Goal: Task Accomplishment & Management: Use online tool/utility

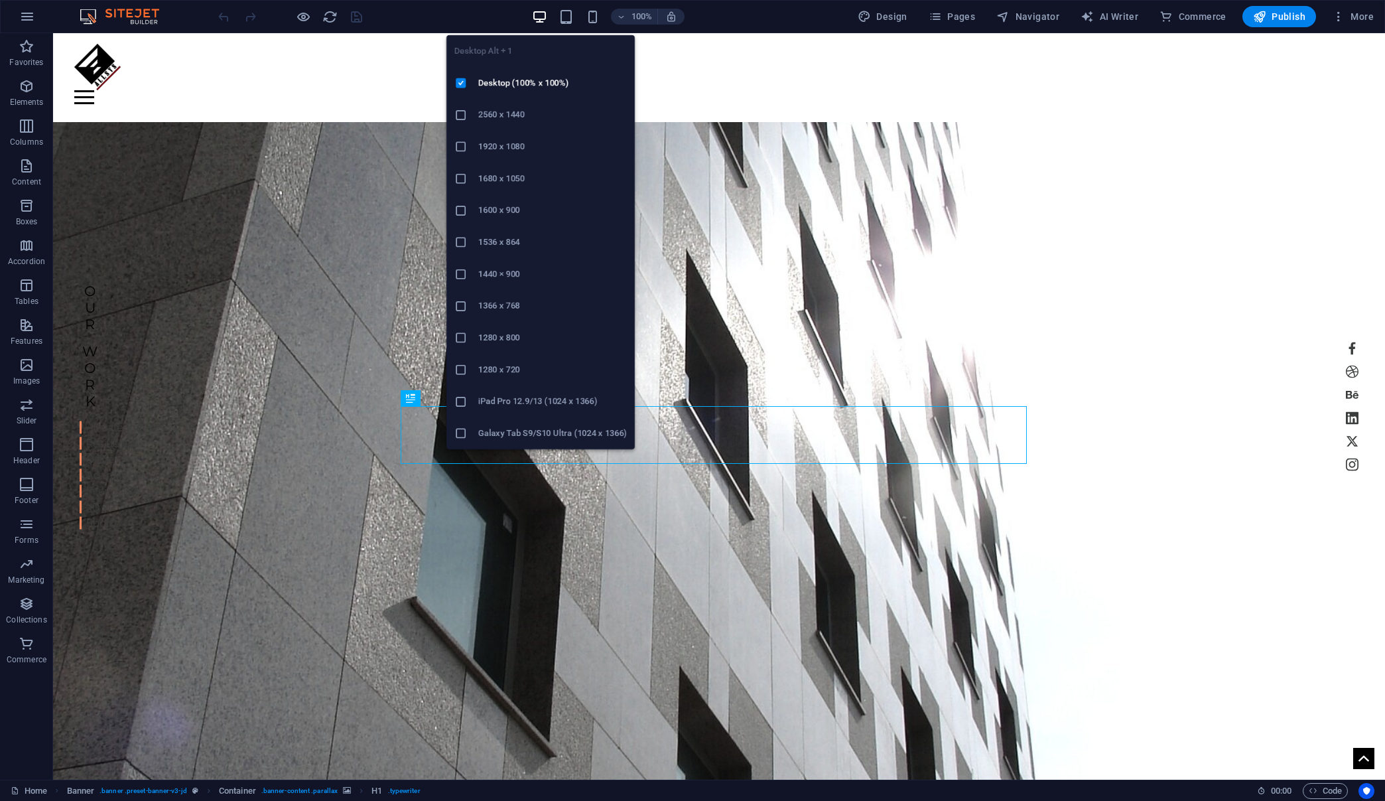
click at [500, 145] on h6 "1920 x 1080" at bounding box center [552, 147] width 149 height 16
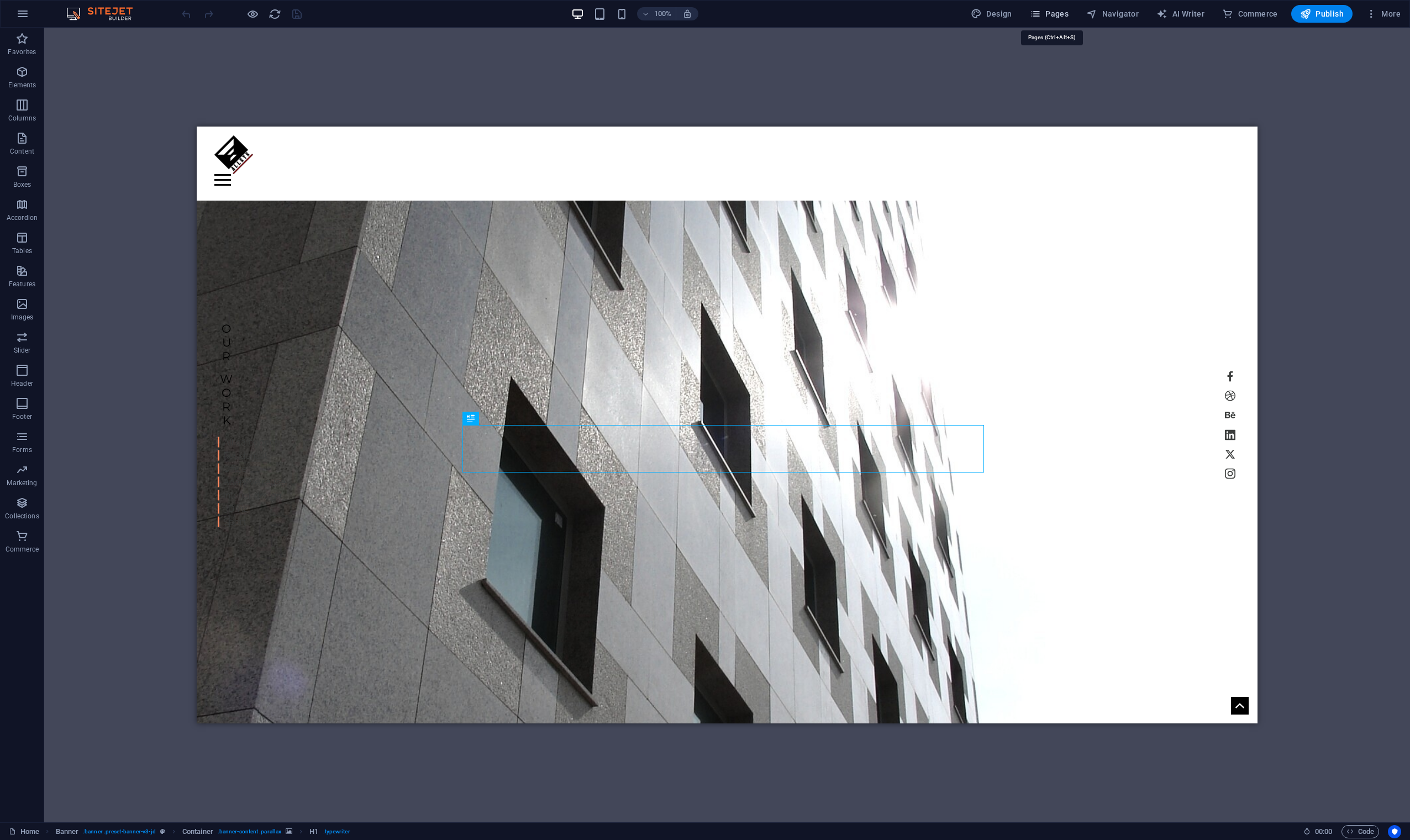
click at [1060, 17] on span "Pages" at bounding box center [1049, 13] width 38 height 11
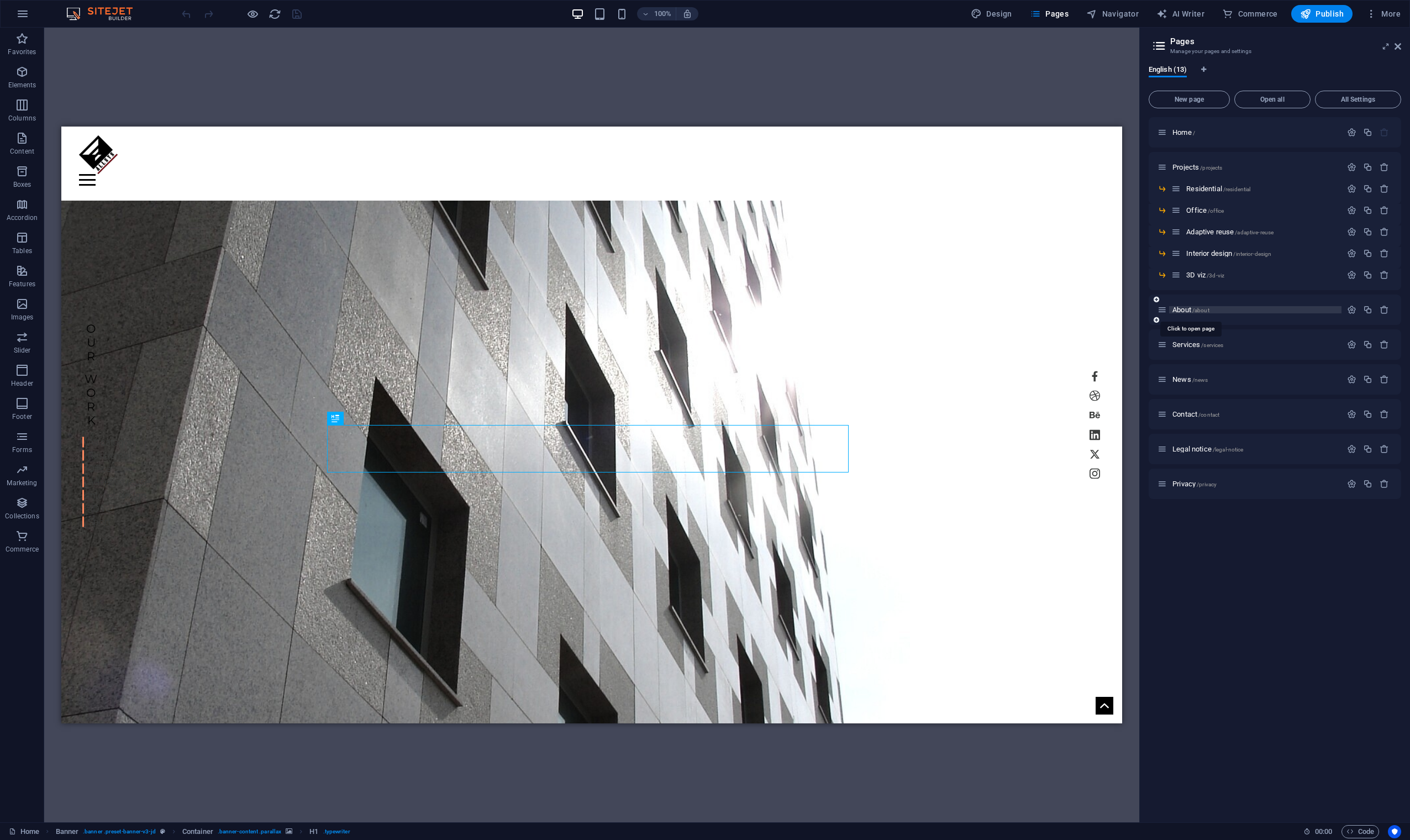
click at [1153, 306] on span "About /about" at bounding box center [1191, 310] width 37 height 8
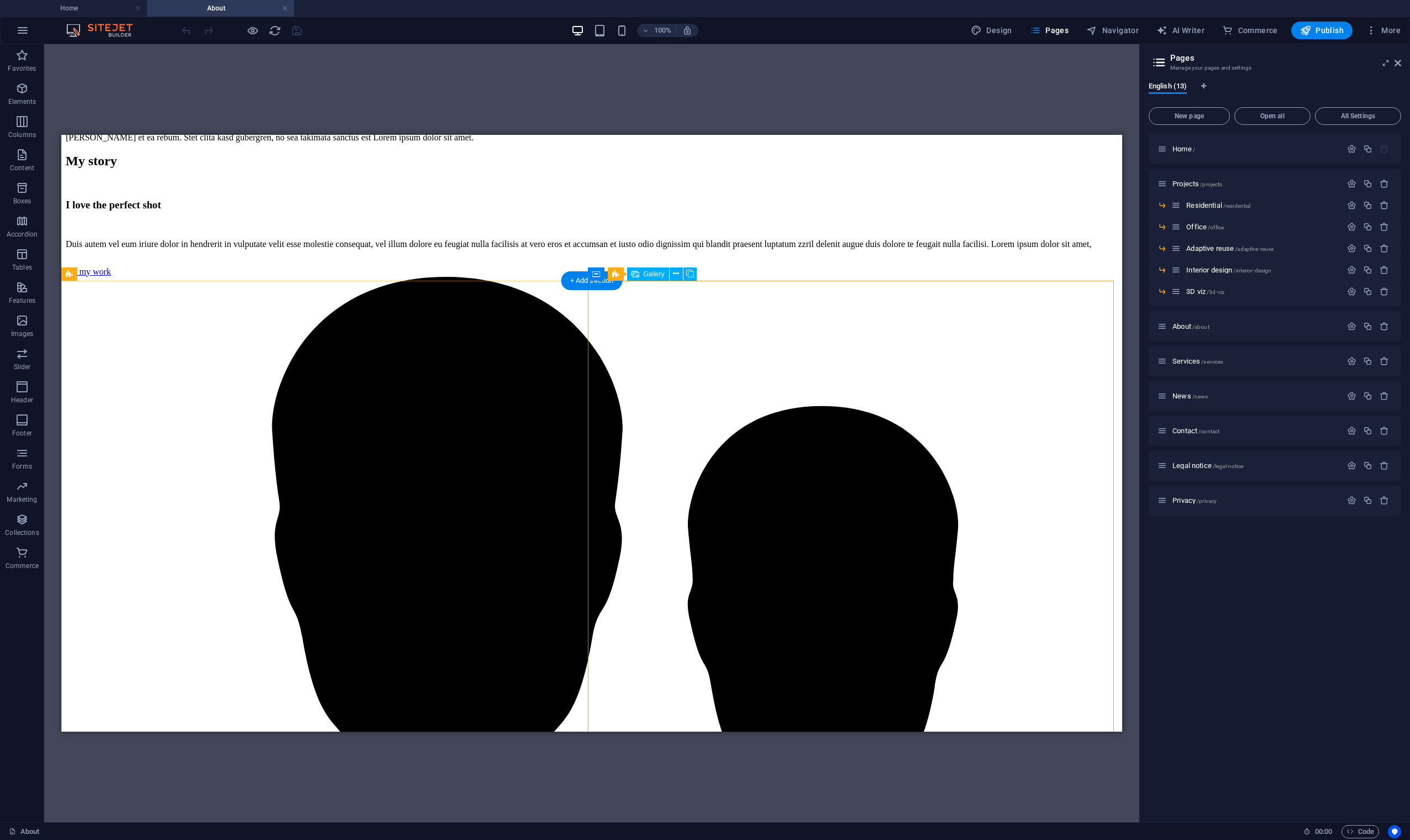
scroll to position [923, 0]
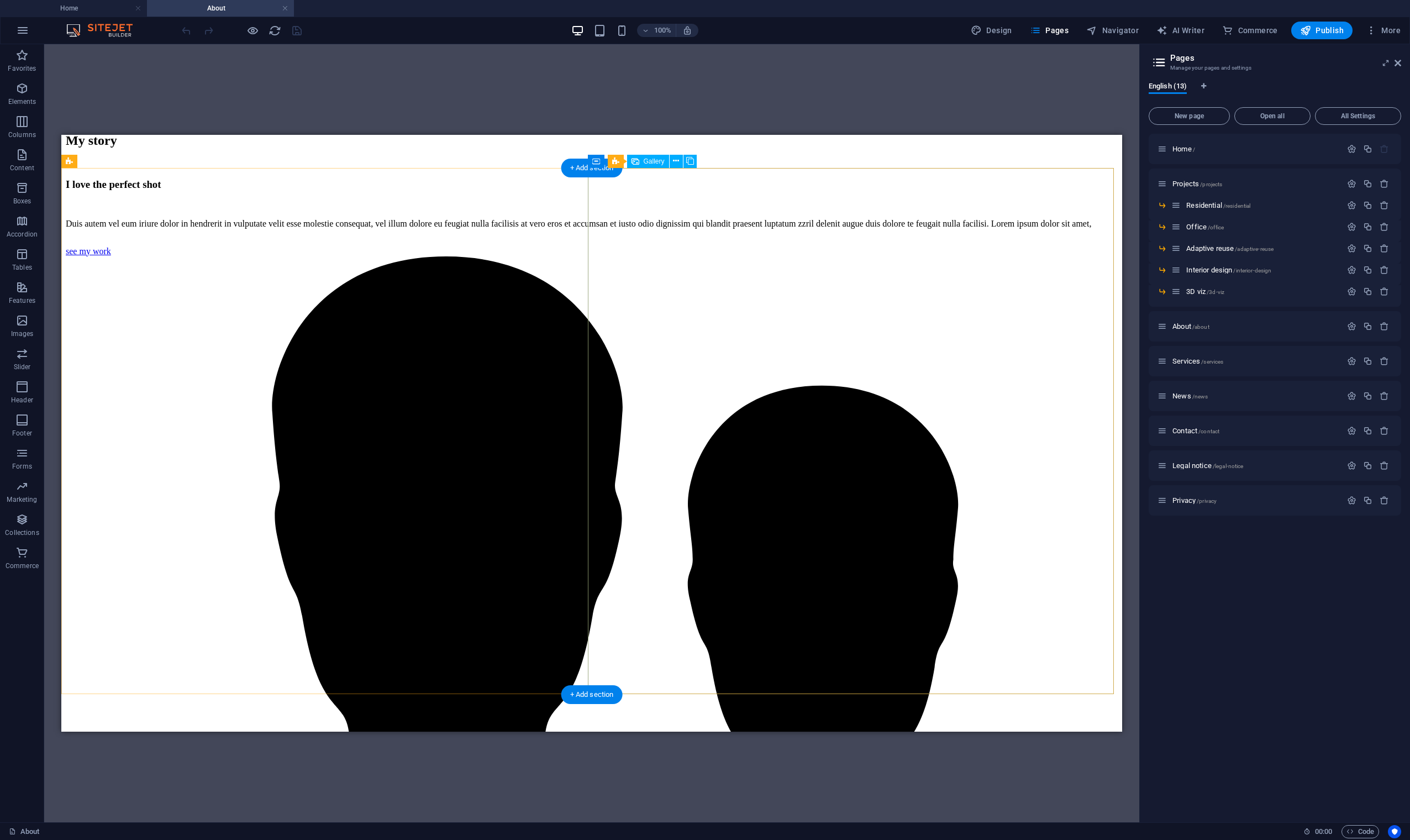
select select "4"
select select "px"
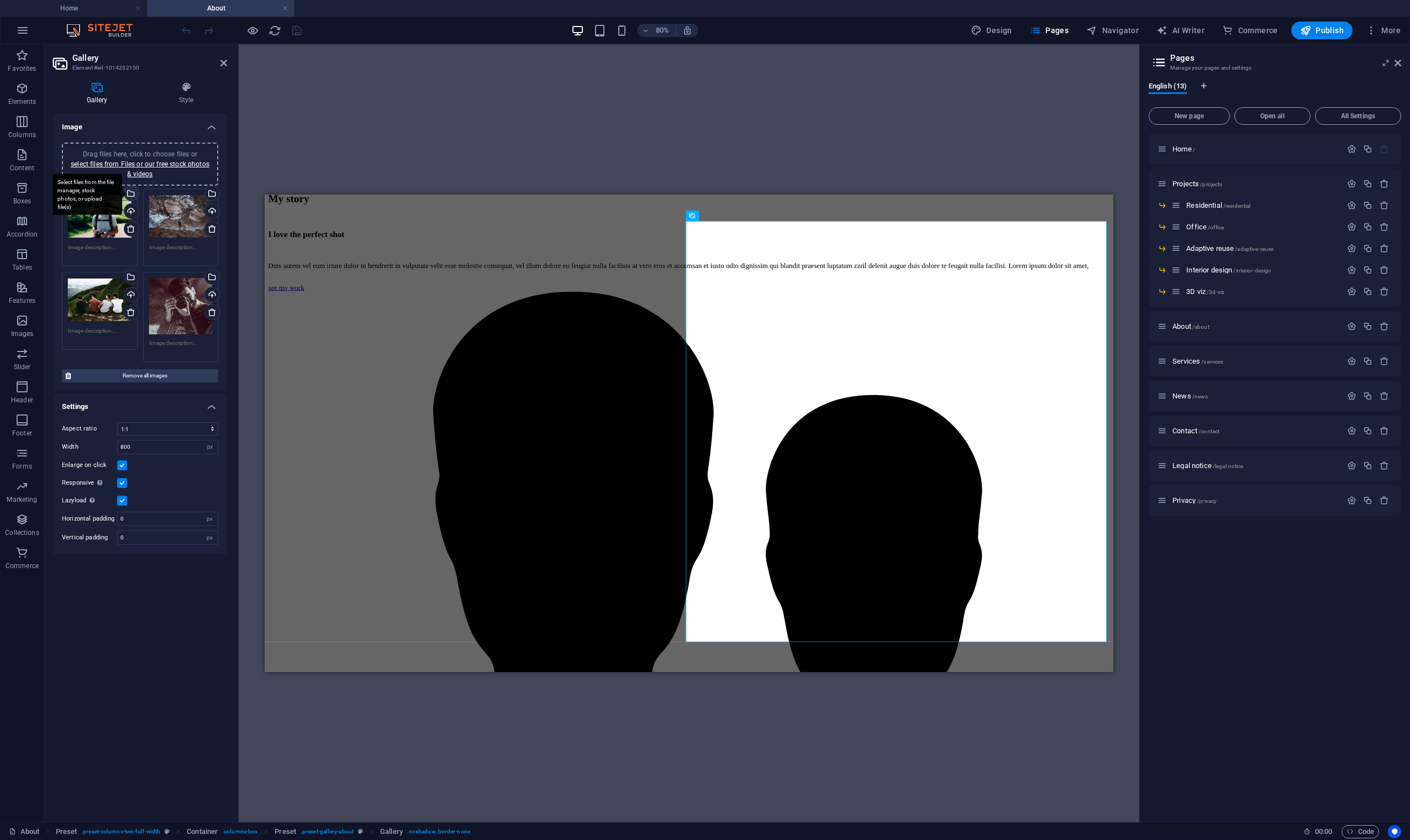
click at [132, 193] on div "Select files from the file manager, stock photos, or upload file(s)" at bounding box center [131, 195] width 17 height 17
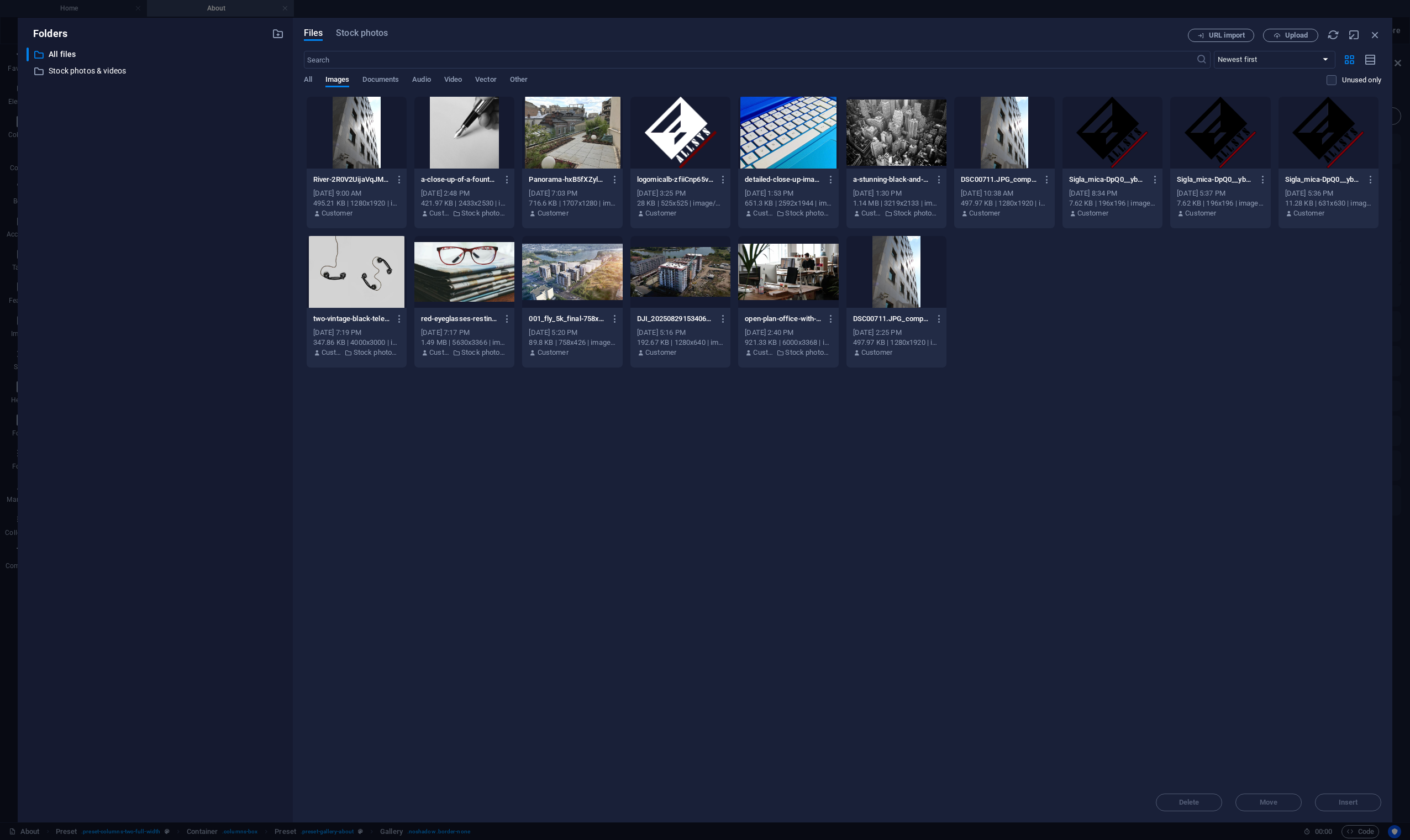
click at [1153, 365] on div "River-2R0V2UijaVqJMubVLYCcxQ.JPEG River-2R0V2UijaVqJMubVLYCcxQ.JPEG [DATE] 9:00…" at bounding box center [843, 231] width 1078 height 271
click at [282, 35] on icon "button" at bounding box center [277, 33] width 12 height 12
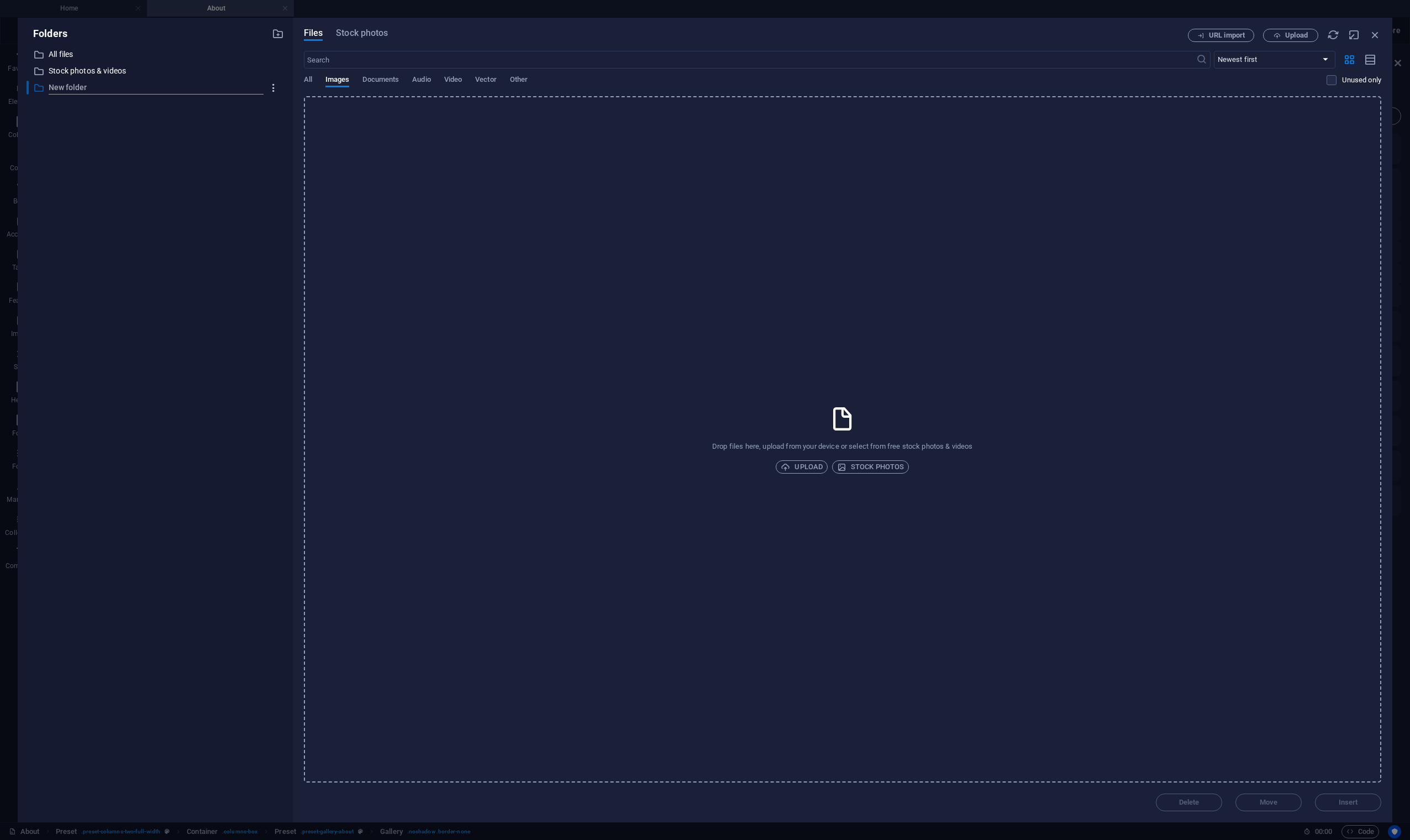
click at [277, 88] on icon "button" at bounding box center [274, 87] width 12 height 11
click at [277, 167] on h6 "Delete" at bounding box center [283, 170] width 32 height 13
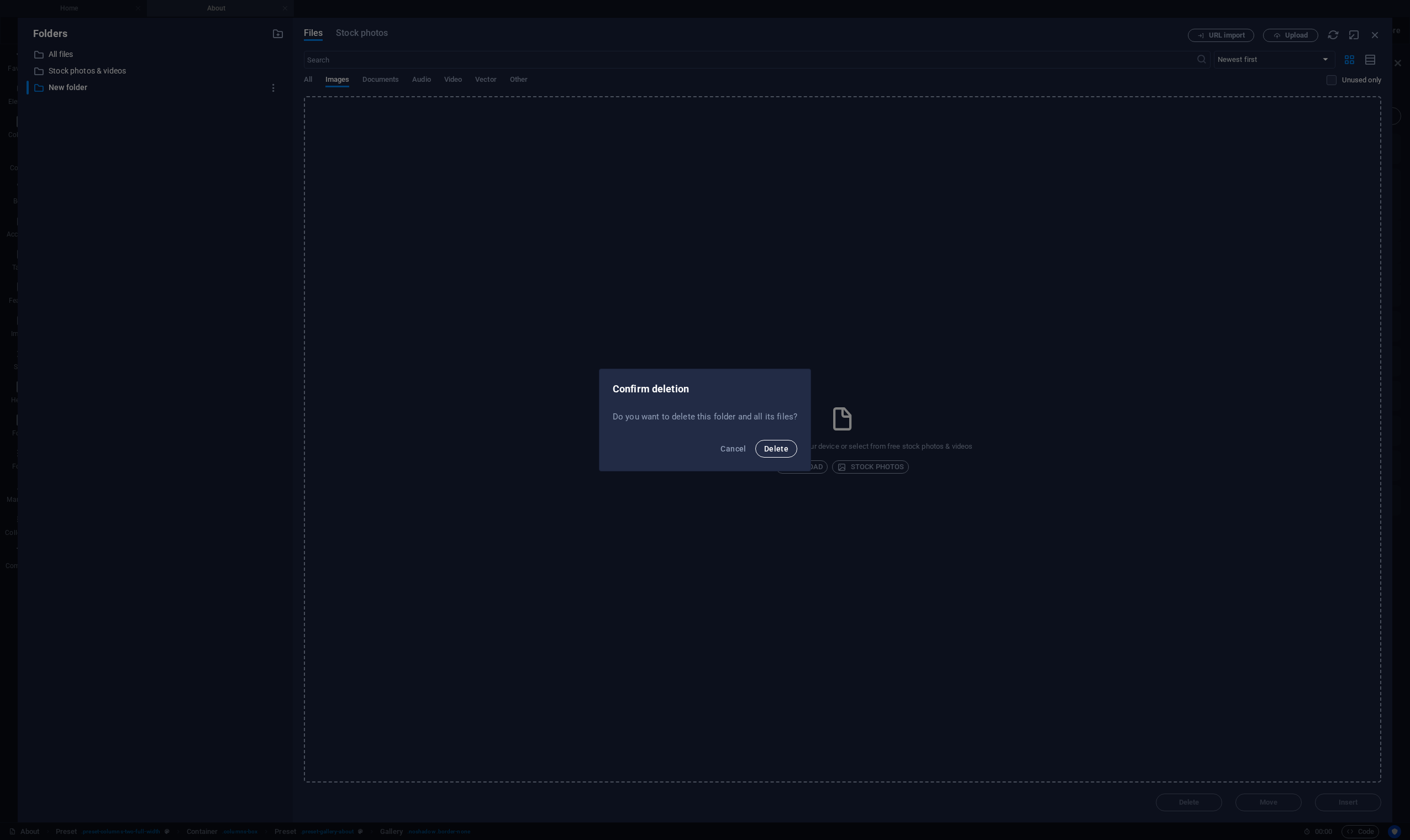
click at [775, 448] on span "Delete" at bounding box center [776, 448] width 24 height 9
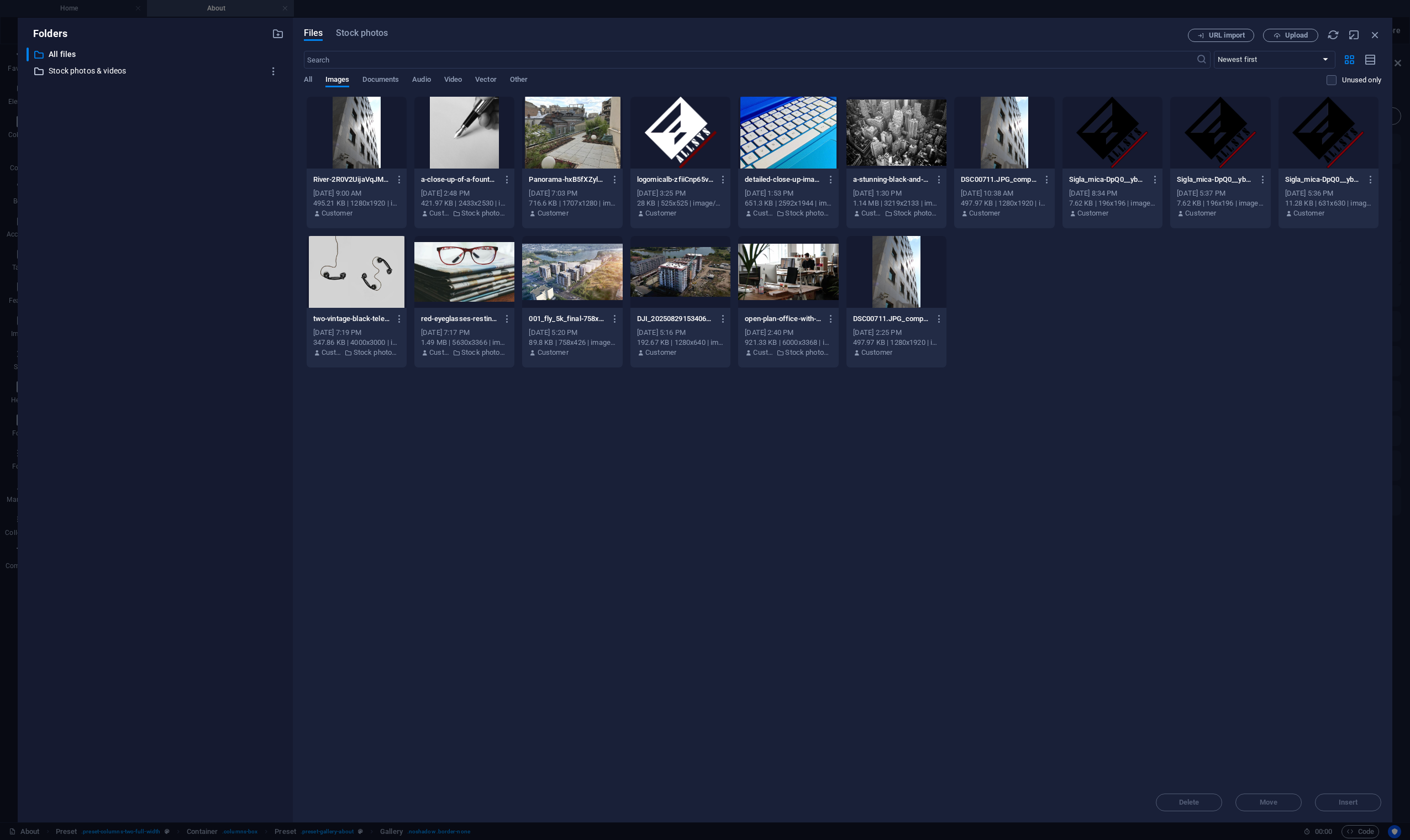
click at [61, 68] on p "Stock photos & videos" at bounding box center [156, 71] width 215 height 12
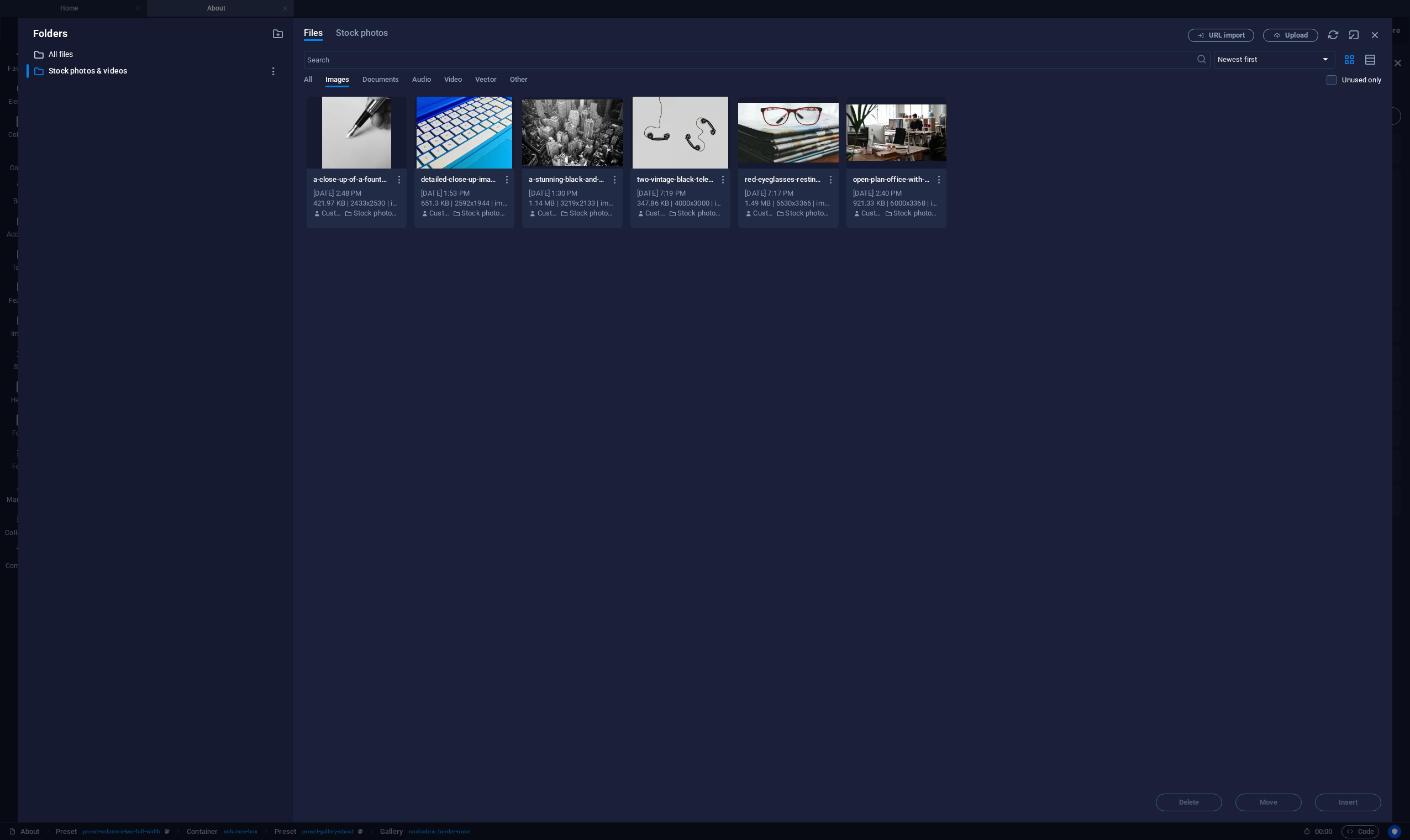
click at [67, 50] on p "All files" at bounding box center [156, 54] width 215 height 12
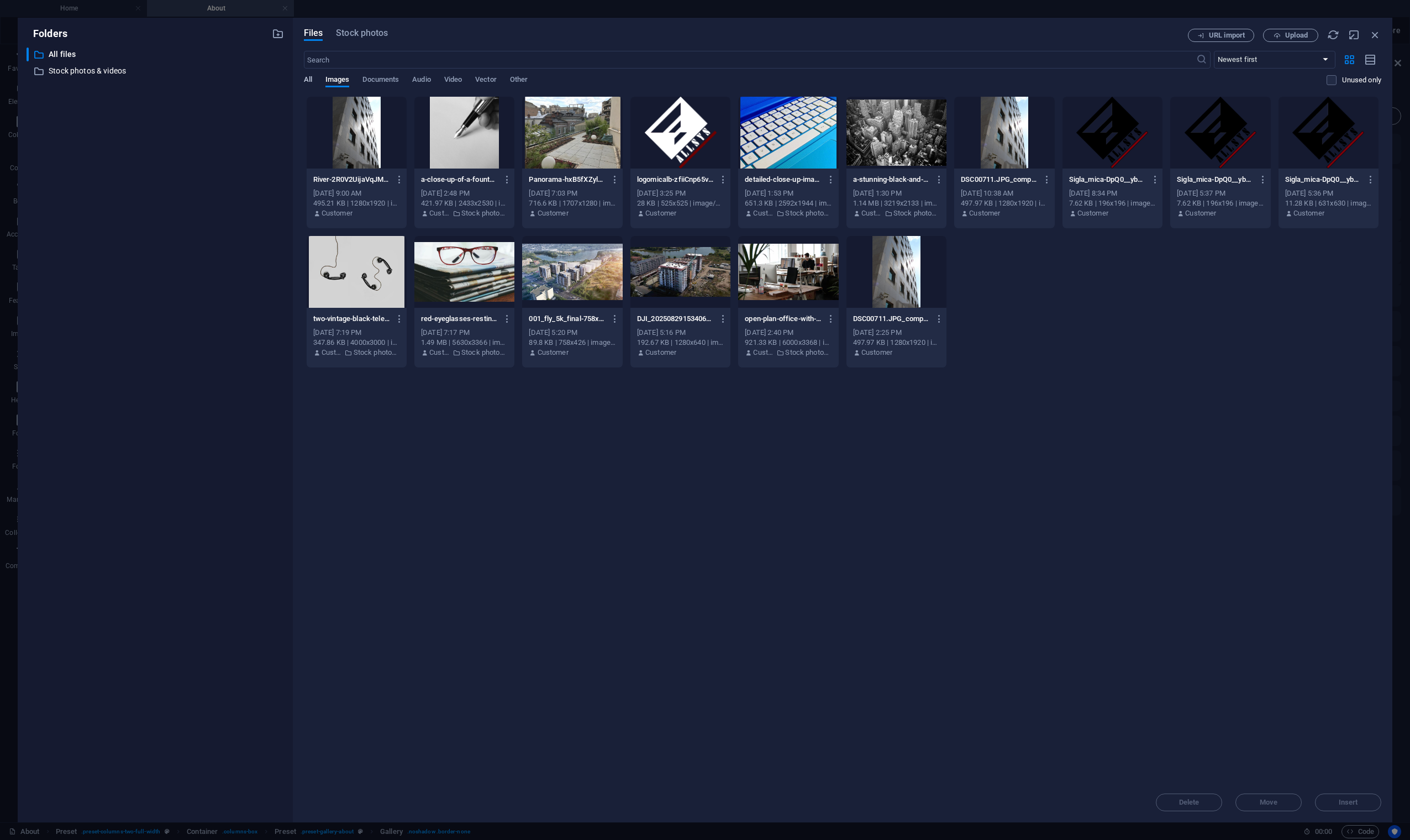
click at [306, 80] on span "All" at bounding box center [308, 81] width 8 height 16
click at [1153, 37] on span "Upload" at bounding box center [1296, 35] width 22 height 7
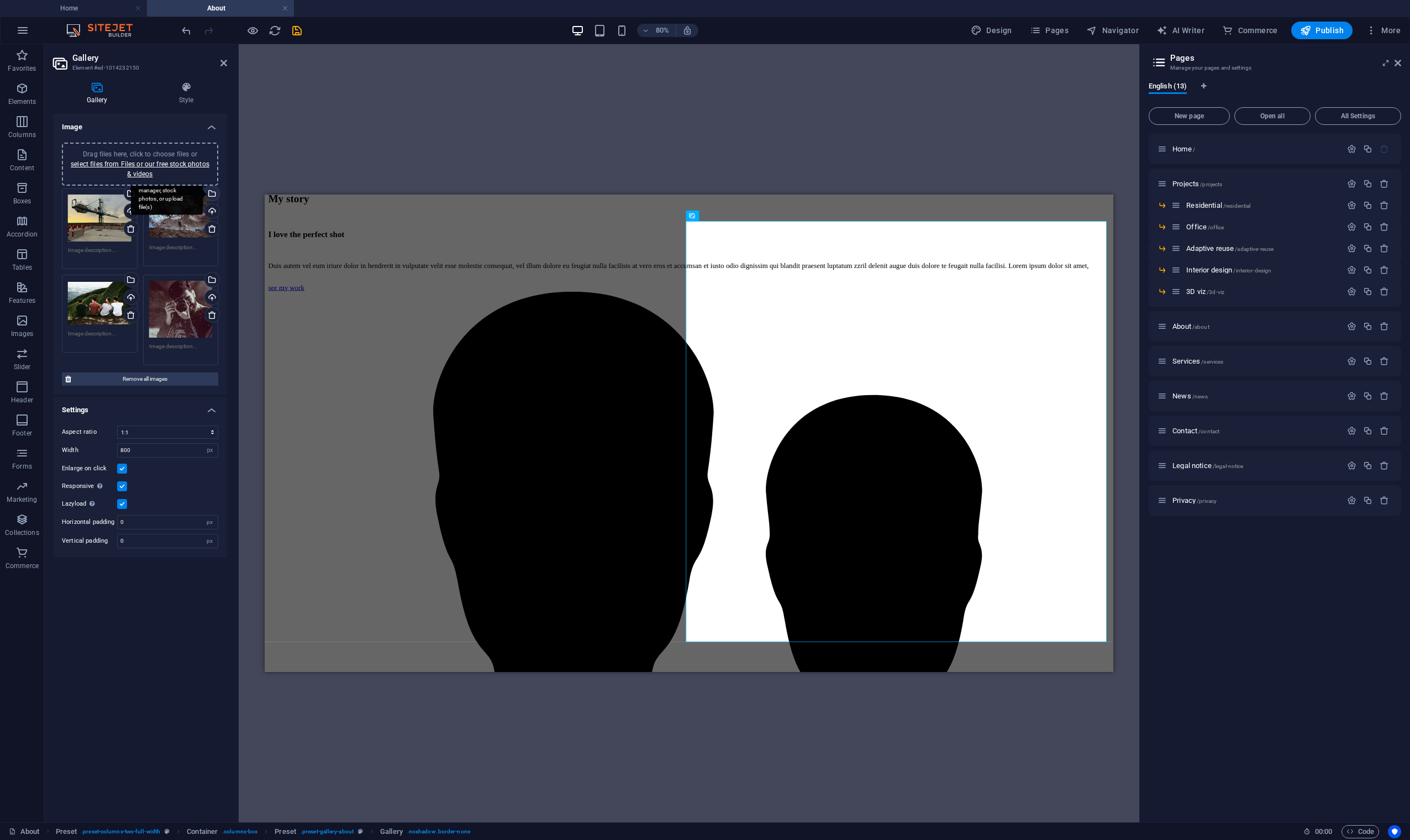
click at [211, 194] on div "Select files from the file manager, stock photos, or upload file(s)" at bounding box center [212, 195] width 17 height 17
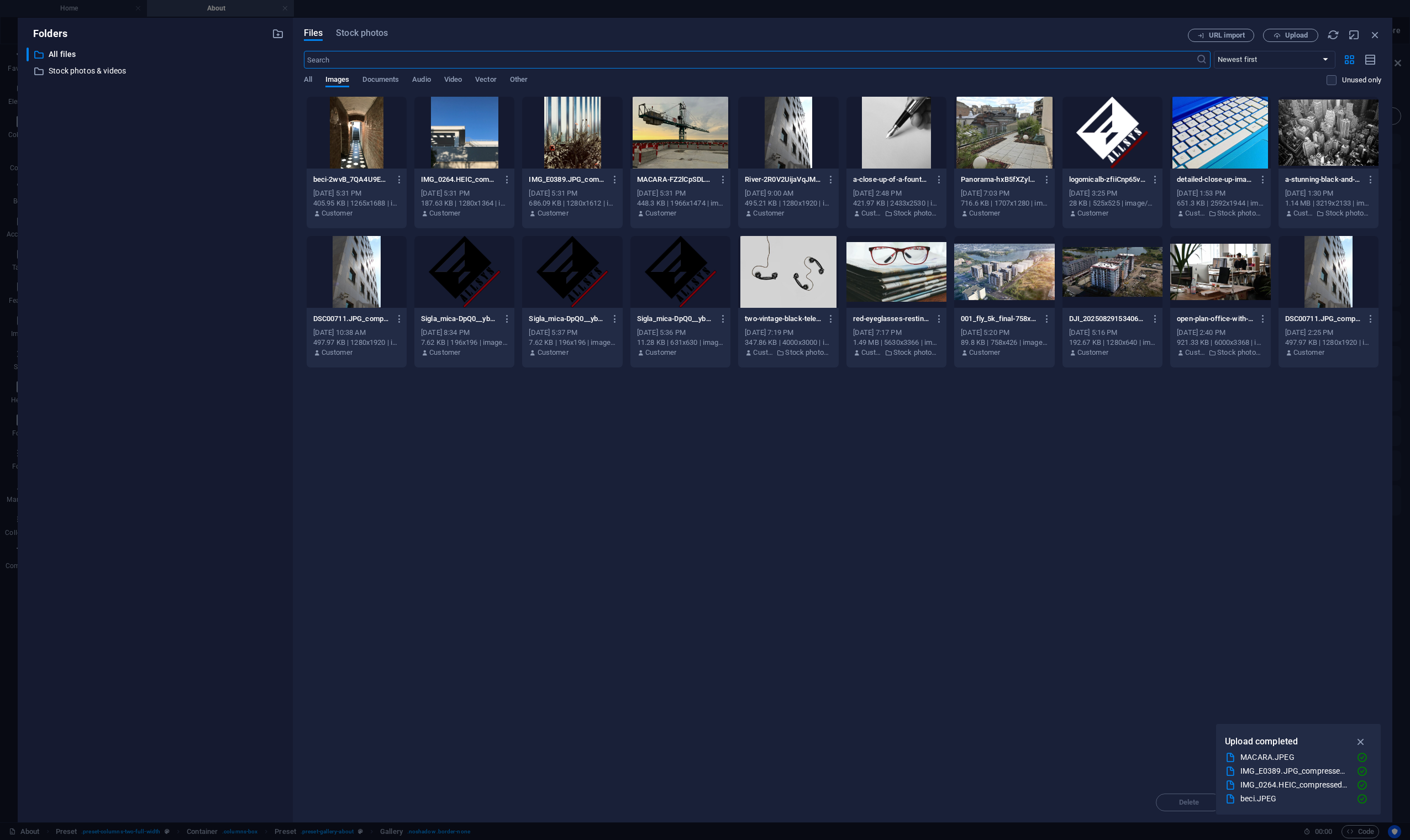
click at [377, 137] on div at bounding box center [356, 132] width 100 height 72
click at [373, 147] on div "1" at bounding box center [356, 132] width 100 height 72
click at [373, 147] on div at bounding box center [356, 132] width 100 height 72
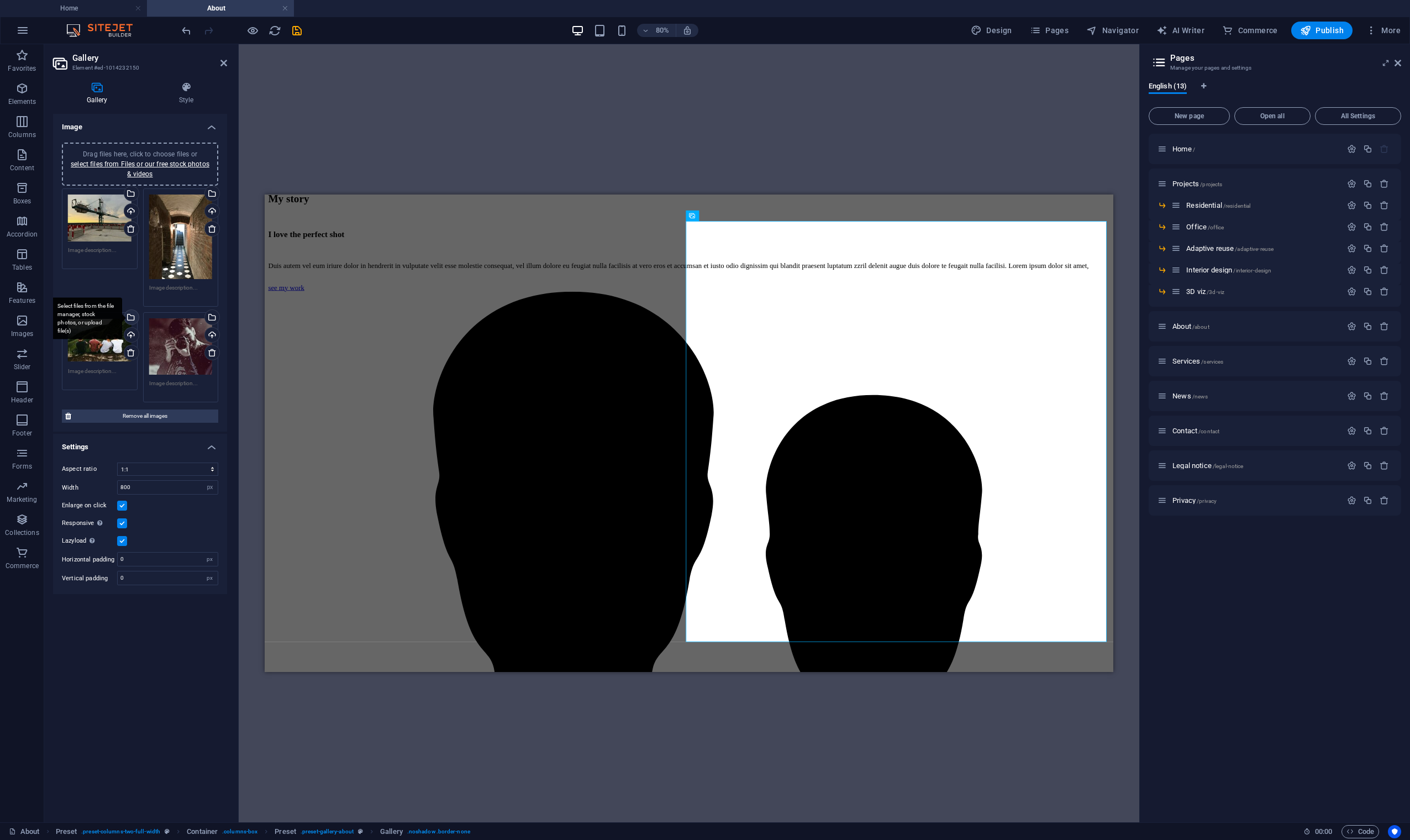
click at [131, 316] on div "Select files from the file manager, stock photos, or upload file(s)" at bounding box center [131, 318] width 17 height 17
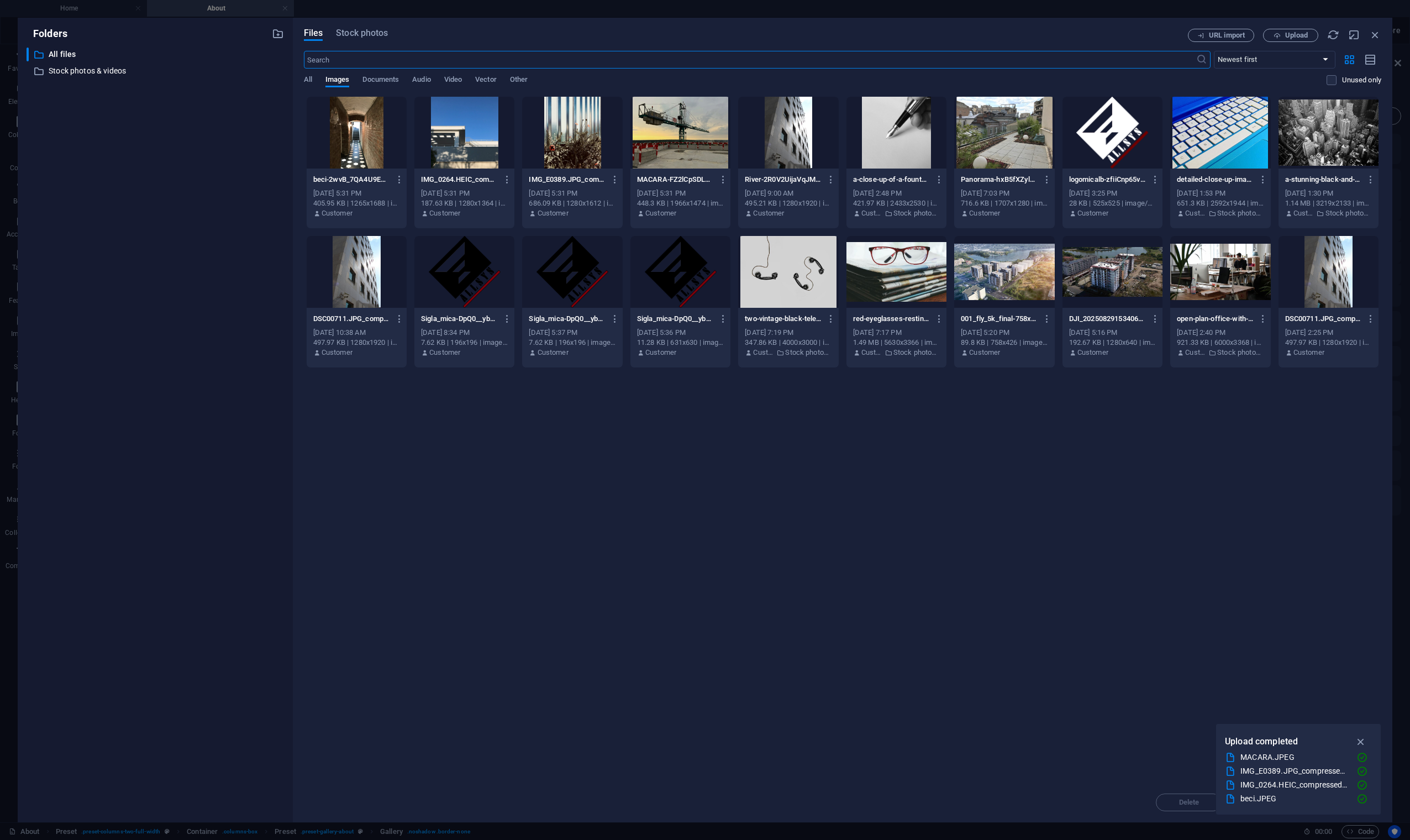
click at [486, 147] on div at bounding box center [465, 132] width 100 height 72
click at [486, 147] on div "1" at bounding box center [465, 132] width 100 height 72
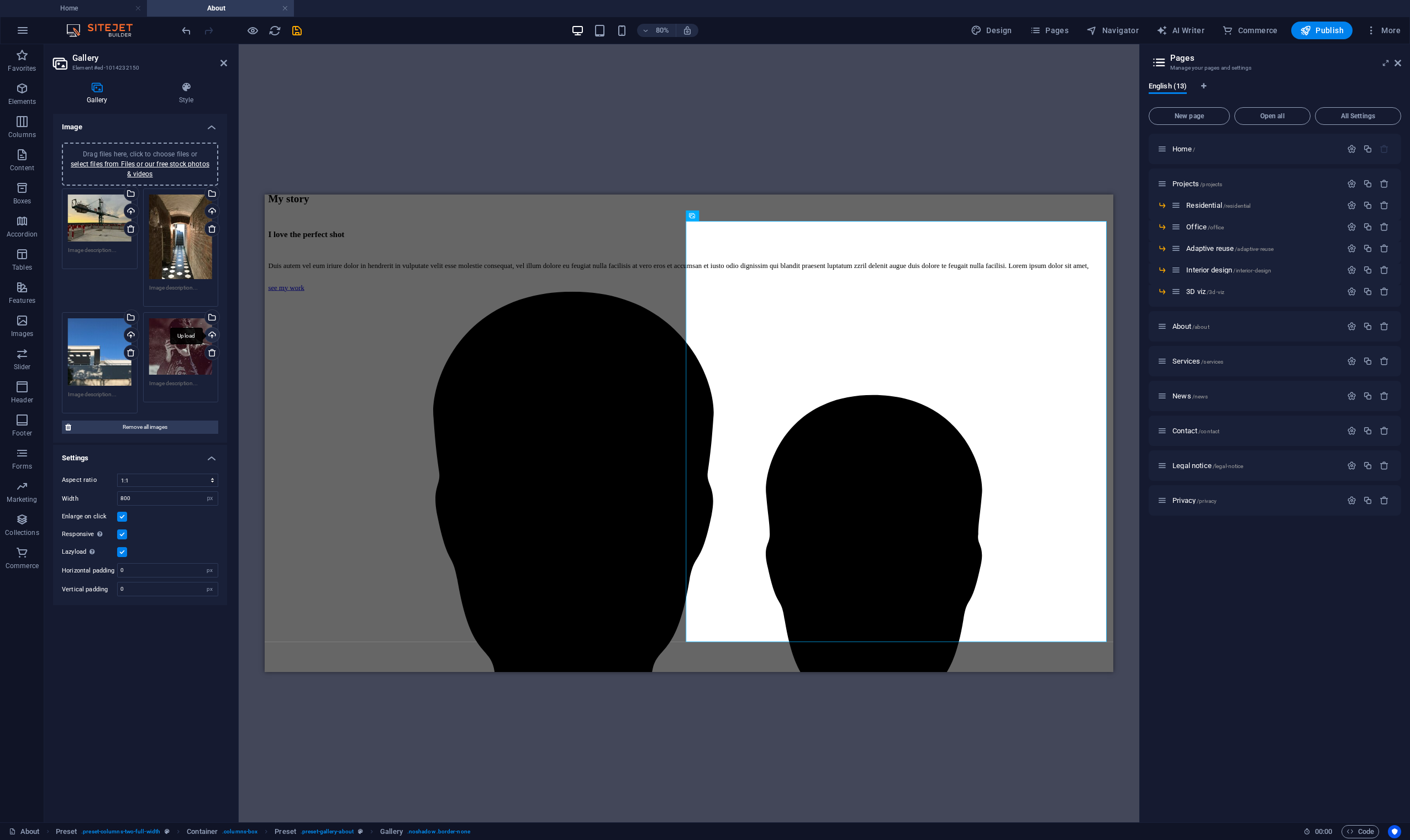
click at [212, 334] on div "Upload" at bounding box center [212, 336] width 17 height 17
click at [341, 117] on div "Drag and drop a file to add it H1 Banner Container Container Container Containe…" at bounding box center [690, 433] width 901 height 778
click at [224, 65] on icon at bounding box center [224, 62] width 7 height 9
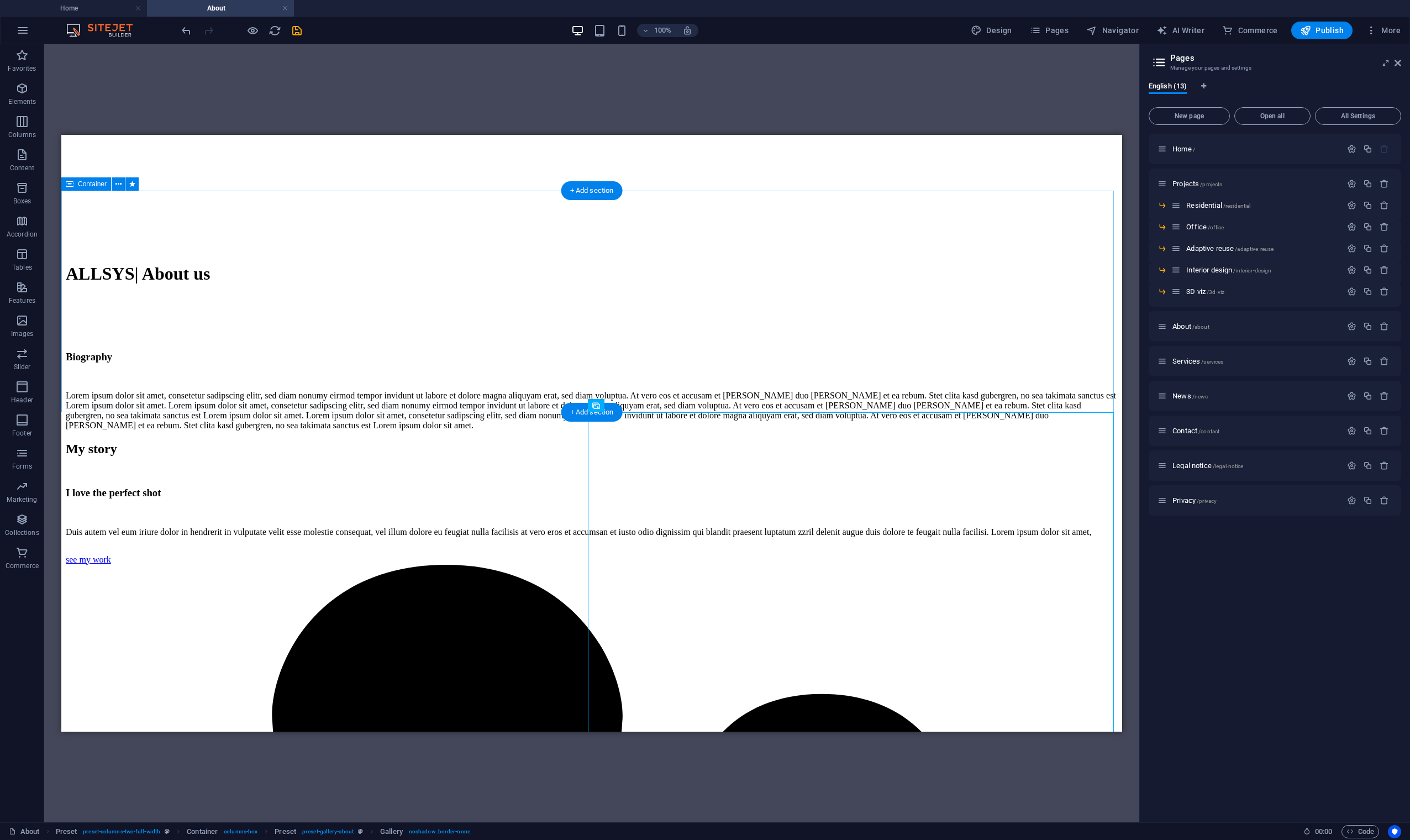
scroll to position [923, 0]
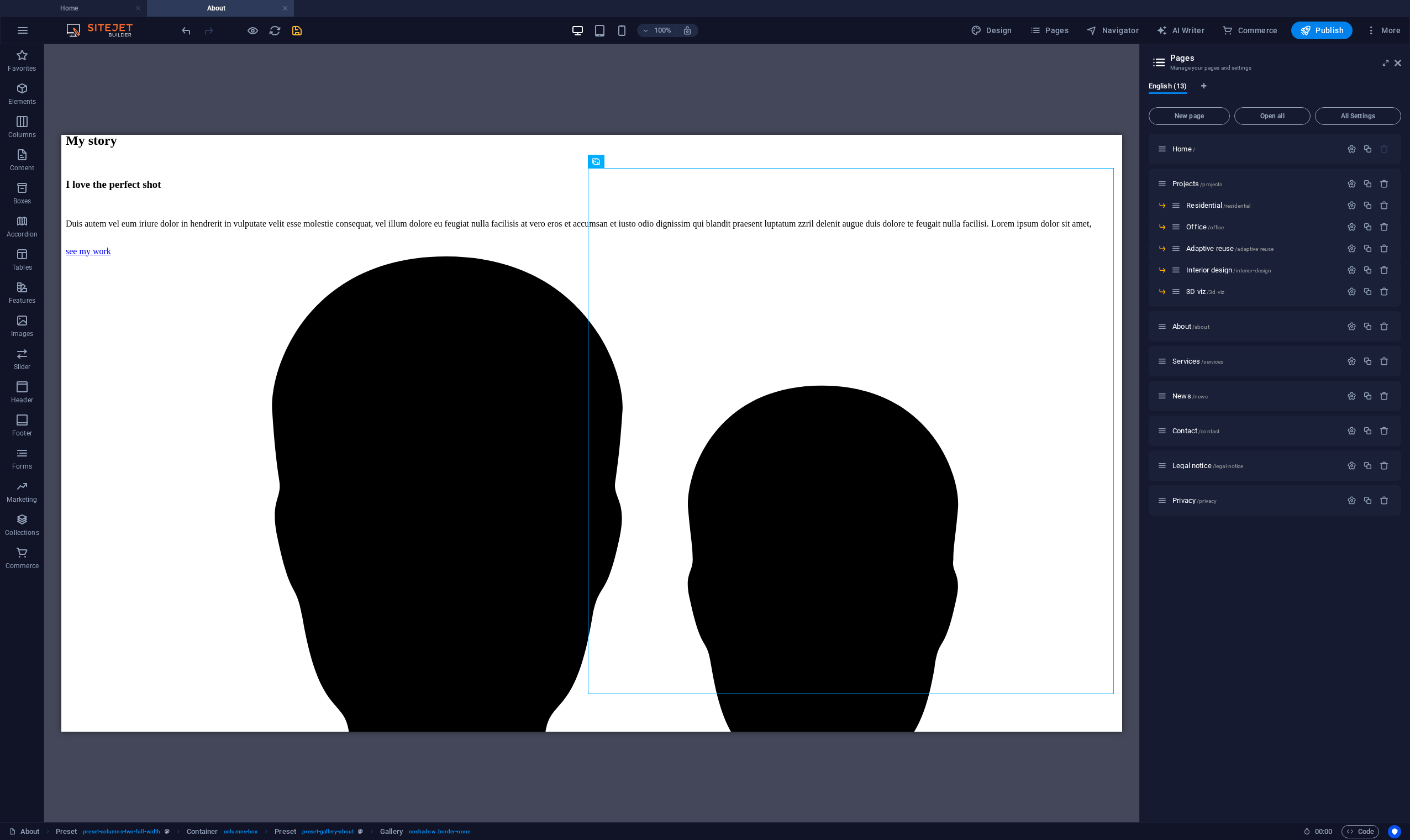
click at [298, 29] on icon "save" at bounding box center [296, 30] width 12 height 12
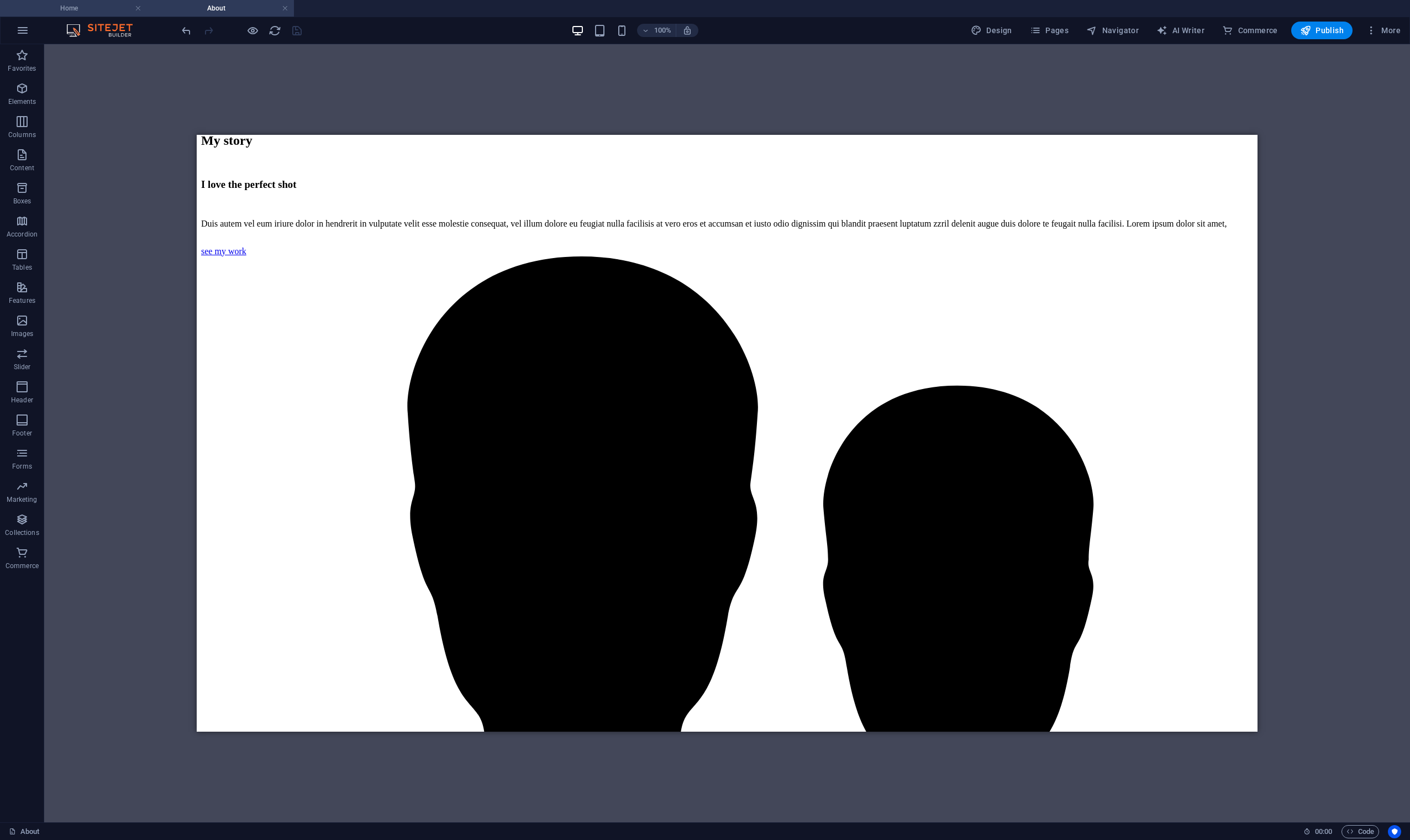
click at [102, 11] on h4 "Home" at bounding box center [73, 8] width 147 height 12
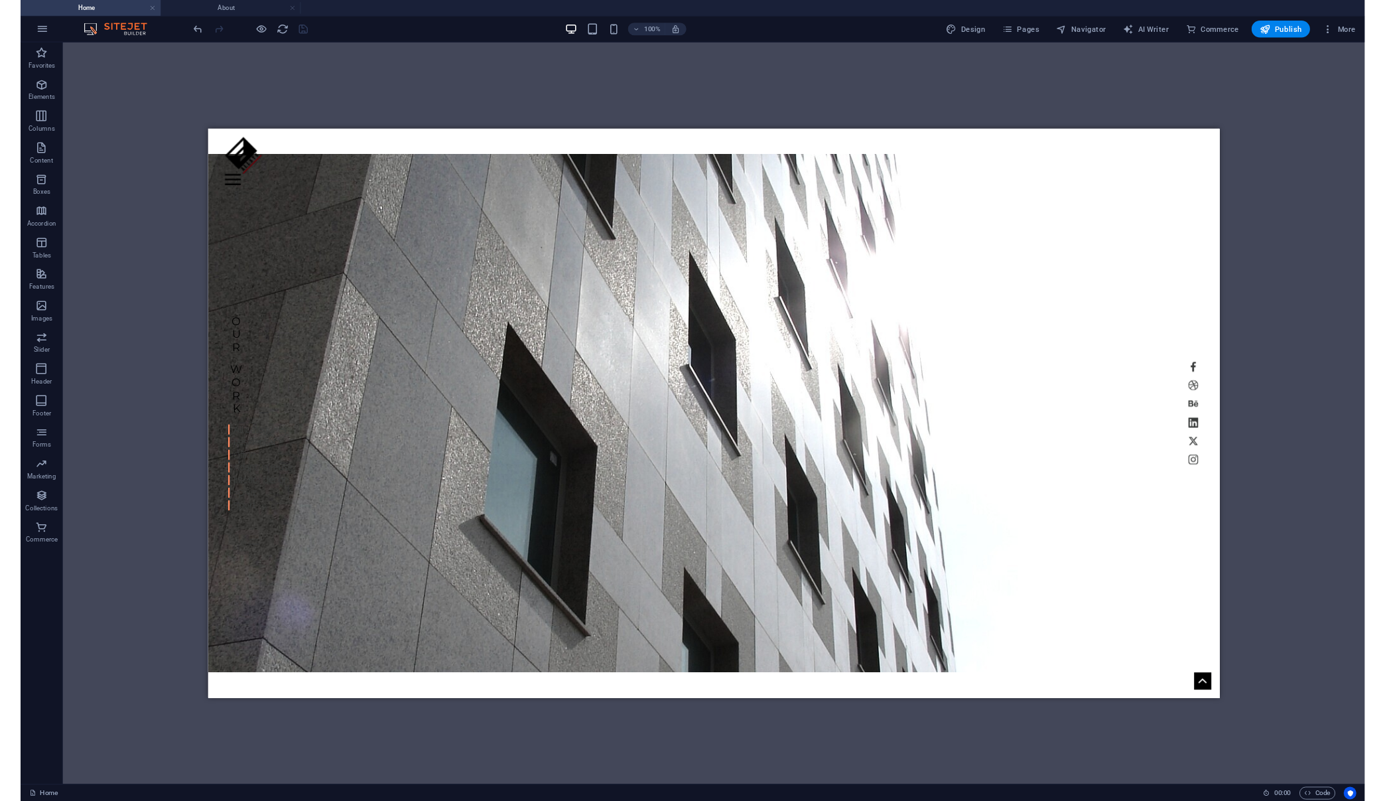
scroll to position [0, 0]
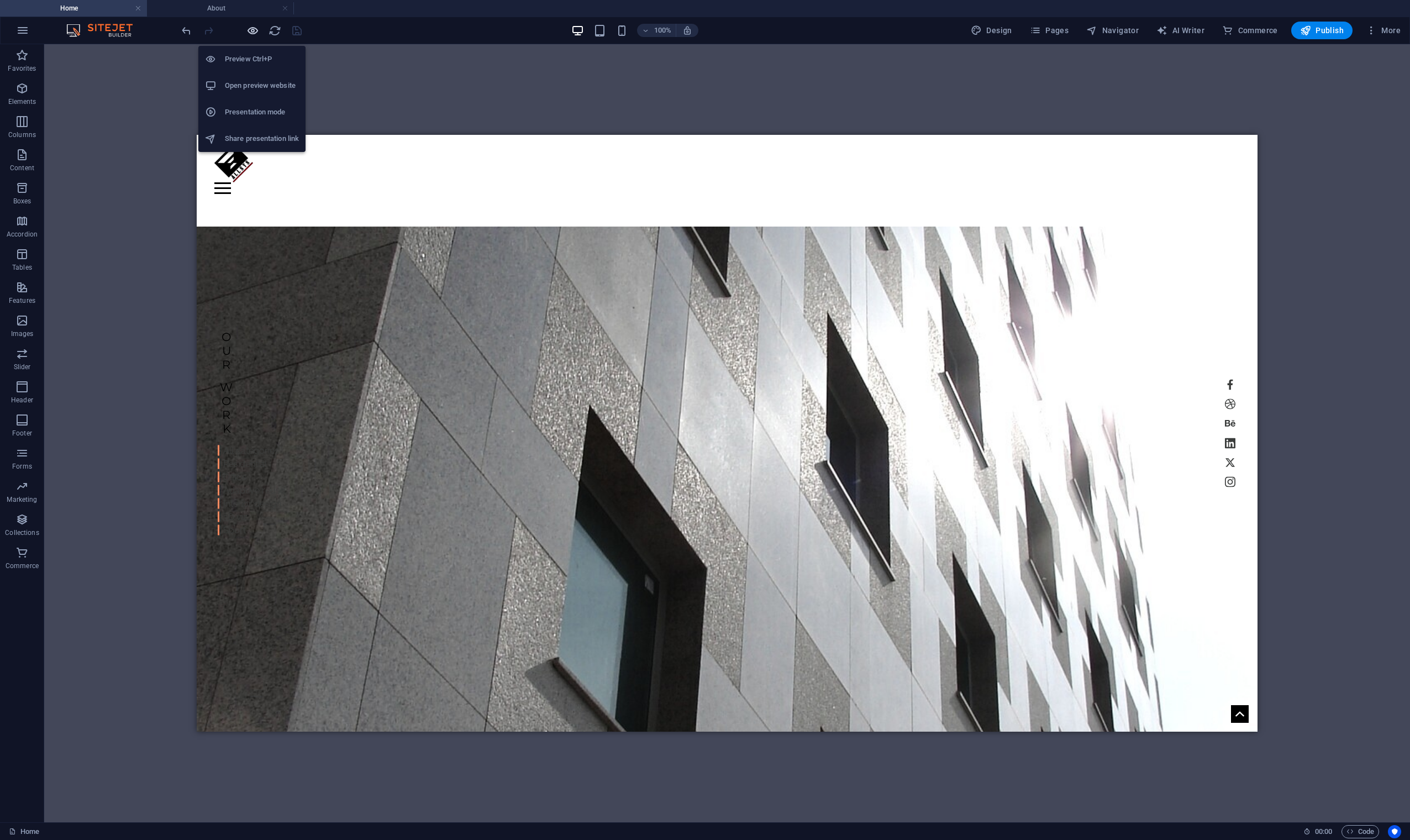
click at [254, 32] on icon "button" at bounding box center [252, 30] width 12 height 12
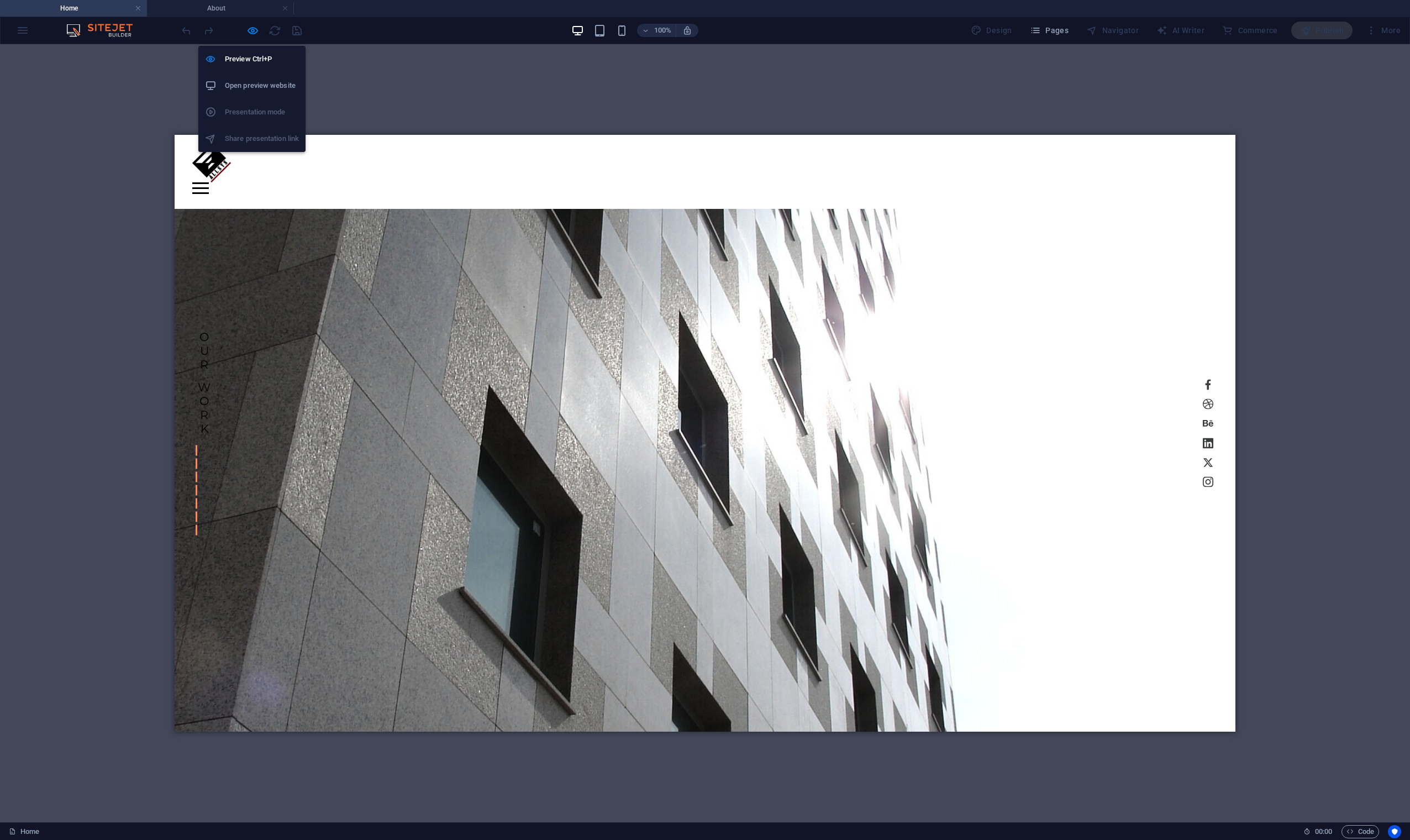
click at [262, 88] on h6 "Open preview website" at bounding box center [262, 86] width 74 height 13
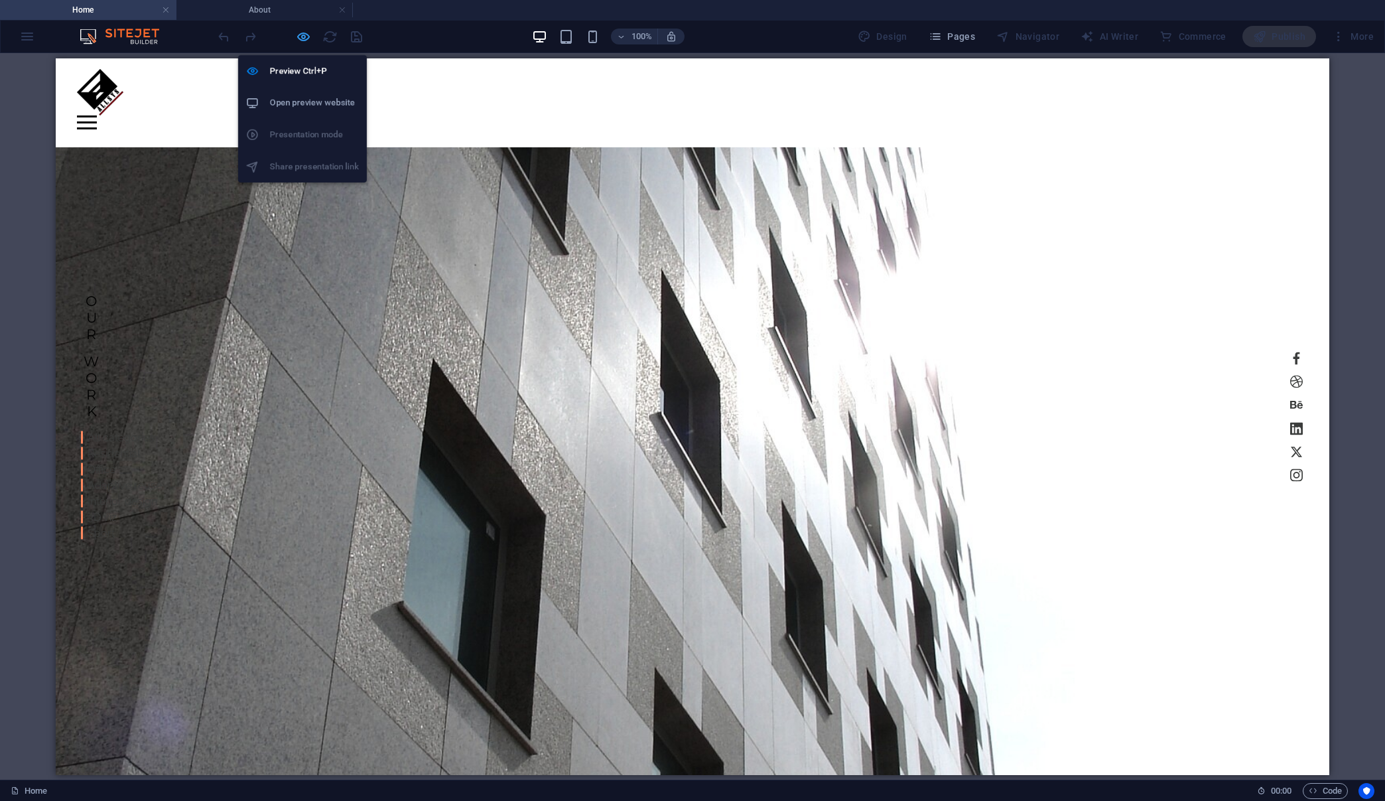
click at [302, 39] on icon "button" at bounding box center [303, 36] width 15 height 15
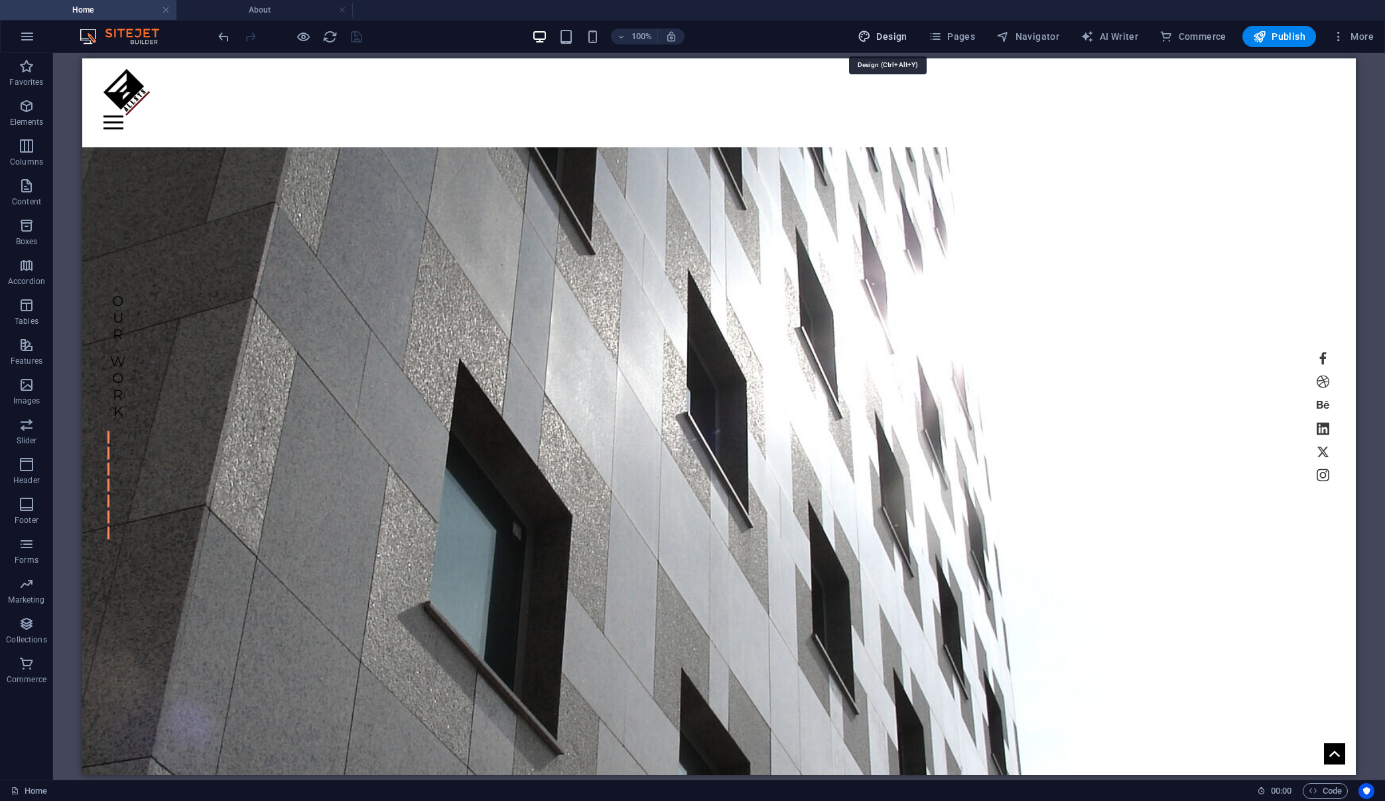
click at [896, 32] on span "Design" at bounding box center [883, 36] width 50 height 13
select select "px"
select select "300"
select select "px"
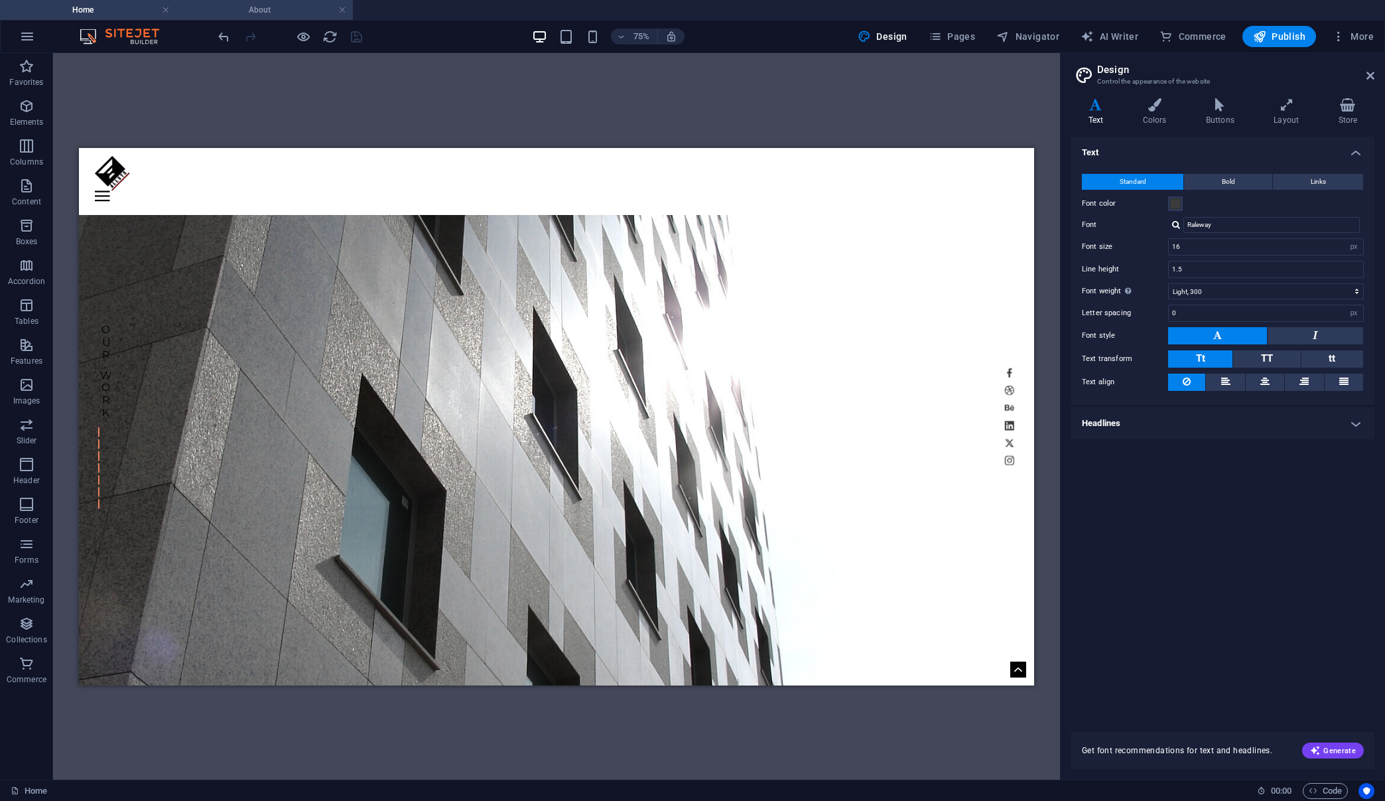
click at [269, 13] on h4 "About" at bounding box center [265, 10] width 177 height 15
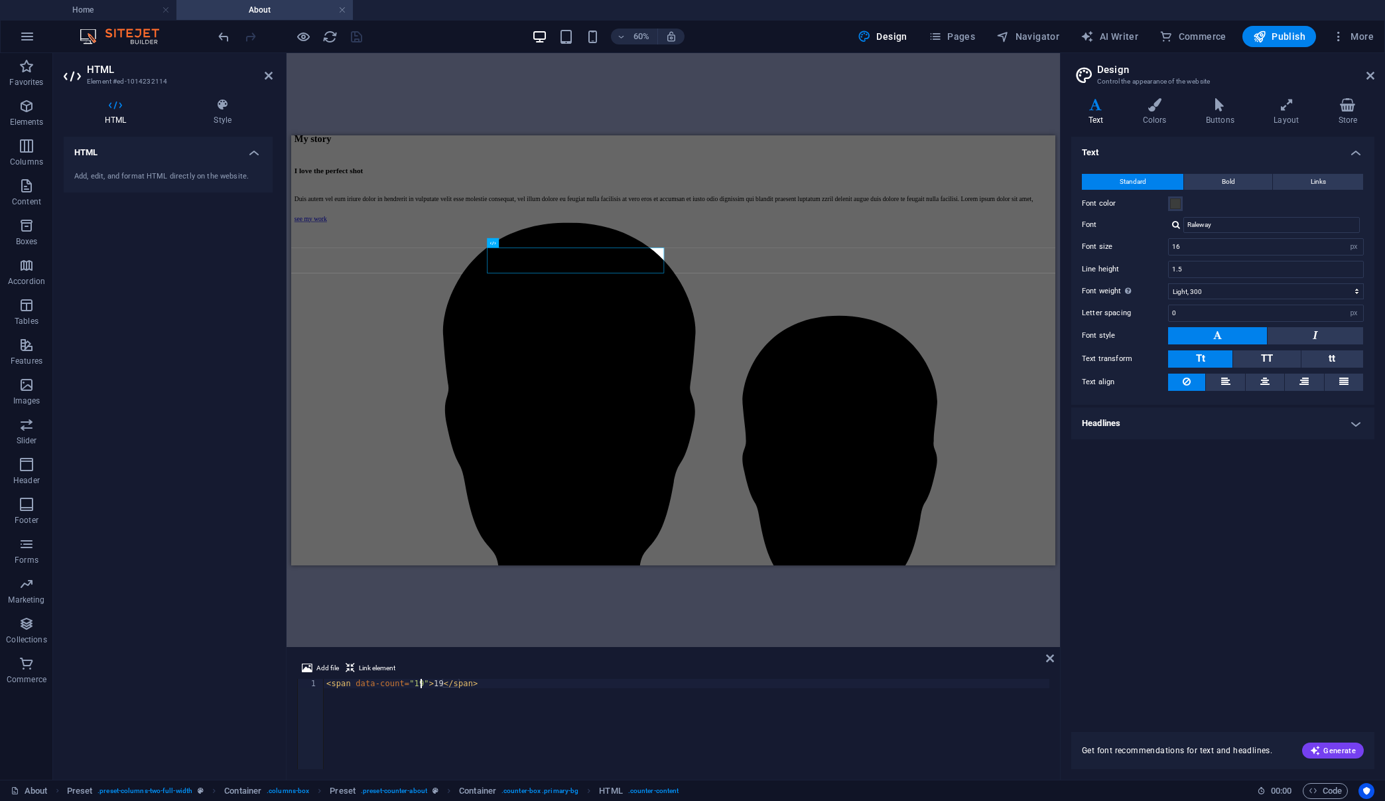
click at [419, 684] on div "< span data-count = "19" > 19 </ span >" at bounding box center [687, 733] width 726 height 109
click at [414, 689] on div "< span data-count = "19" > 19 </ span >" at bounding box center [687, 733] width 726 height 109
click at [412, 683] on div "< span data-count = "19" > 19 </ span >" at bounding box center [687, 733] width 726 height 109
click at [691, 724] on div "< span data-count = "29" > 19 </ span >" at bounding box center [687, 733] width 726 height 109
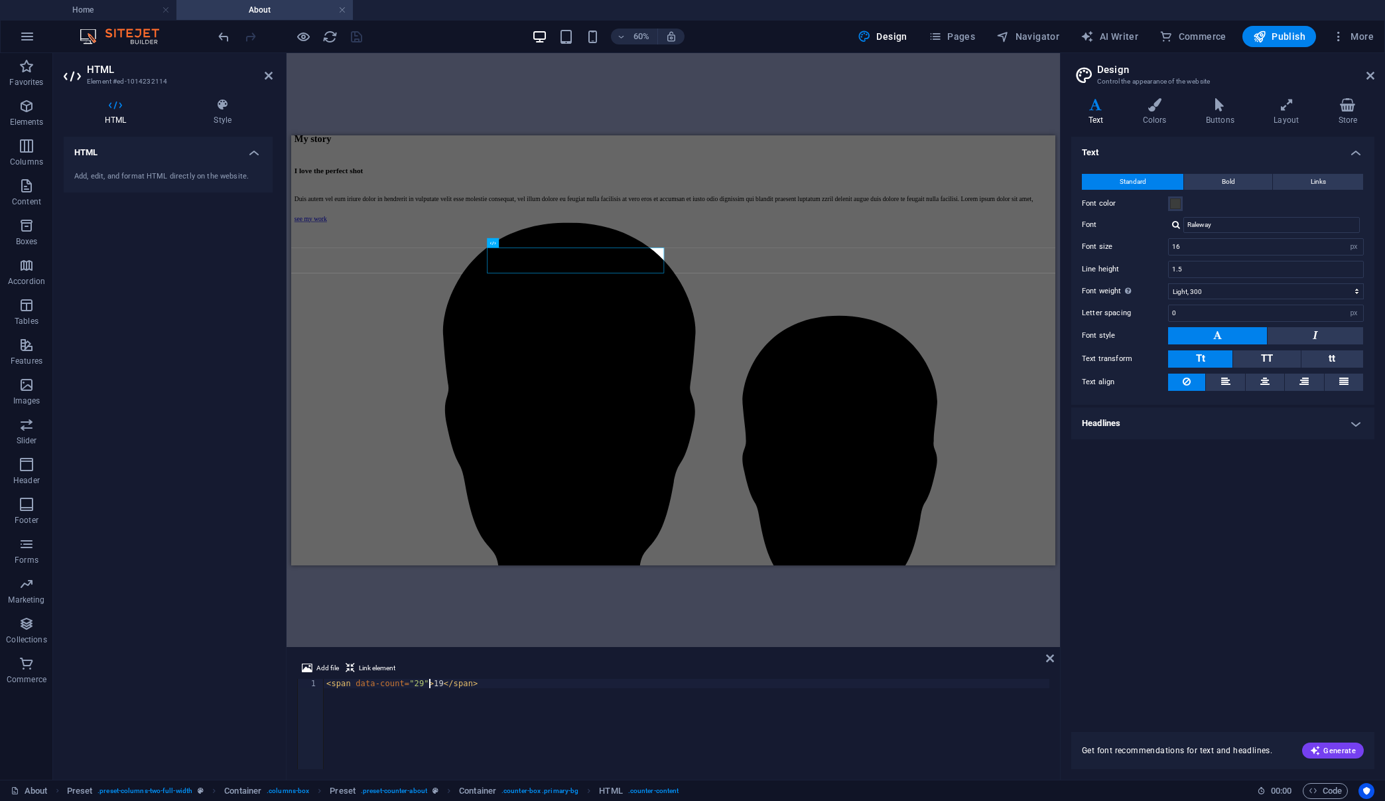
click at [427, 683] on div "< span data-count = "29" > 19 </ span >" at bounding box center [687, 733] width 726 height 109
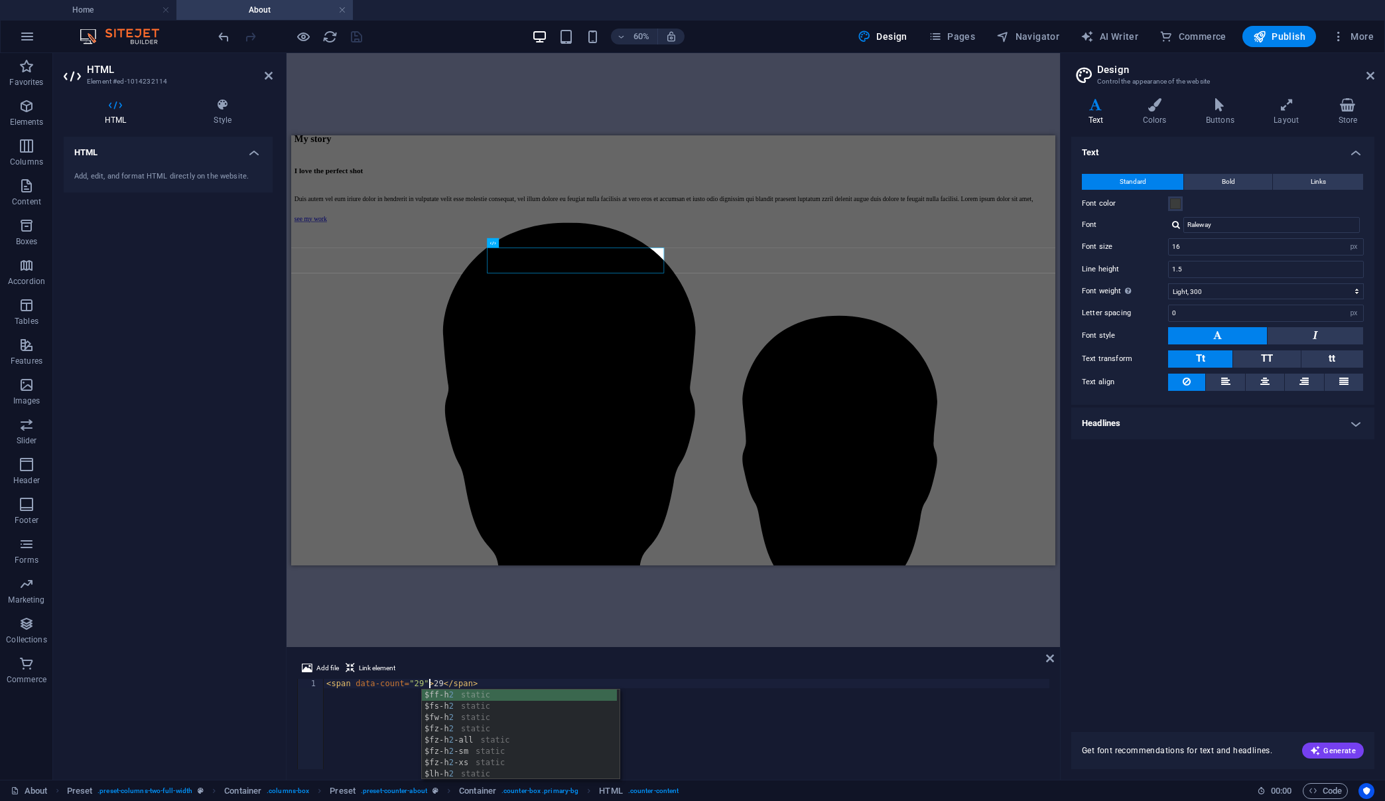
click at [812, 733] on div "< span data-count = "29" > 29 </ span >" at bounding box center [687, 733] width 726 height 109
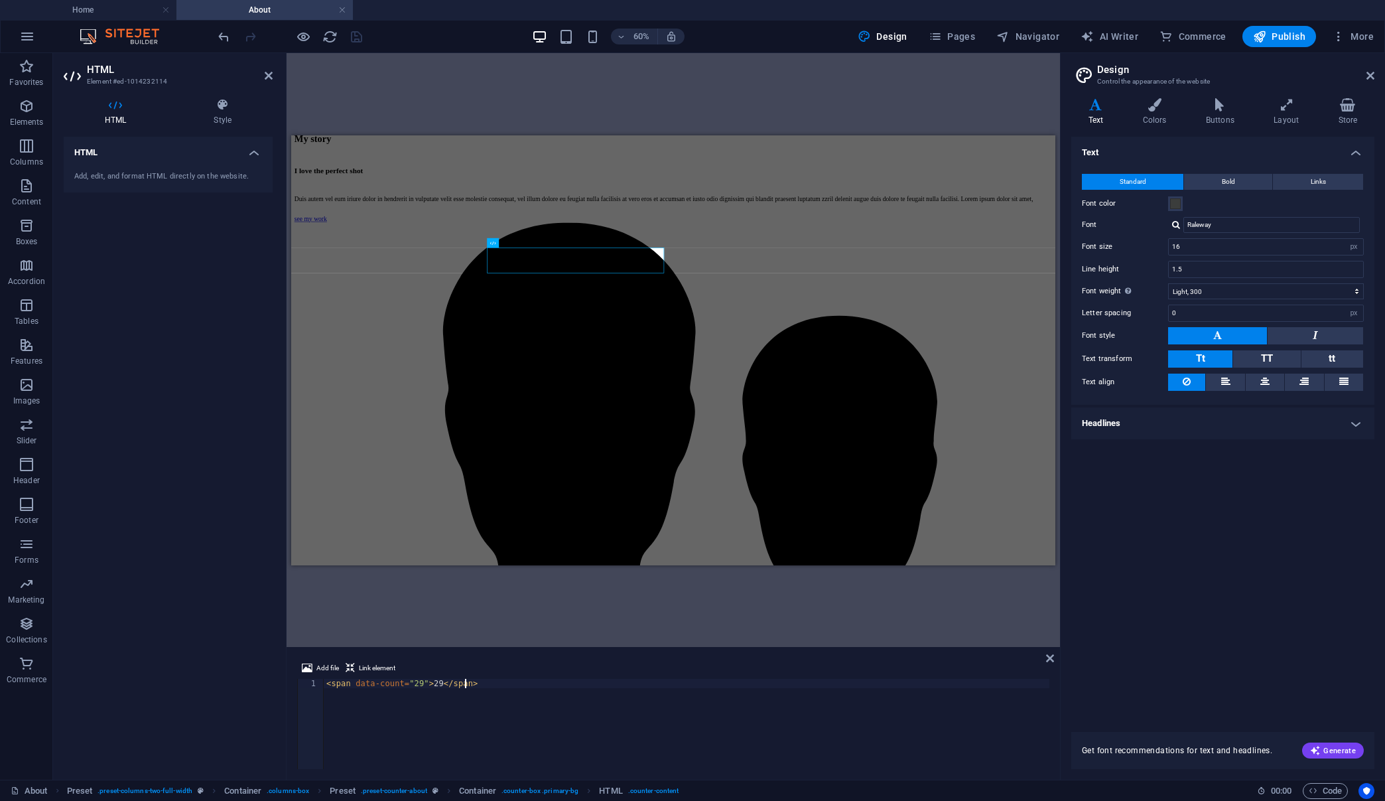
type textarea "<span data-count="29">29</span>"
click at [274, 74] on aside "HTML Element #ed-1014232114 HTML Style HTML Add, edit, and format HTML directly…" at bounding box center [170, 416] width 234 height 727
click at [270, 76] on icon at bounding box center [269, 75] width 8 height 11
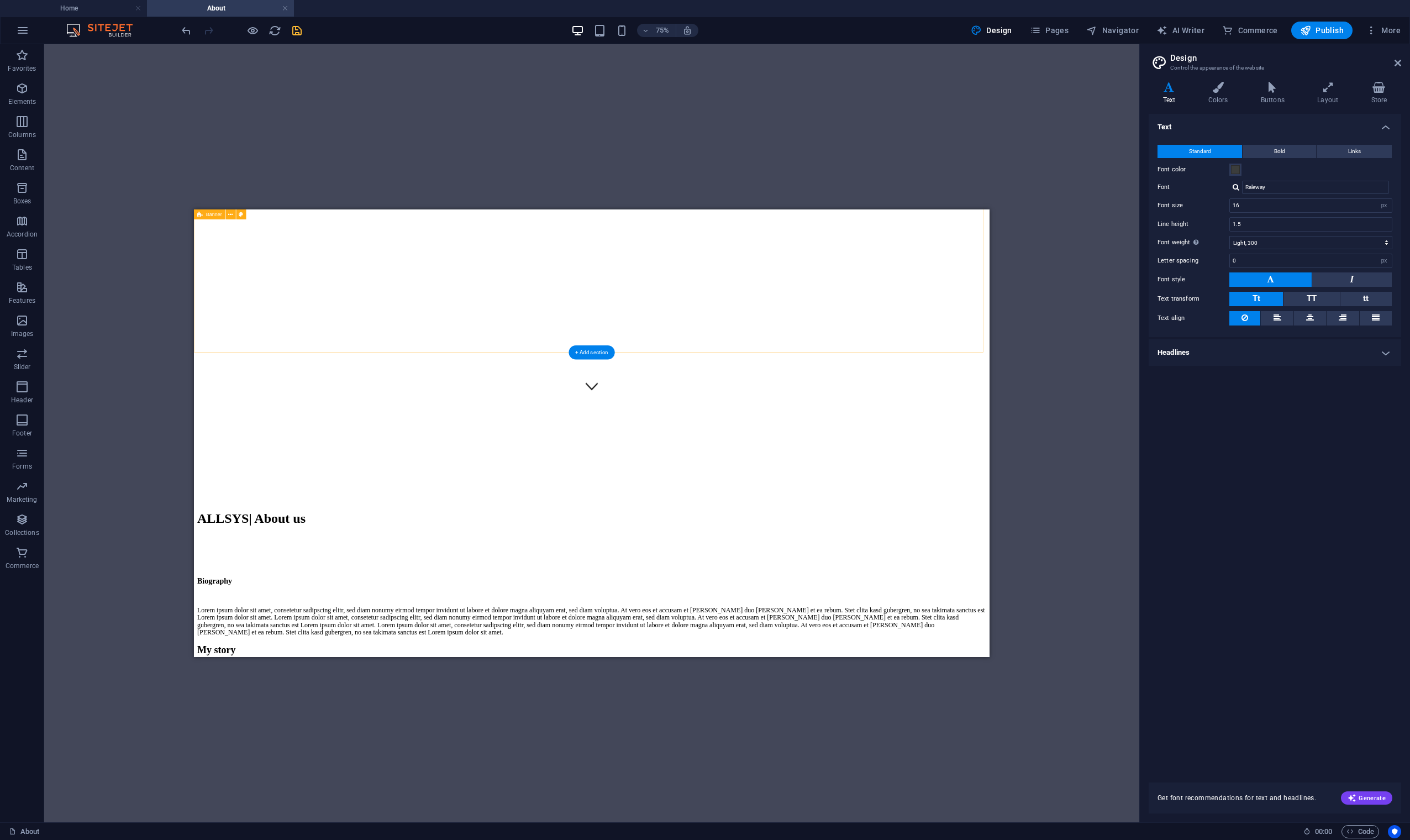
scroll to position [334, 0]
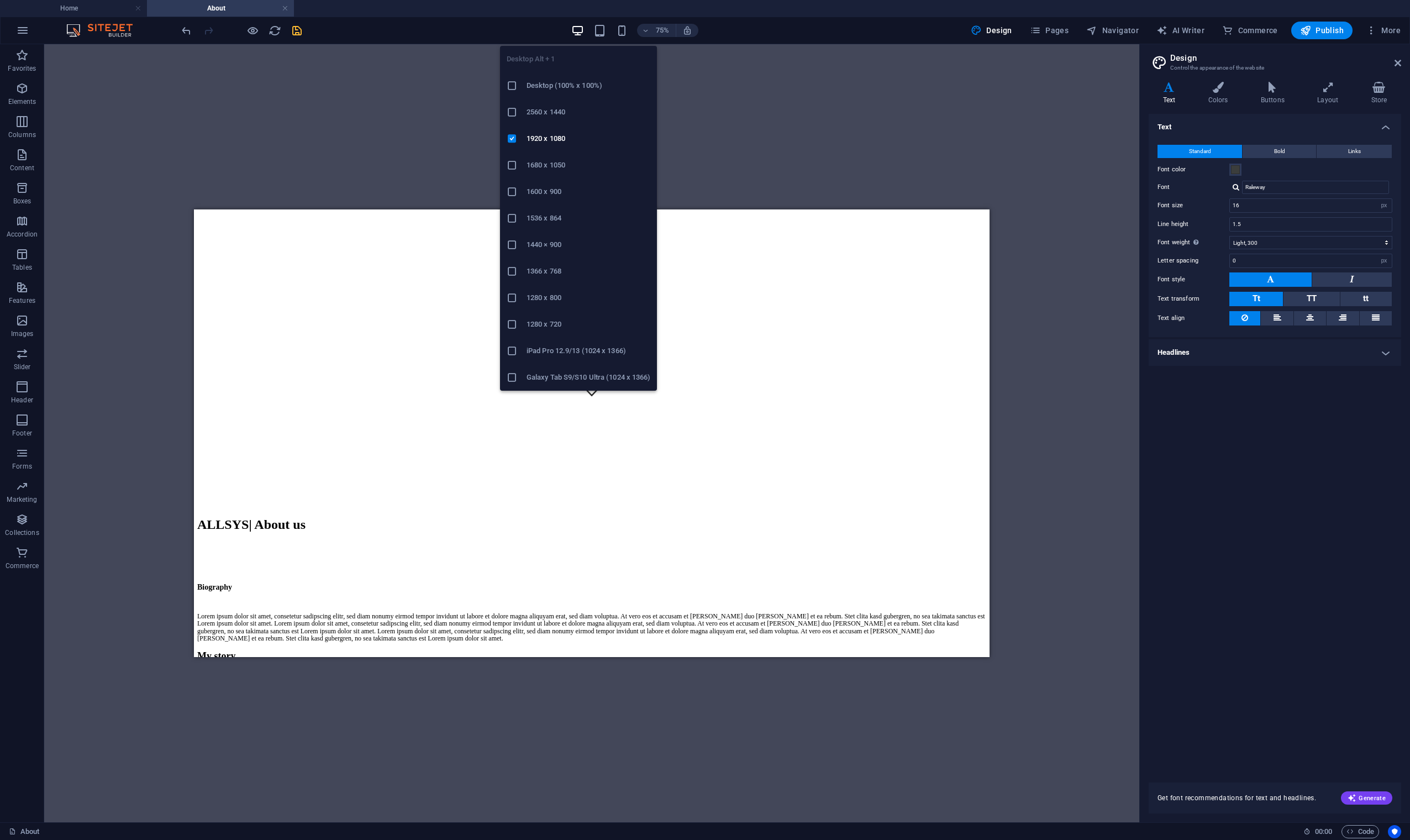
click at [579, 34] on icon "button" at bounding box center [577, 30] width 12 height 12
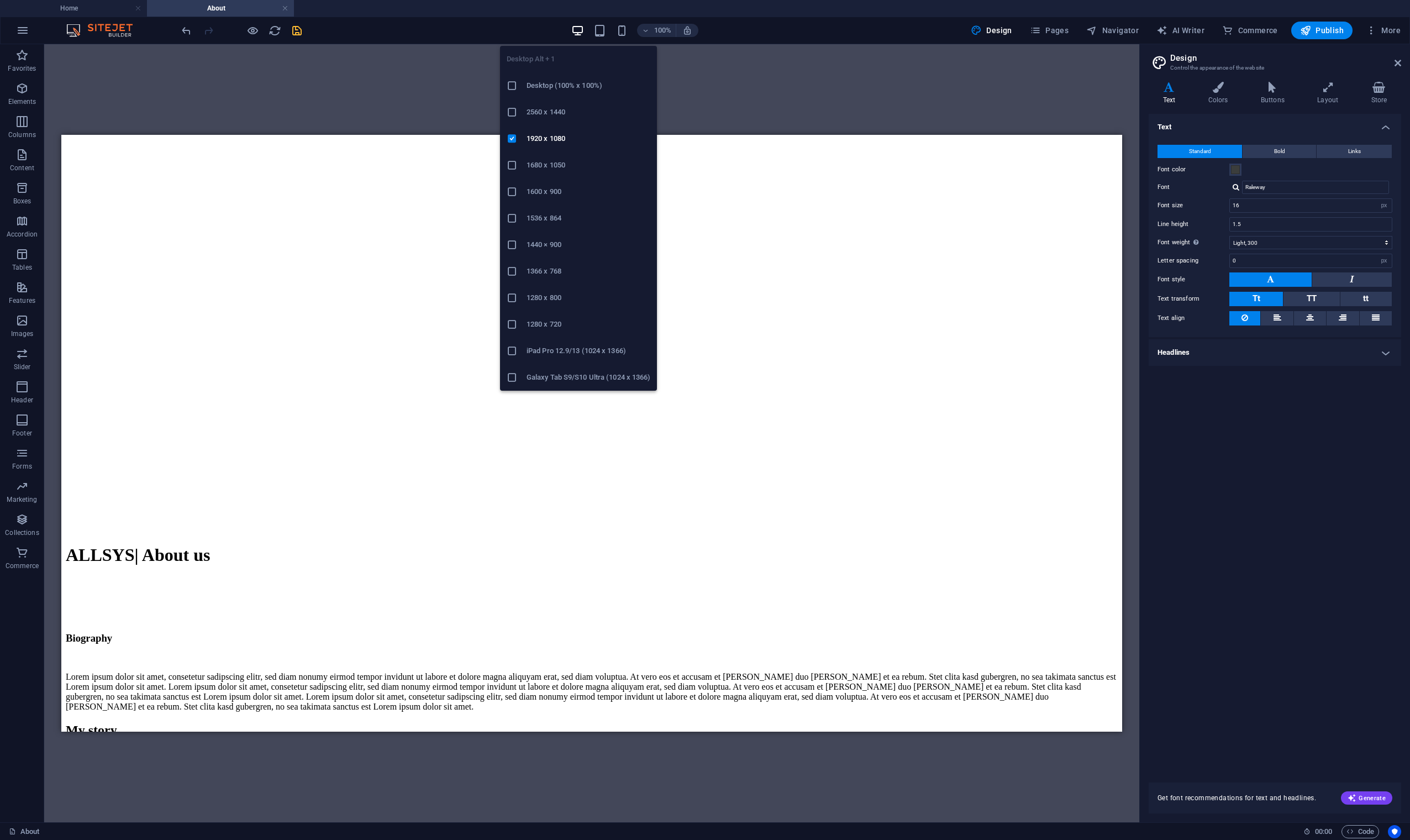
click at [541, 190] on h6 "1600 x 900" at bounding box center [588, 191] width 124 height 13
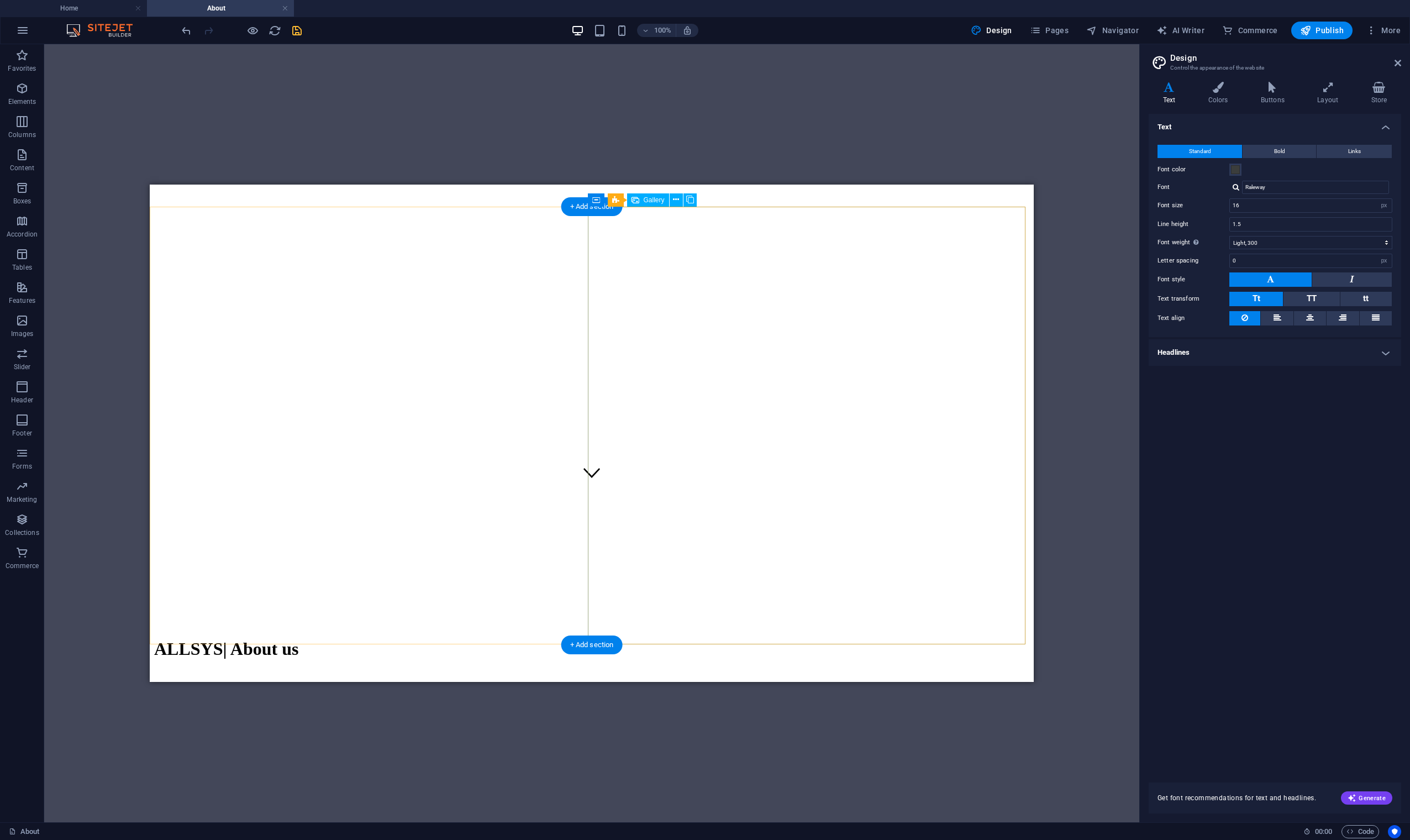
scroll to position [98, 0]
click at [347, 89] on div "H1 Banner Container Container Container Container Preset Gallery Preset Contain…" at bounding box center [591, 433] width 1095 height 778
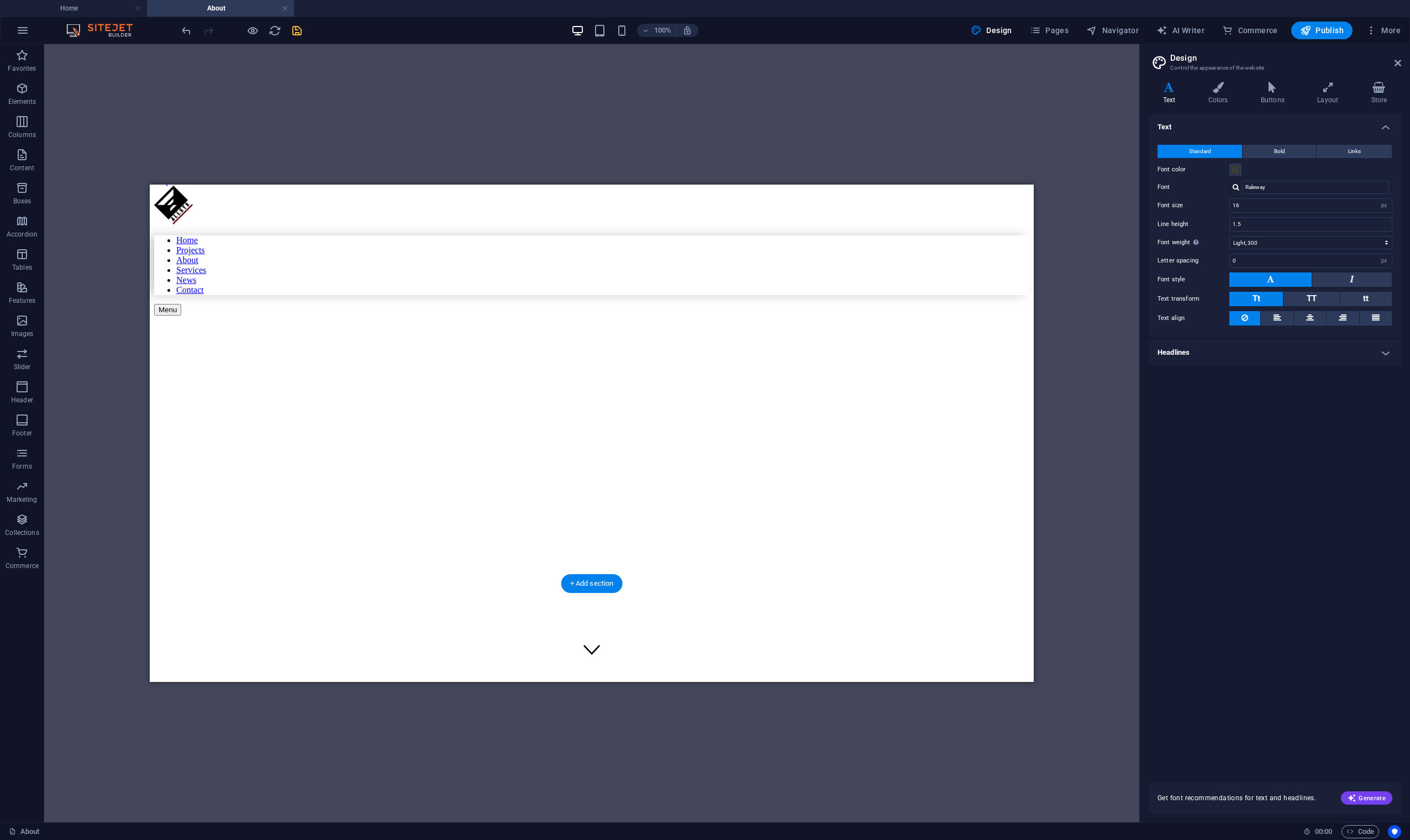
scroll to position [0, 0]
click at [300, 33] on icon "save" at bounding box center [296, 30] width 12 height 12
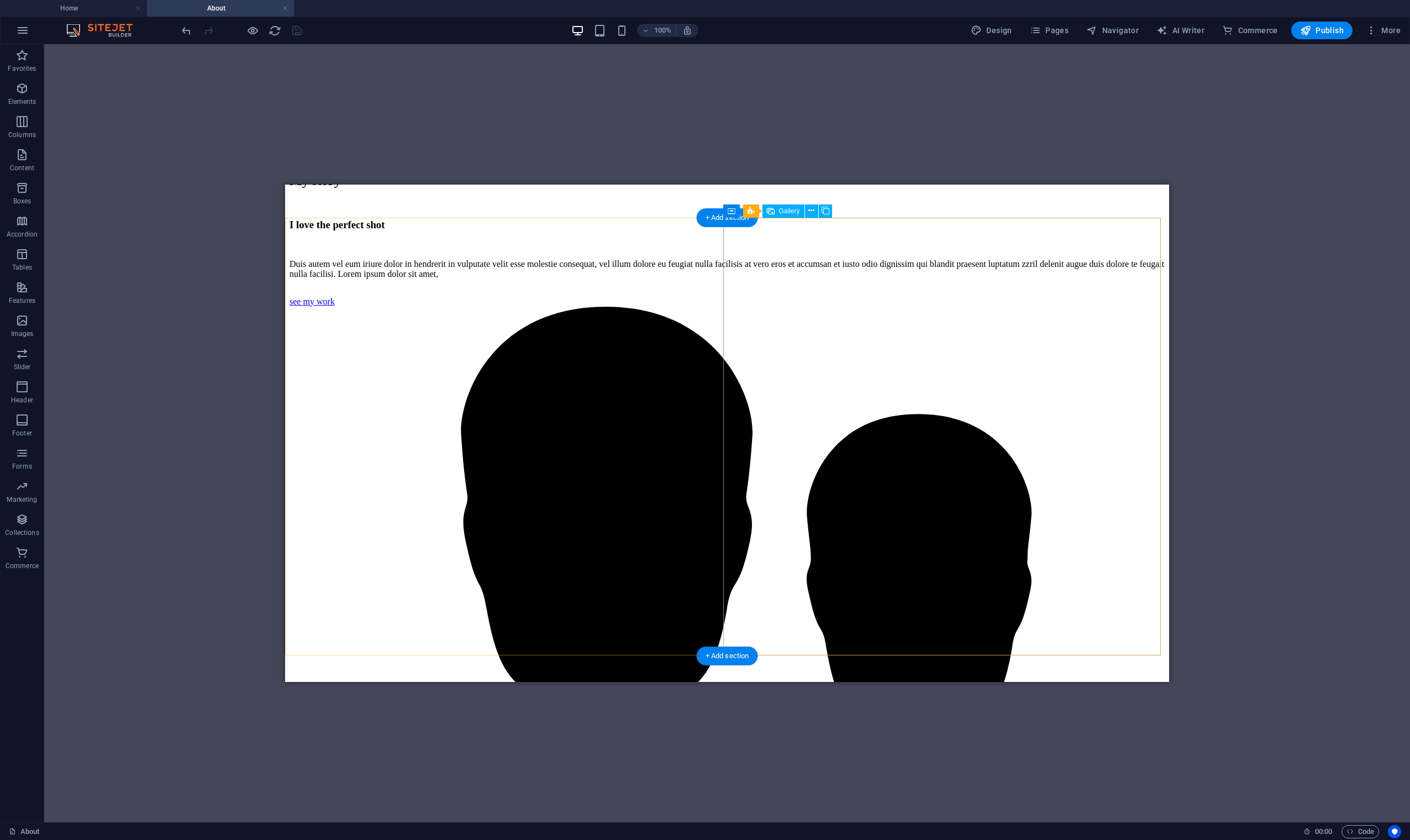
scroll to position [835, 0]
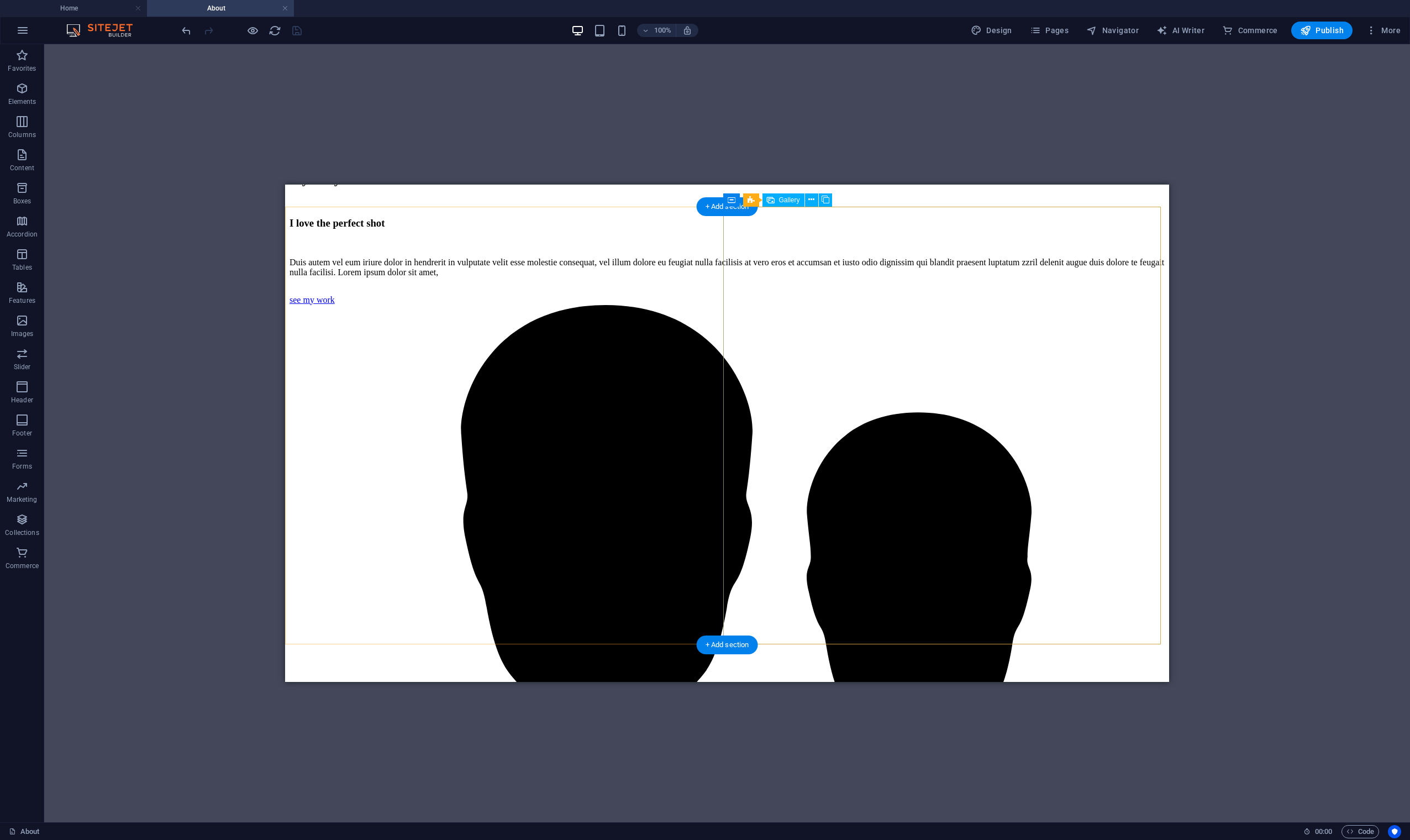
select select "4"
select select "px"
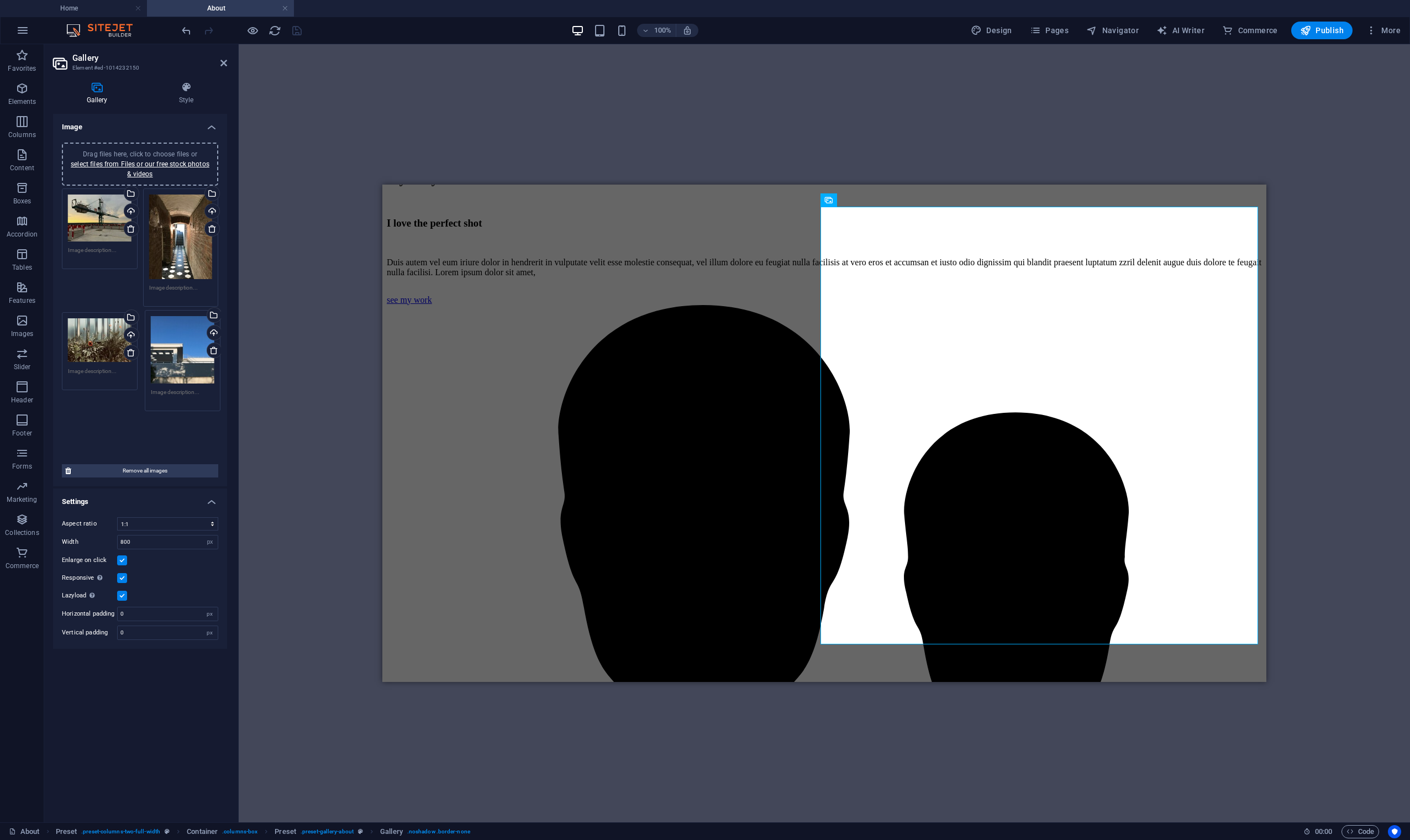
drag, startPoint x: 104, startPoint y: 345, endPoint x: 187, endPoint y: 342, distance: 83.1
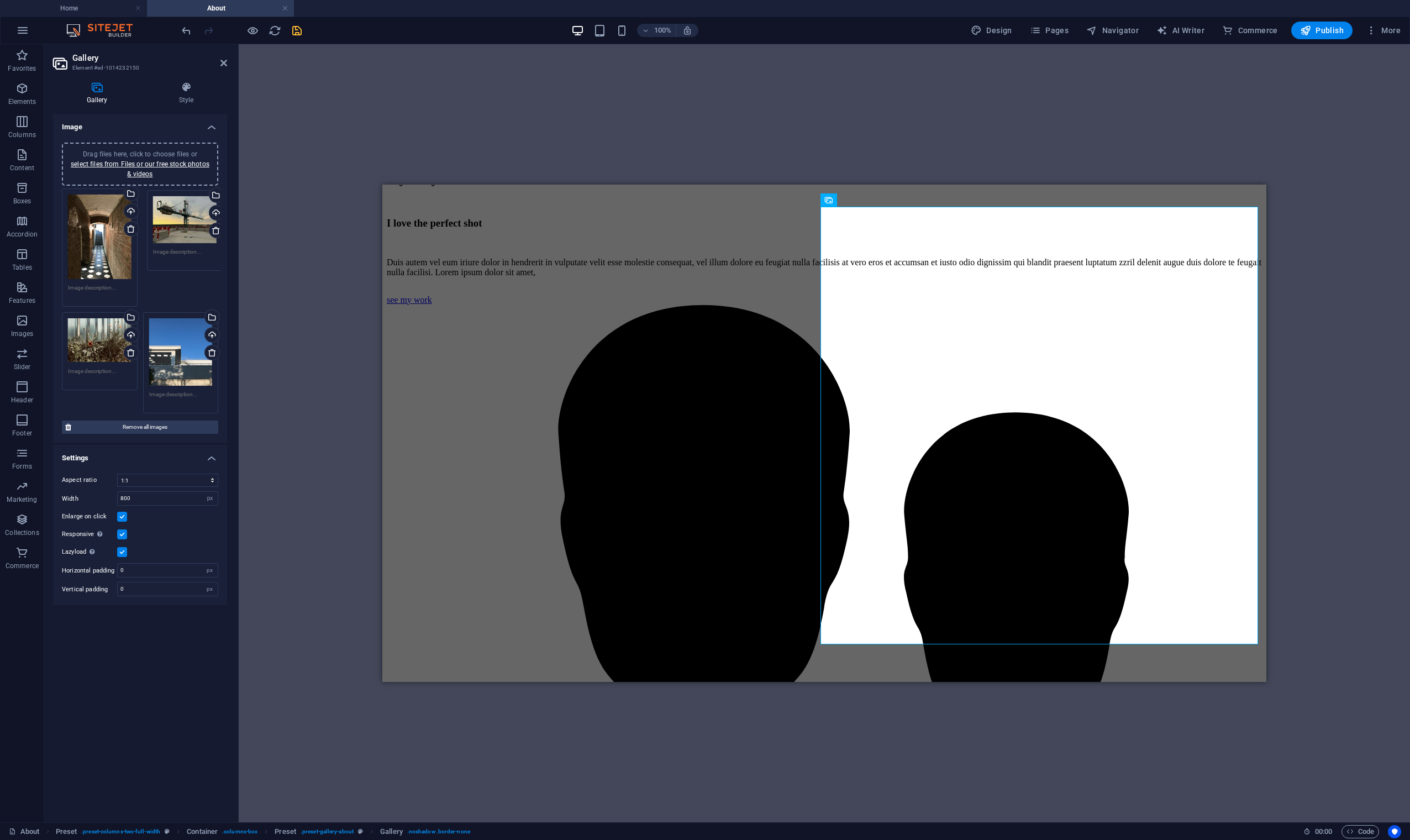
drag, startPoint x: 97, startPoint y: 221, endPoint x: 183, endPoint y: 222, distance: 86.0
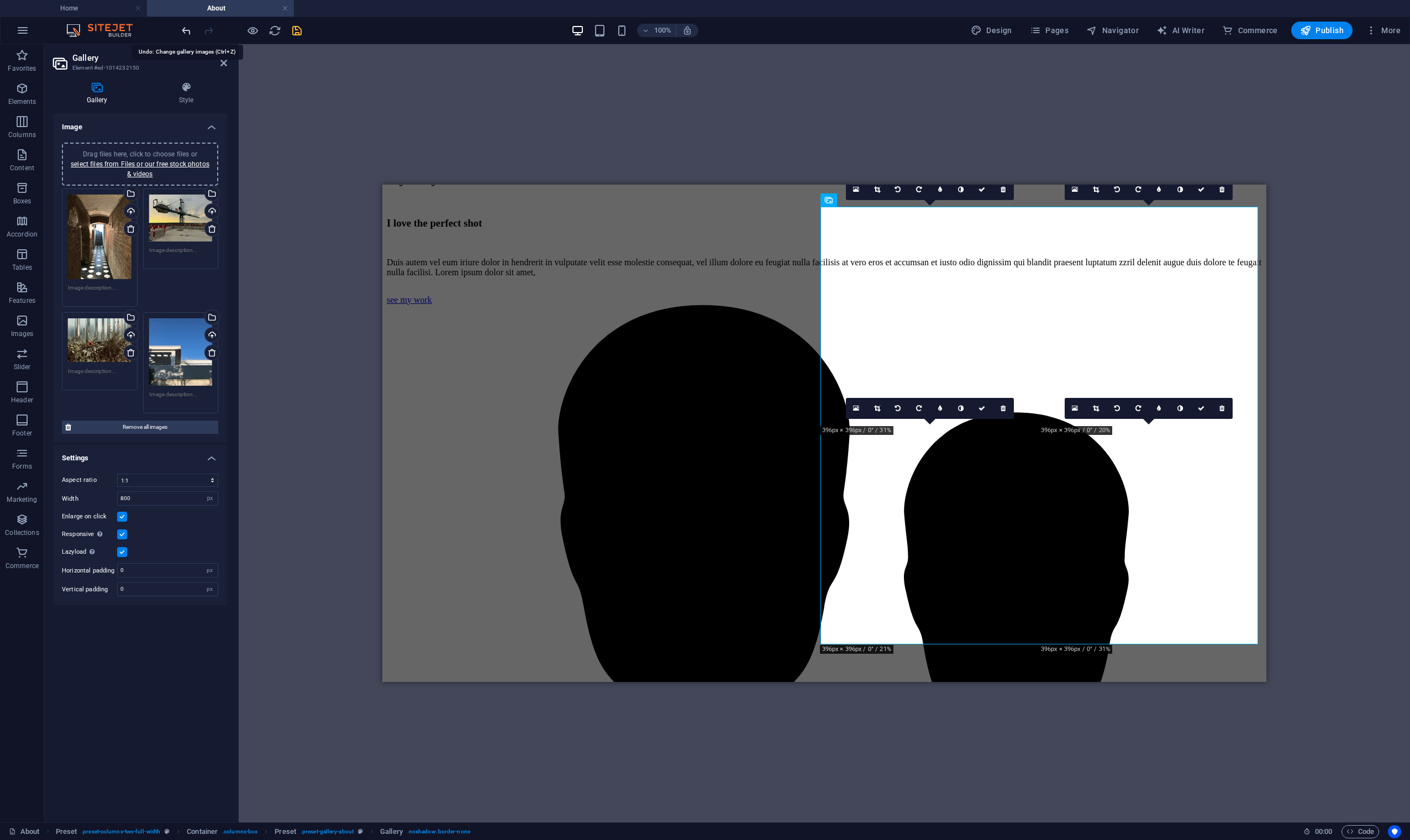
click at [187, 29] on icon "undo" at bounding box center [186, 30] width 12 height 12
click at [295, 32] on icon "save" at bounding box center [296, 30] width 12 height 12
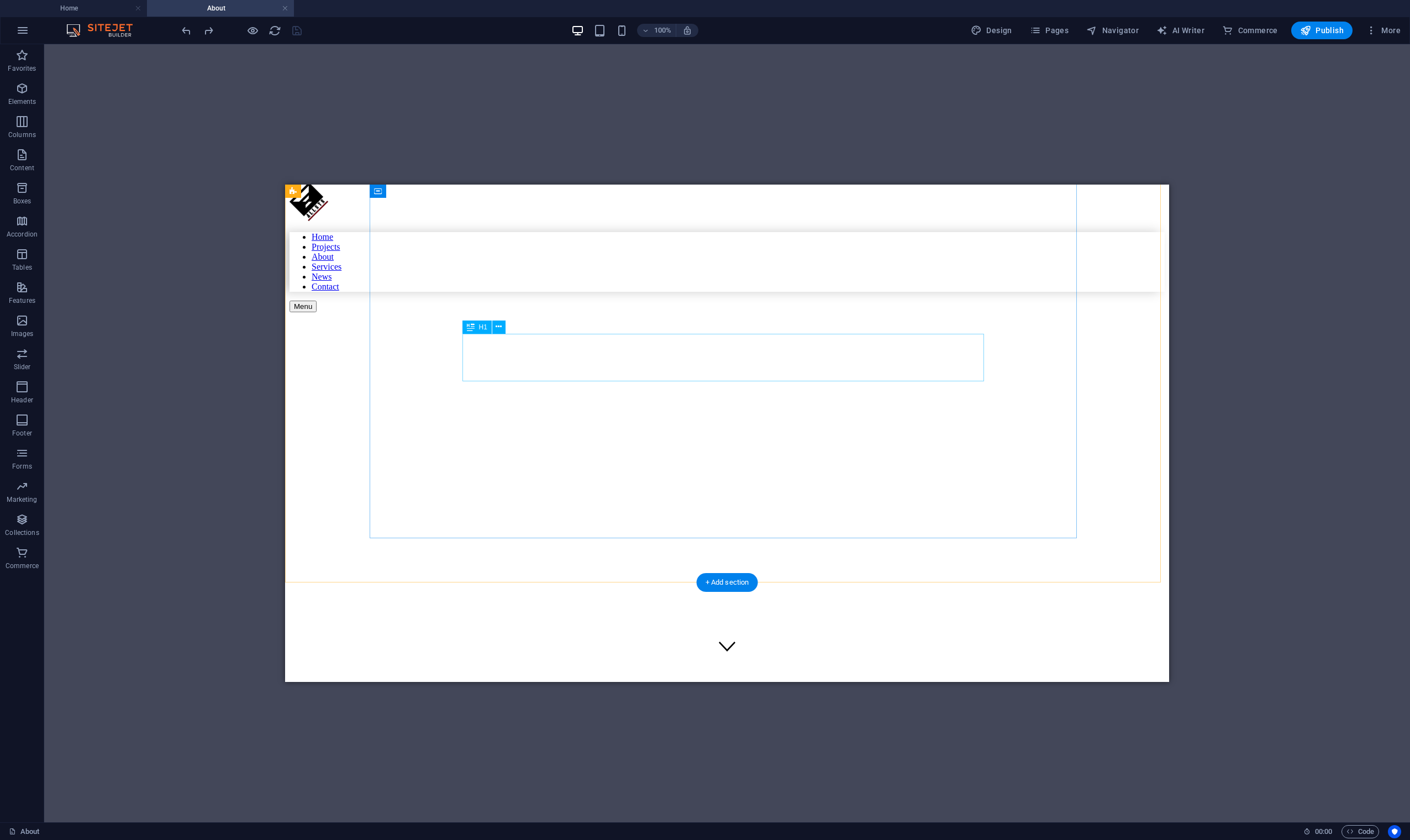
scroll to position [0, 0]
click at [415, 355] on figure at bounding box center [643, 355] width 707 height 0
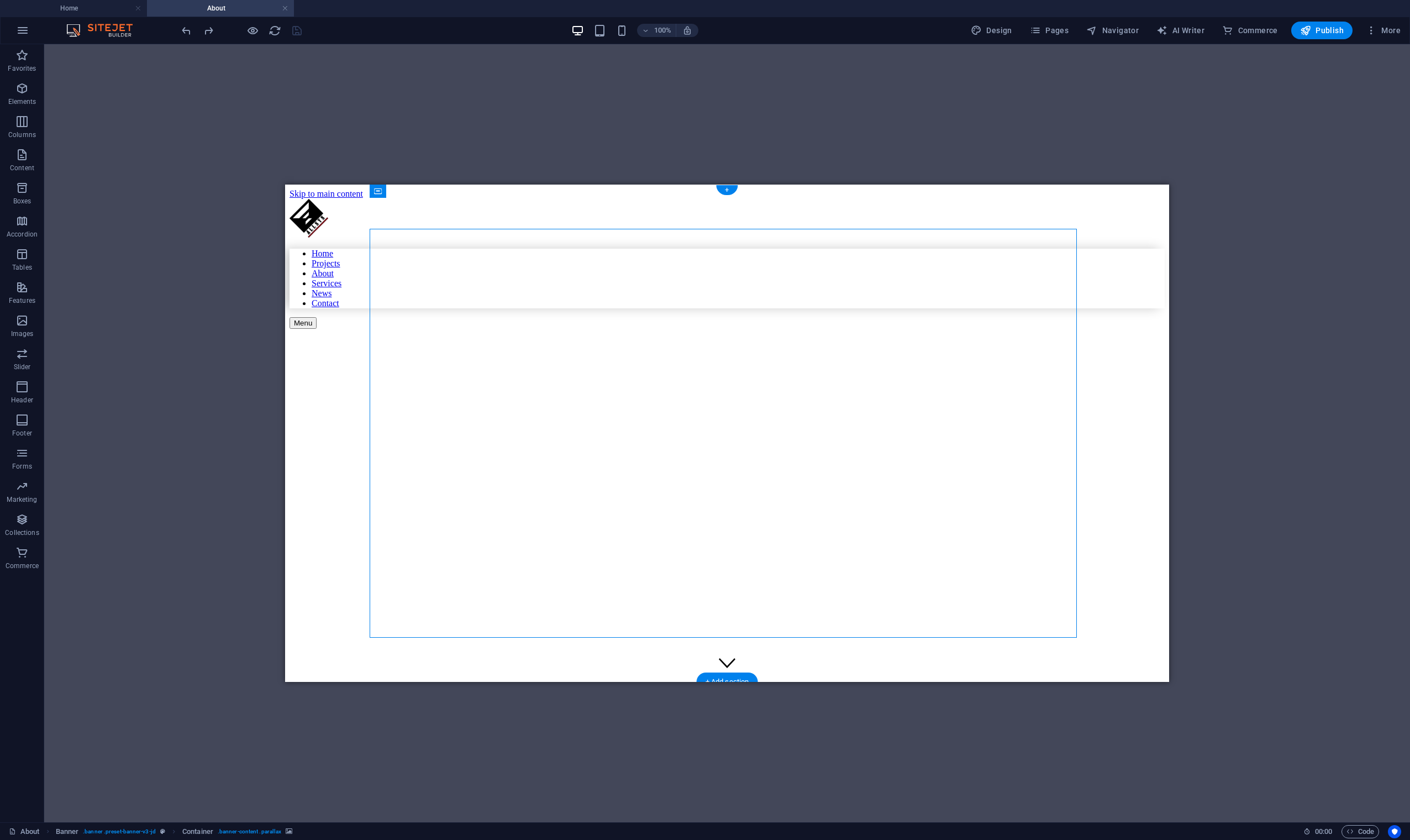
click at [441, 355] on figure at bounding box center [643, 355] width 707 height 0
select select "vw"
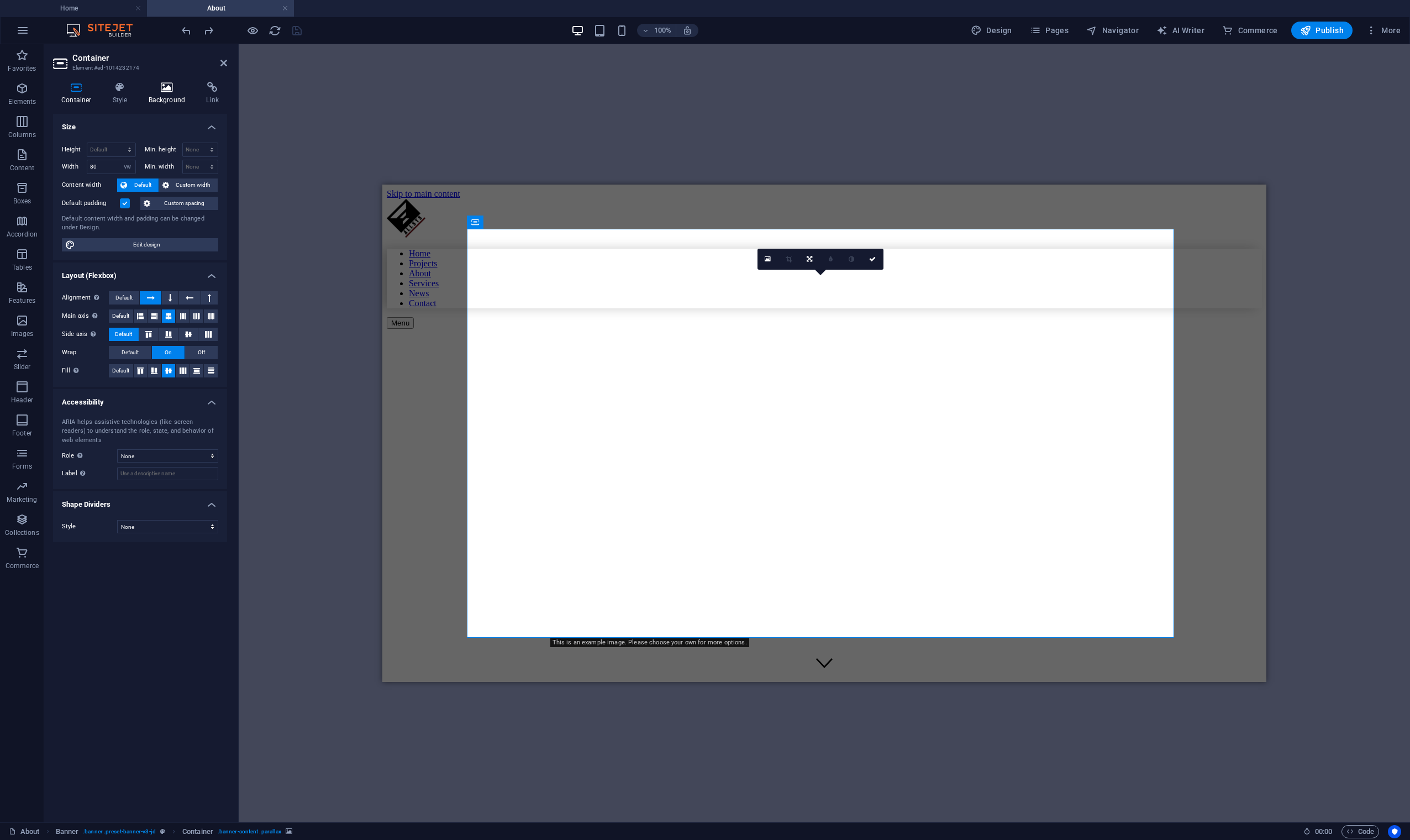
click at [162, 87] on icon at bounding box center [167, 87] width 53 height 11
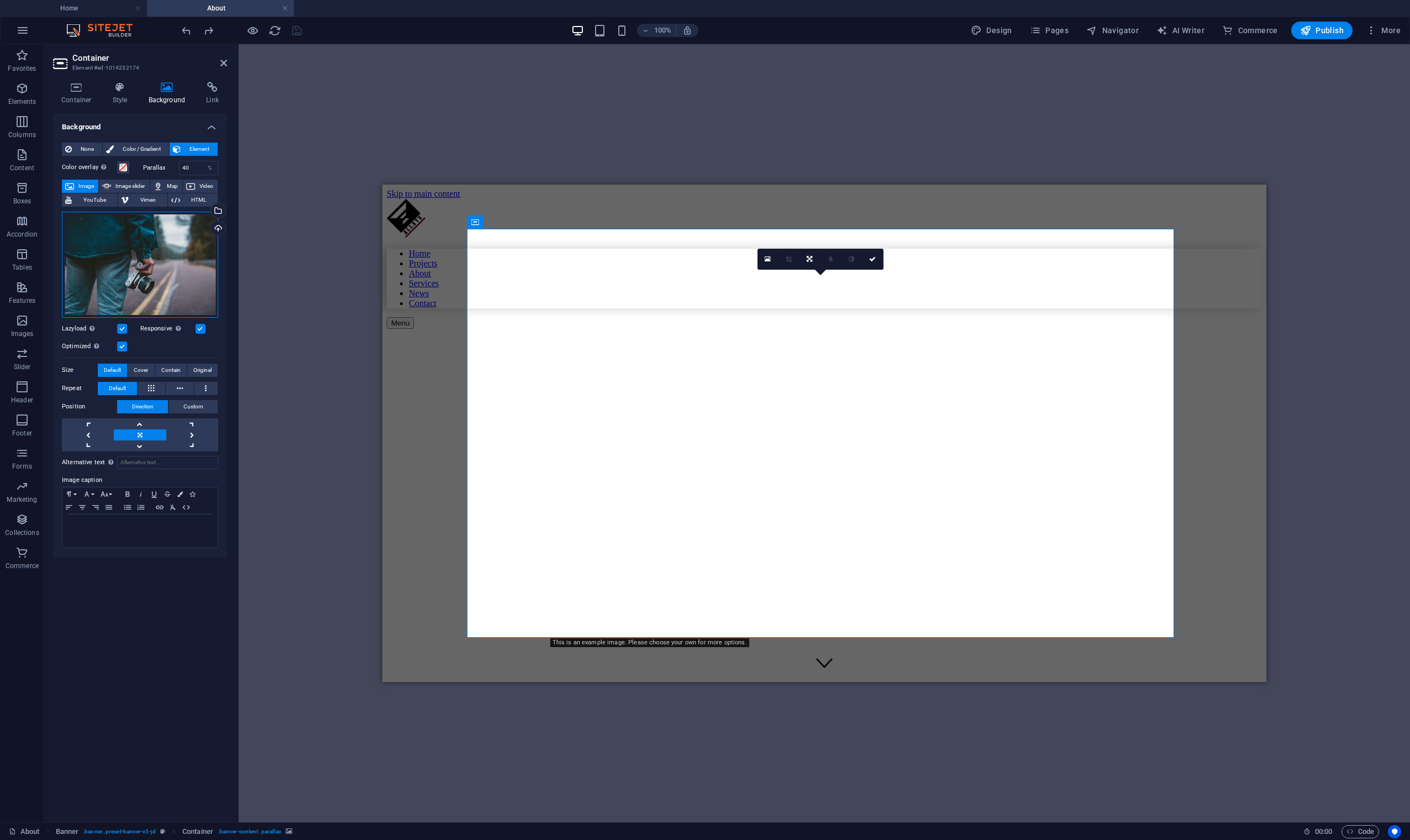
click at [183, 248] on div "Drag files here, click to choose files or select files from Files or our free s…" at bounding box center [140, 264] width 157 height 106
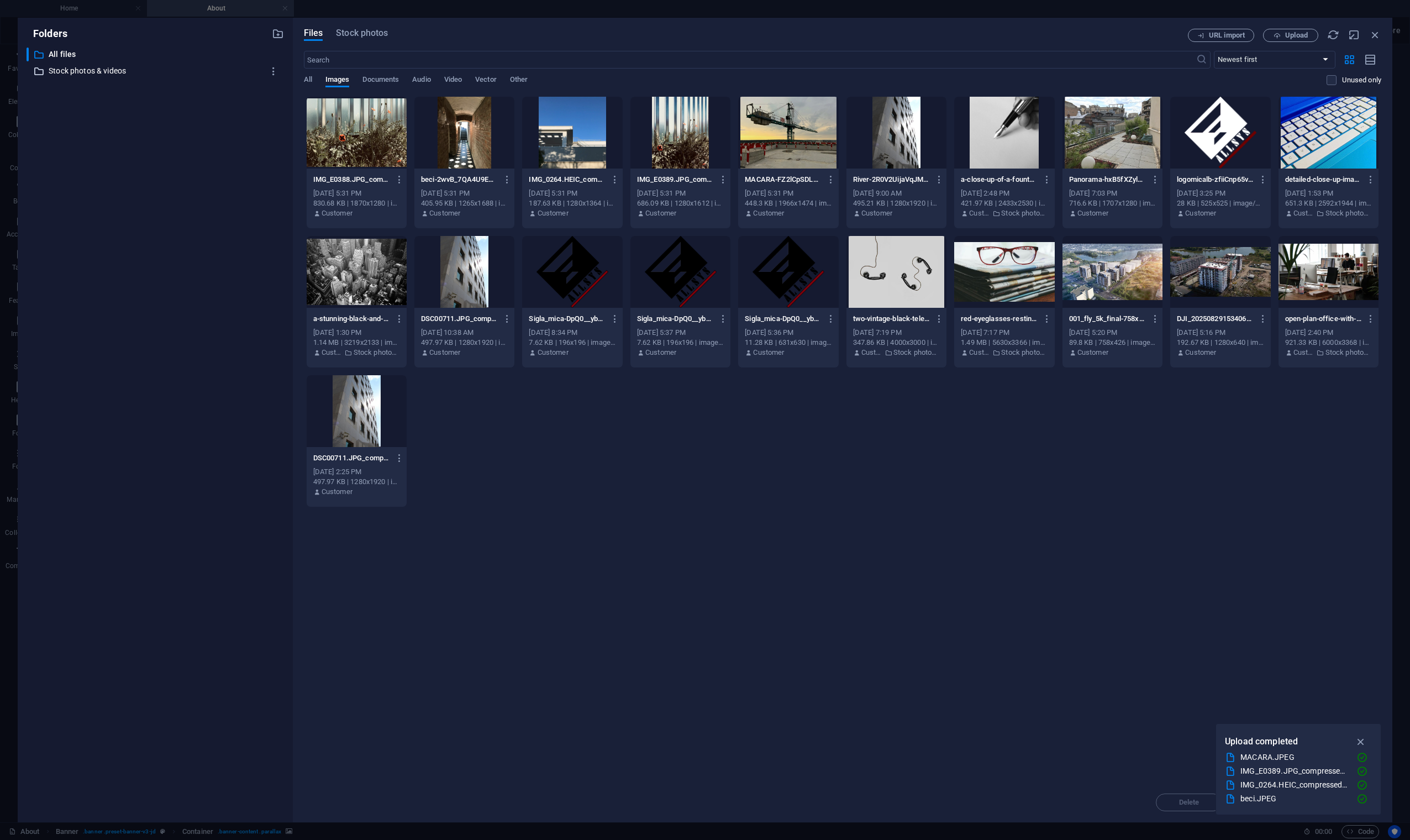
click at [93, 72] on p "Stock photos & videos" at bounding box center [156, 71] width 215 height 12
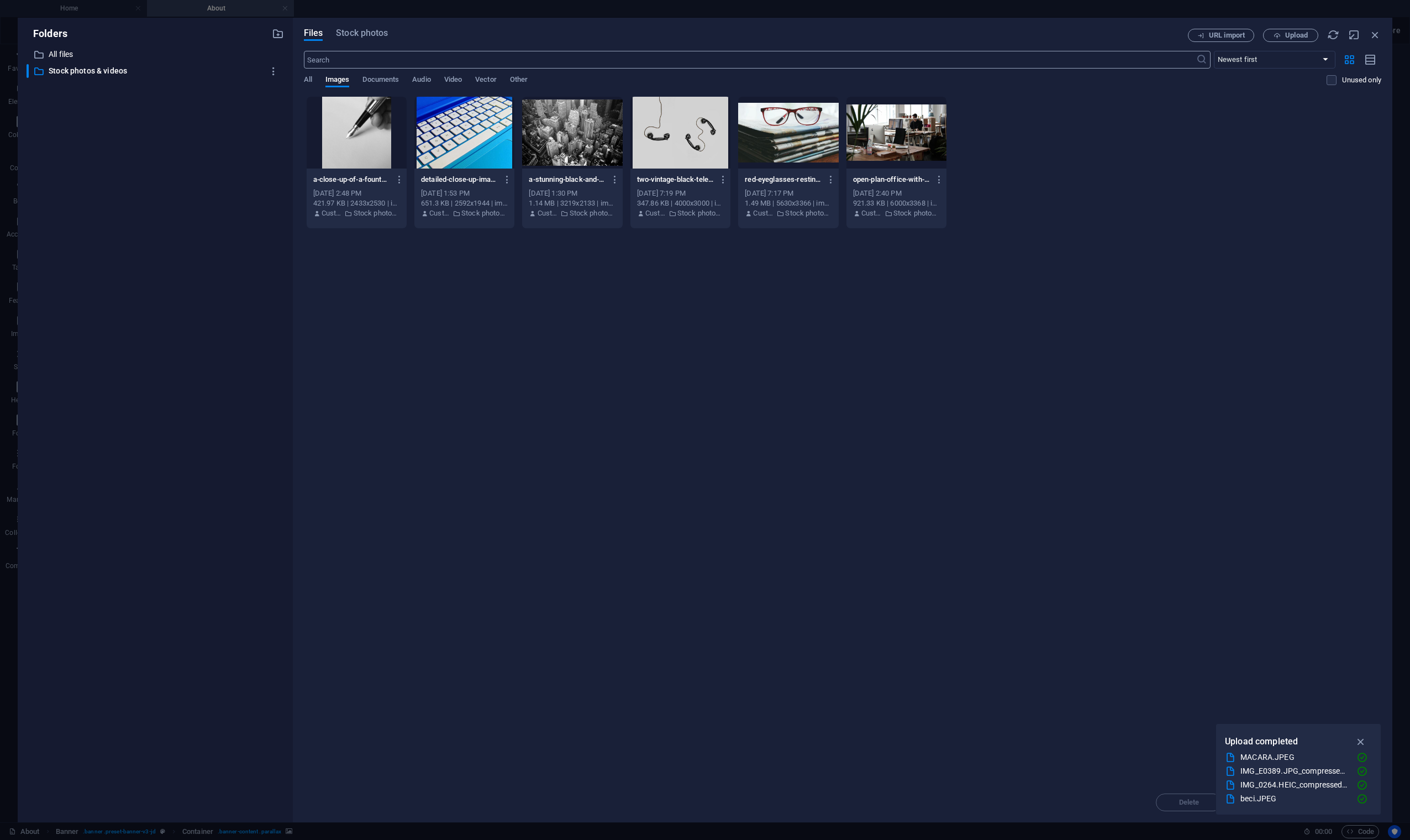
click at [349, 62] on input "text" at bounding box center [750, 59] width 893 height 17
click at [360, 35] on span "Stock photos" at bounding box center [361, 33] width 52 height 13
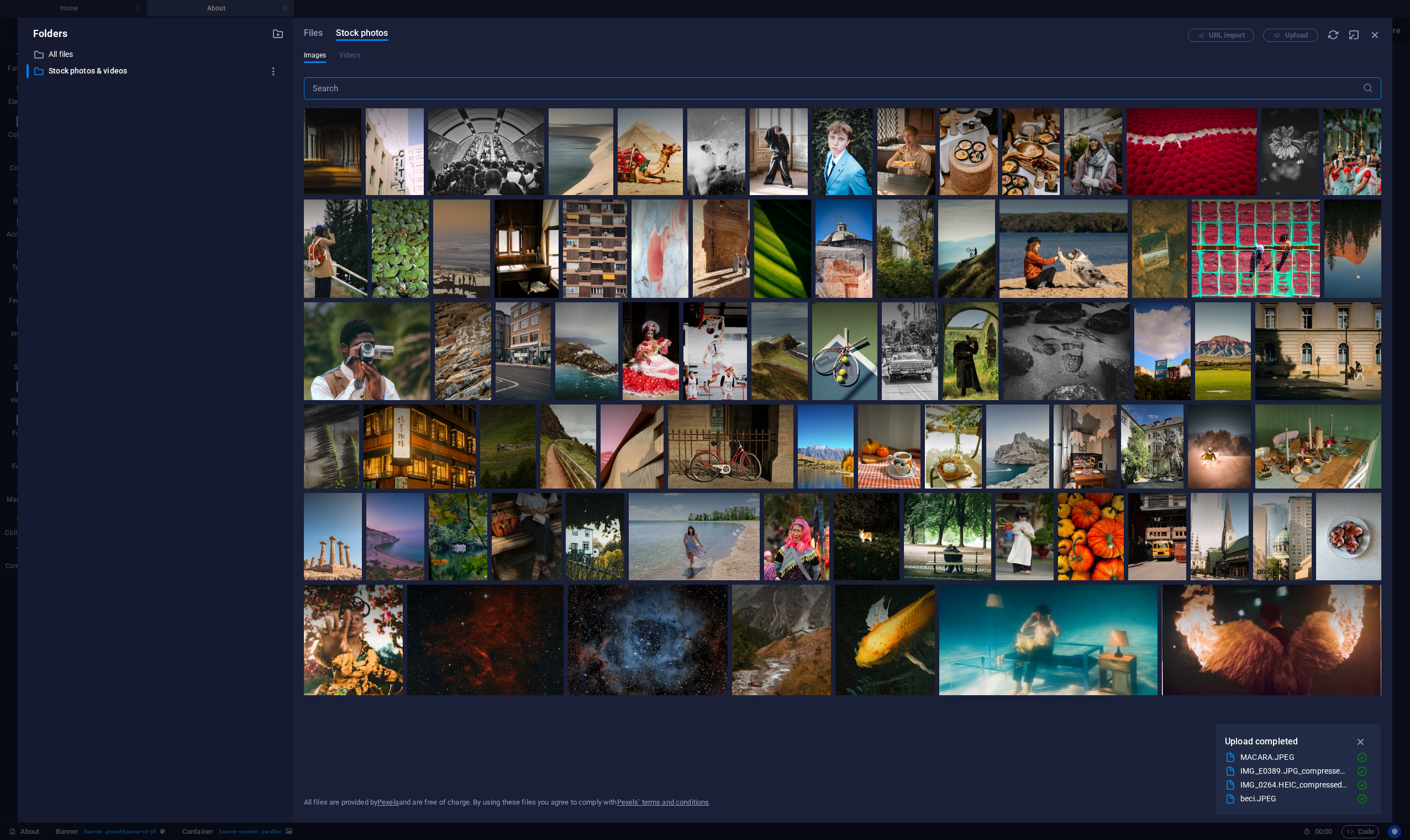
click at [339, 88] on input "text" at bounding box center [833, 88] width 1059 height 22
click at [364, 90] on input "text" at bounding box center [833, 88] width 1059 height 22
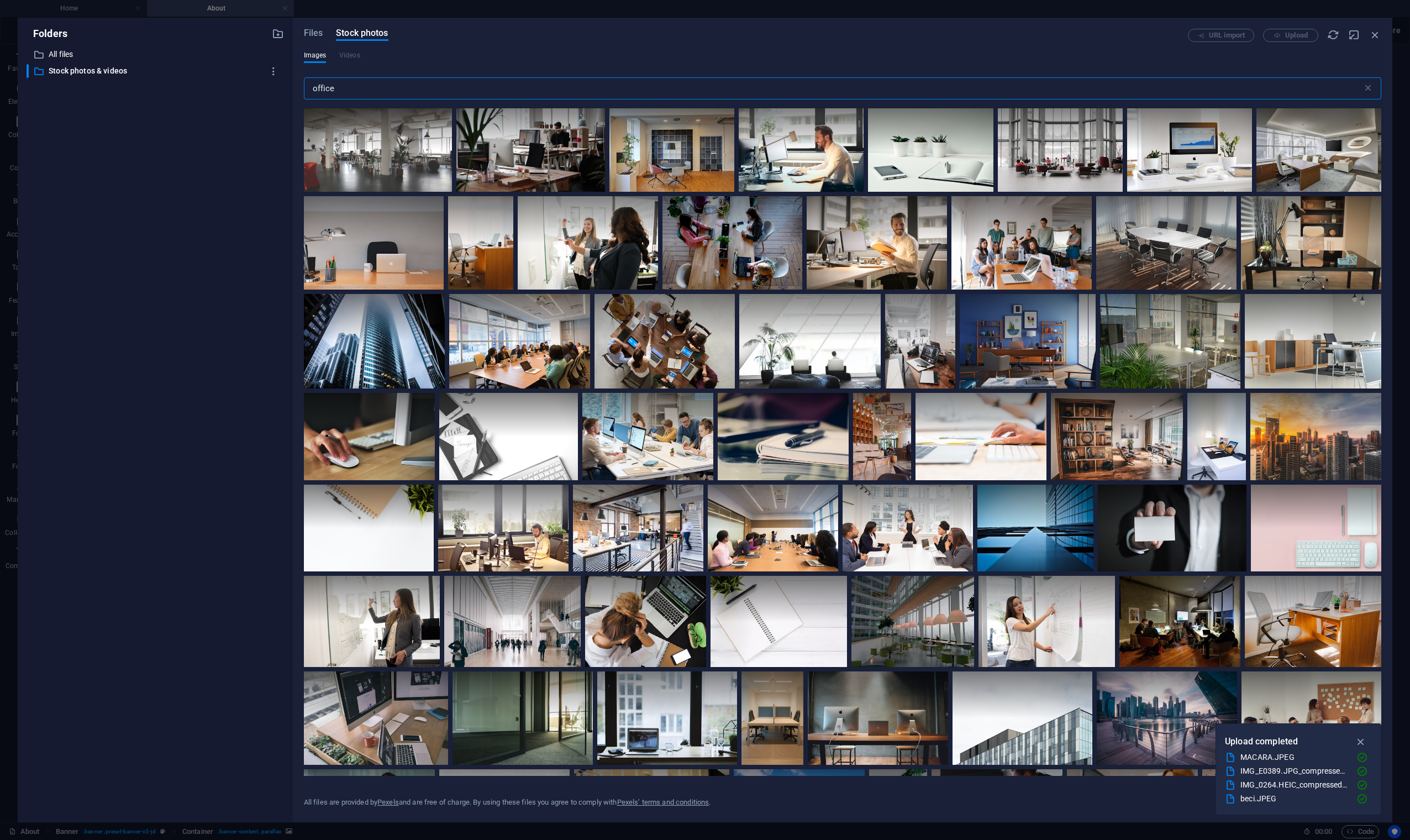
click at [315, 87] on input "office" at bounding box center [833, 88] width 1059 height 22
click at [415, 120] on icon at bounding box center [415, 122] width 19 height 19
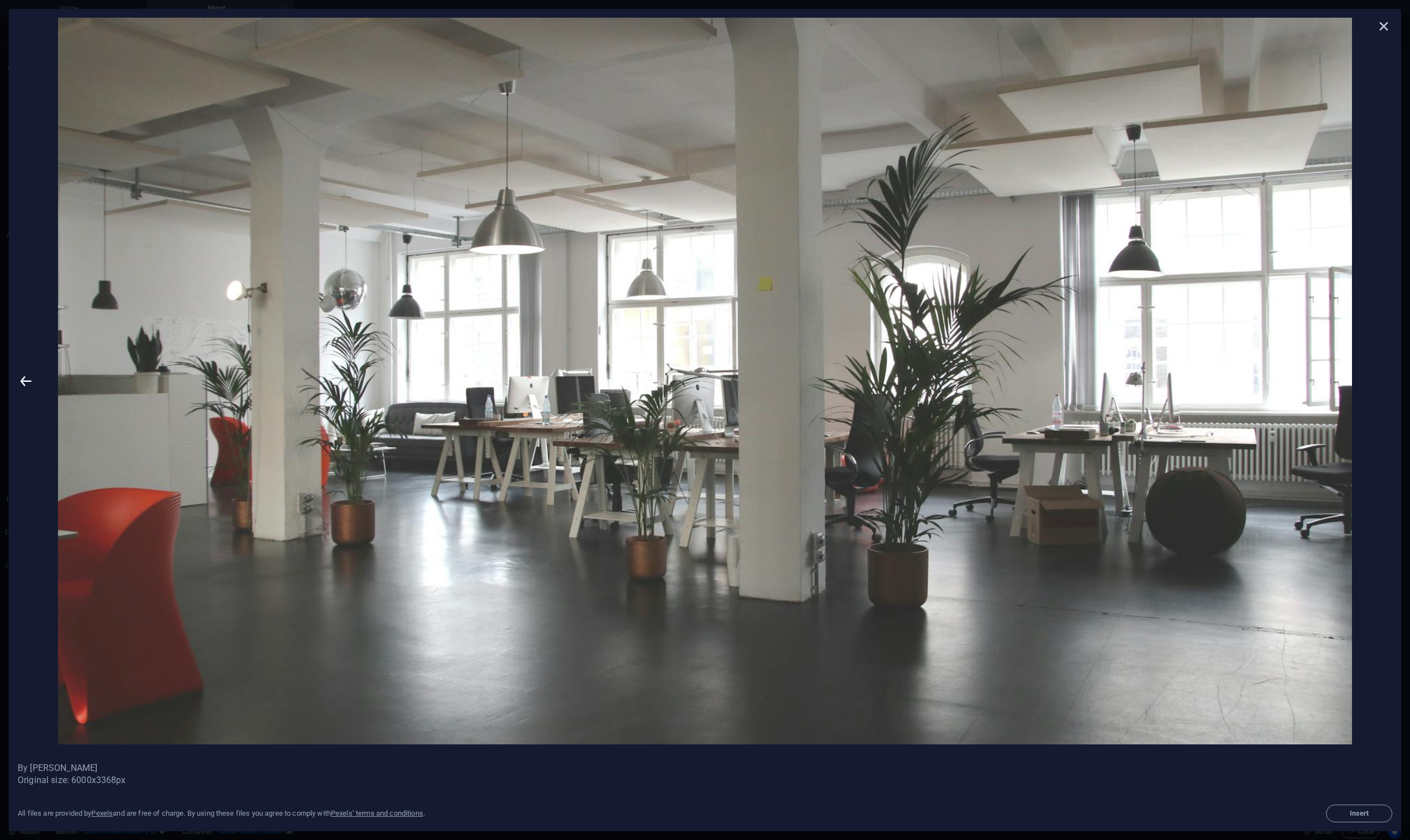
click at [1153, 26] on icon at bounding box center [1384, 26] width 17 height 17
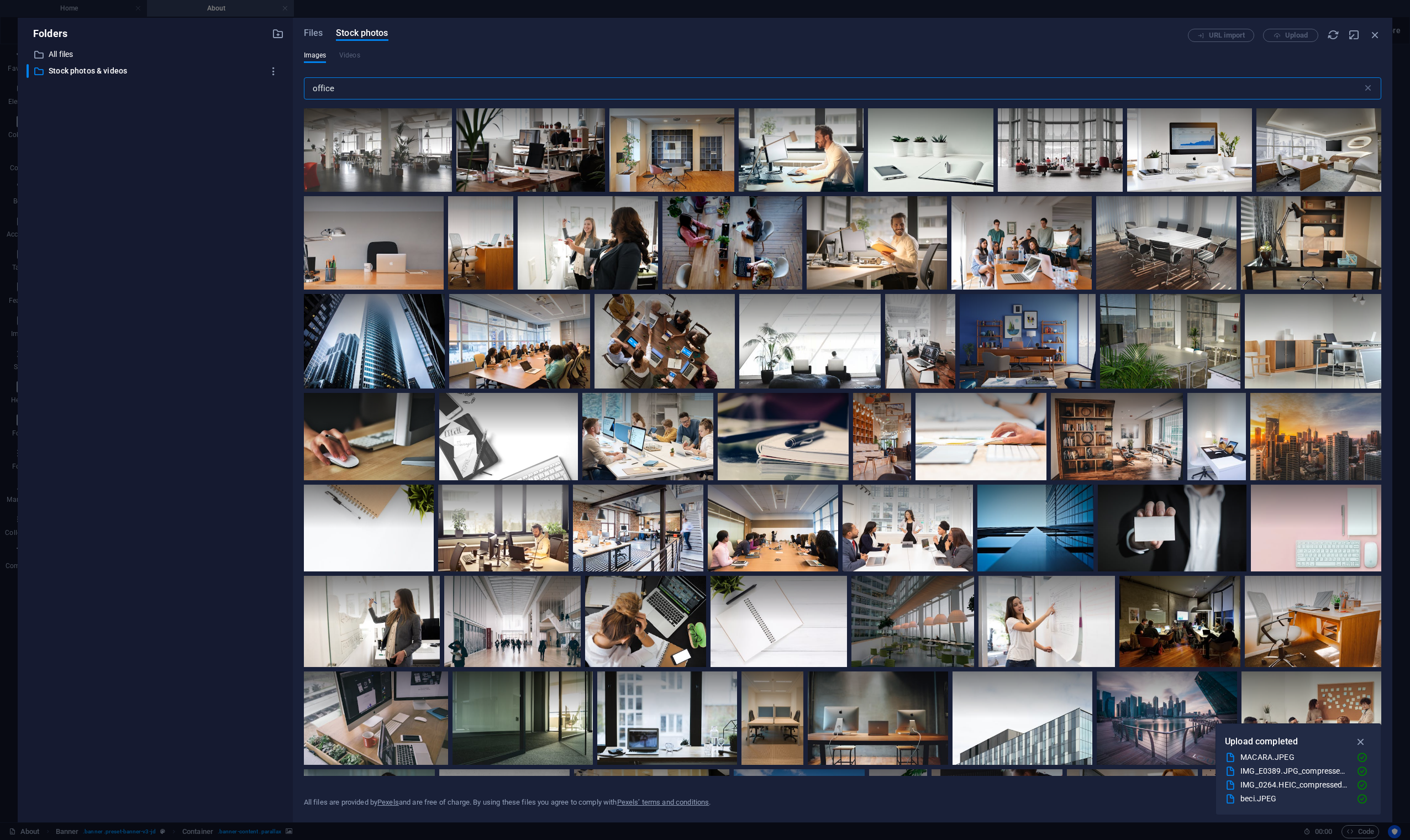
drag, startPoint x: 342, startPoint y: 91, endPoint x: 297, endPoint y: 87, distance: 45.2
click at [297, 88] on div "Files Stock photos URL import Upload Images Videos office ​ All files are provi…" at bounding box center [843, 420] width 1099 height 804
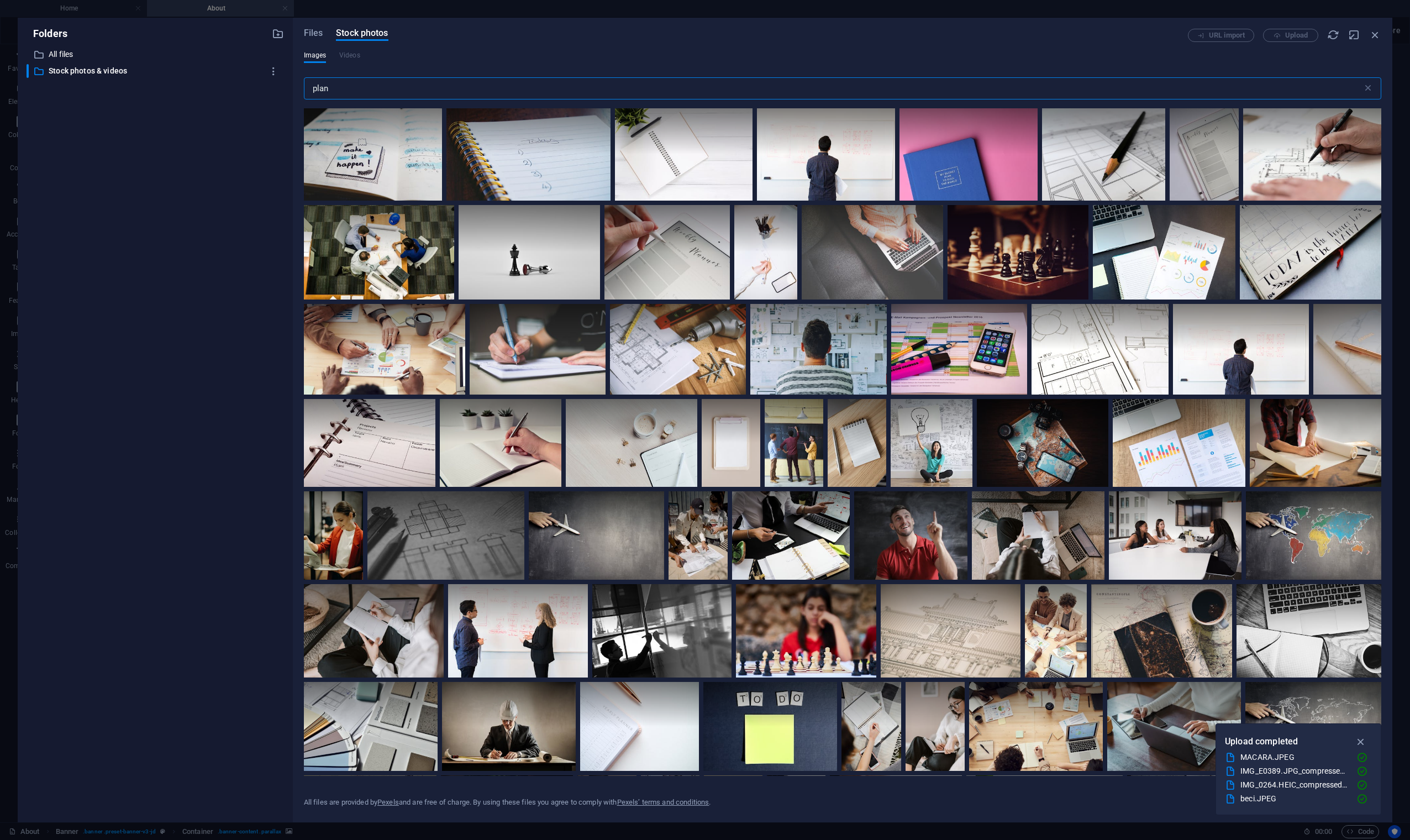
drag, startPoint x: 337, startPoint y: 91, endPoint x: 311, endPoint y: 88, distance: 26.2
click at [311, 88] on input "plan" at bounding box center [833, 88] width 1059 height 22
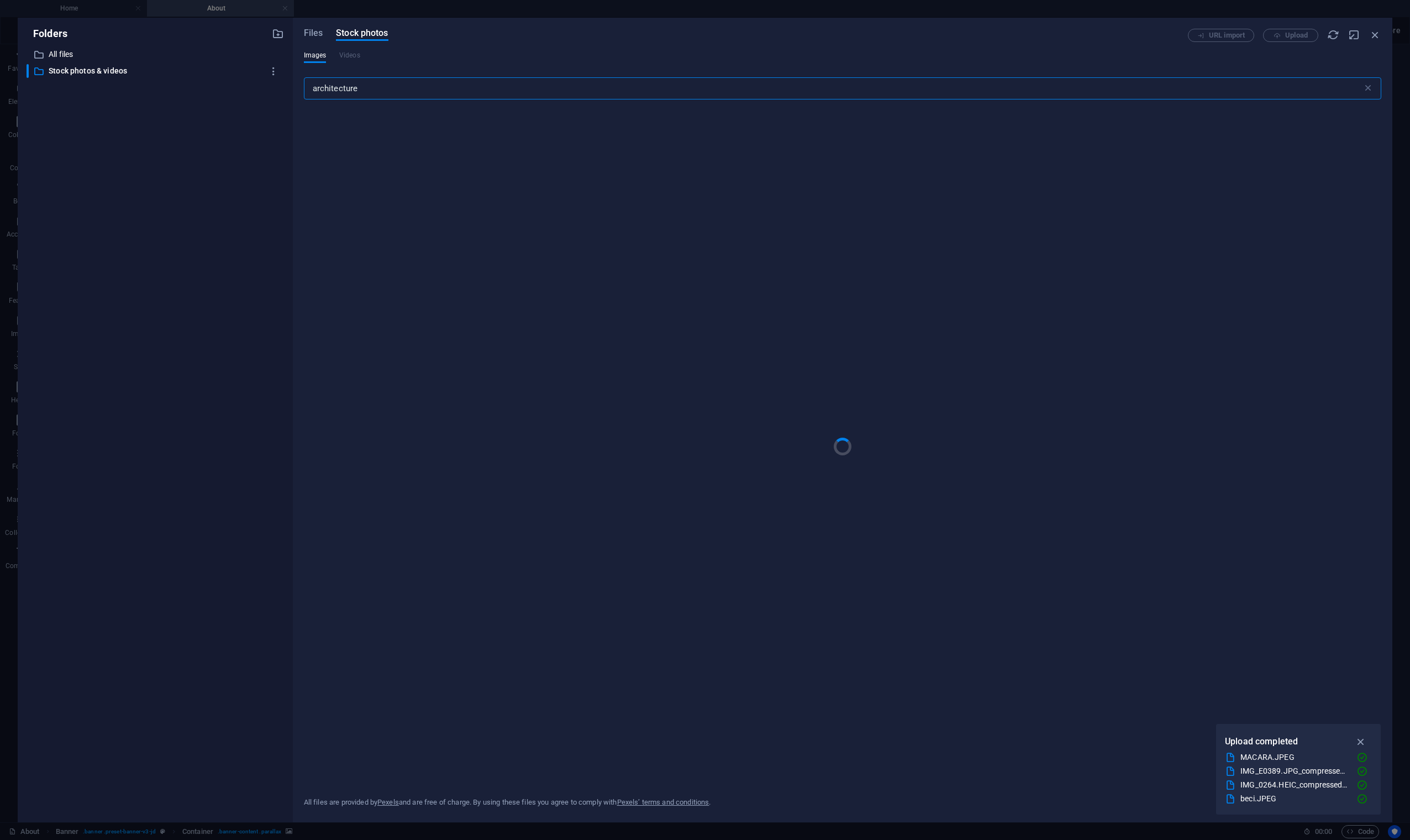
type input "architecture"
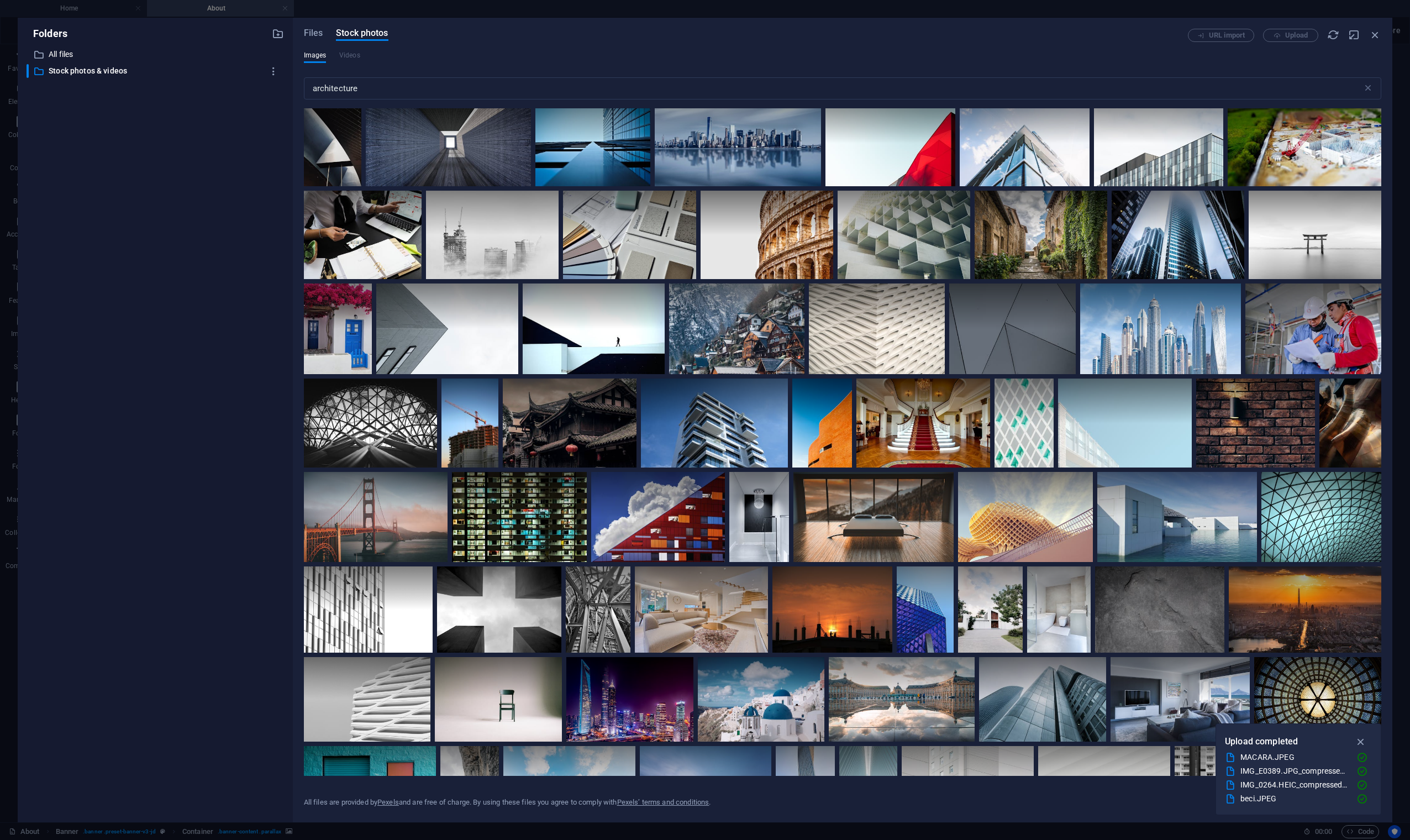
scroll to position [526, 0]
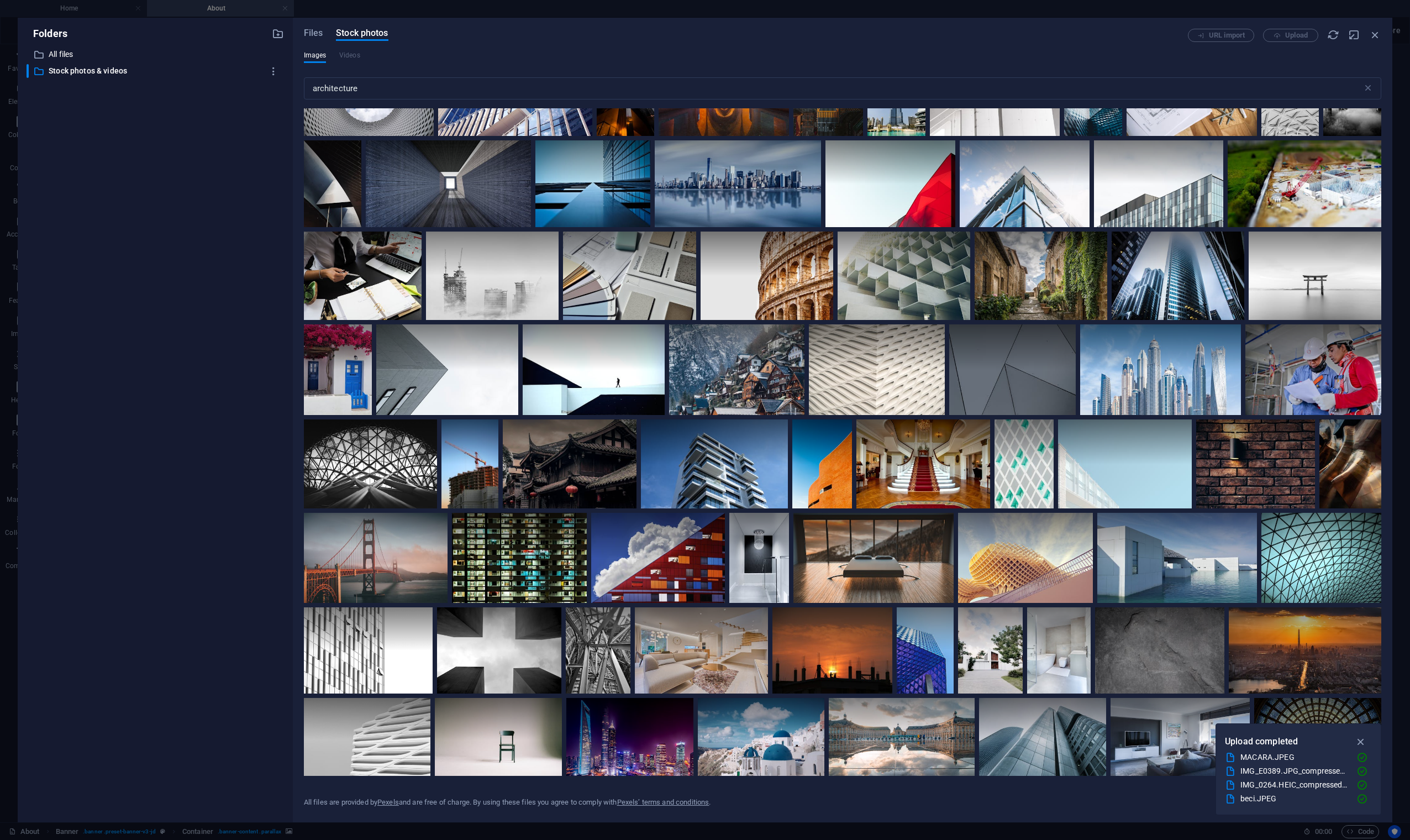
click at [252, 273] on div "​ All files All files ​ Stock photos & videos Stock photos & videos" at bounding box center [155, 430] width 257 height 766
click at [305, 33] on span "Files" at bounding box center [313, 33] width 19 height 13
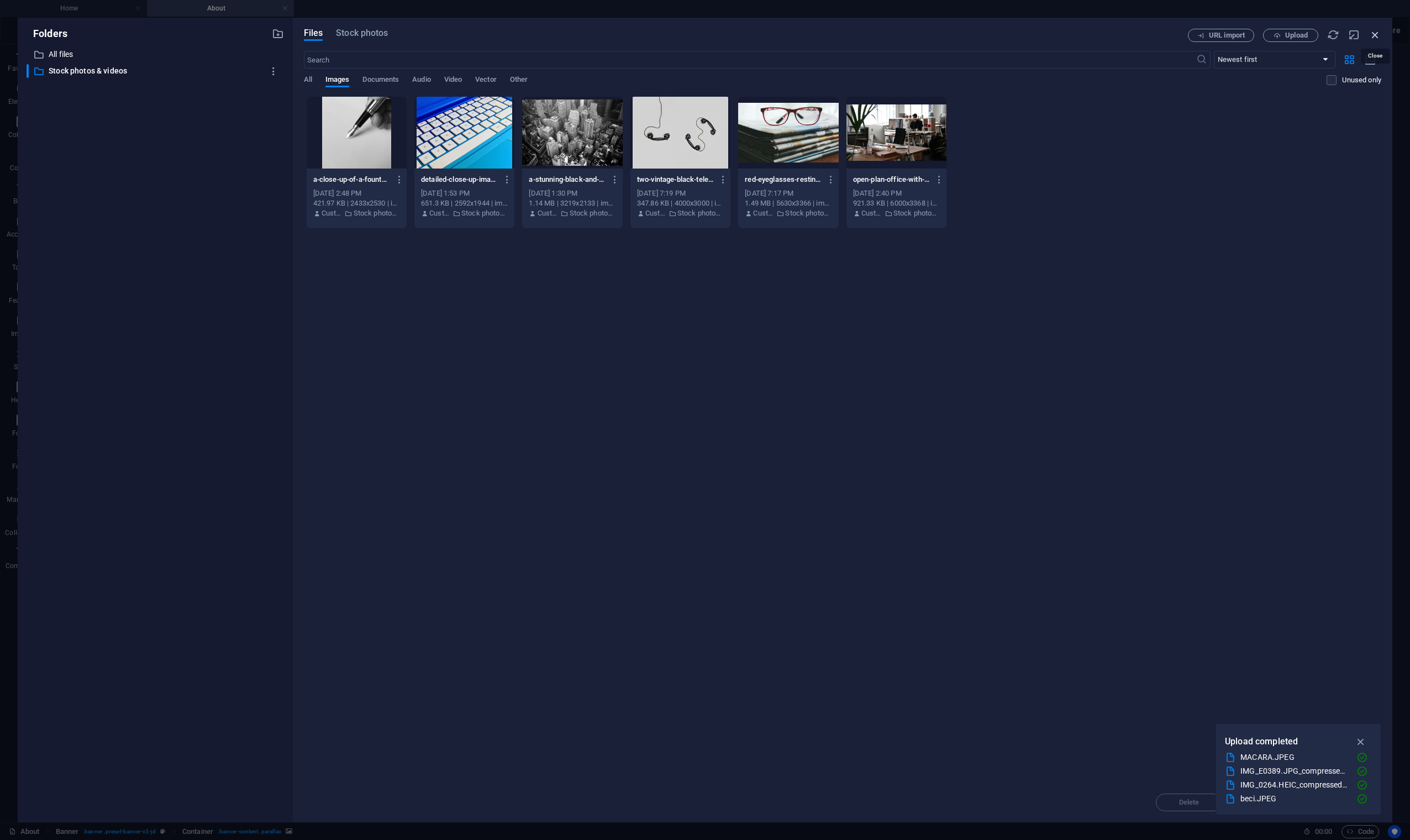
click at [1153, 35] on icon "button" at bounding box center [1375, 35] width 12 height 12
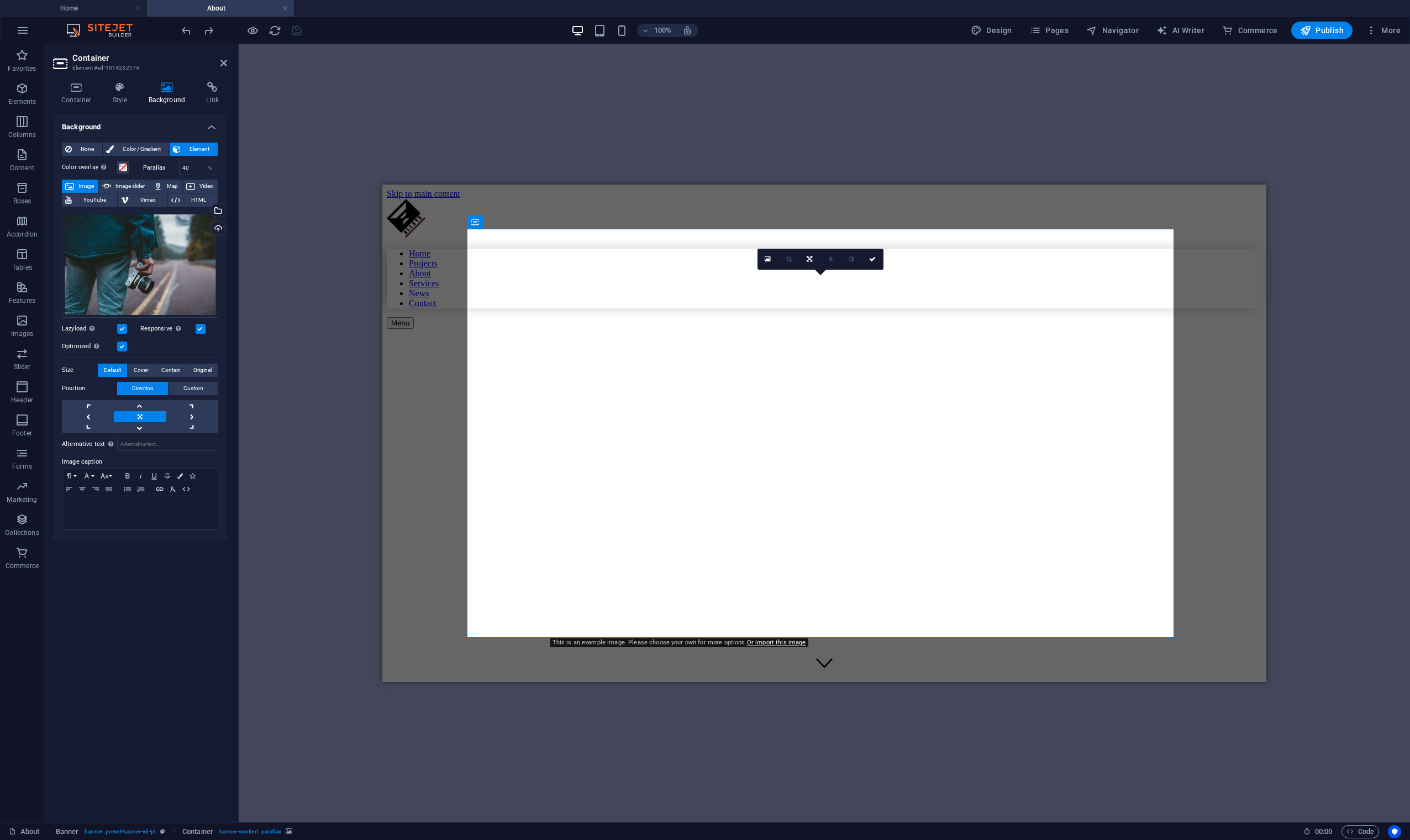
click at [259, 171] on div "Drag here to replace the existing content. Press “Ctrl” if you want to create a…" at bounding box center [825, 433] width 1172 height 778
click at [221, 62] on icon at bounding box center [224, 62] width 7 height 9
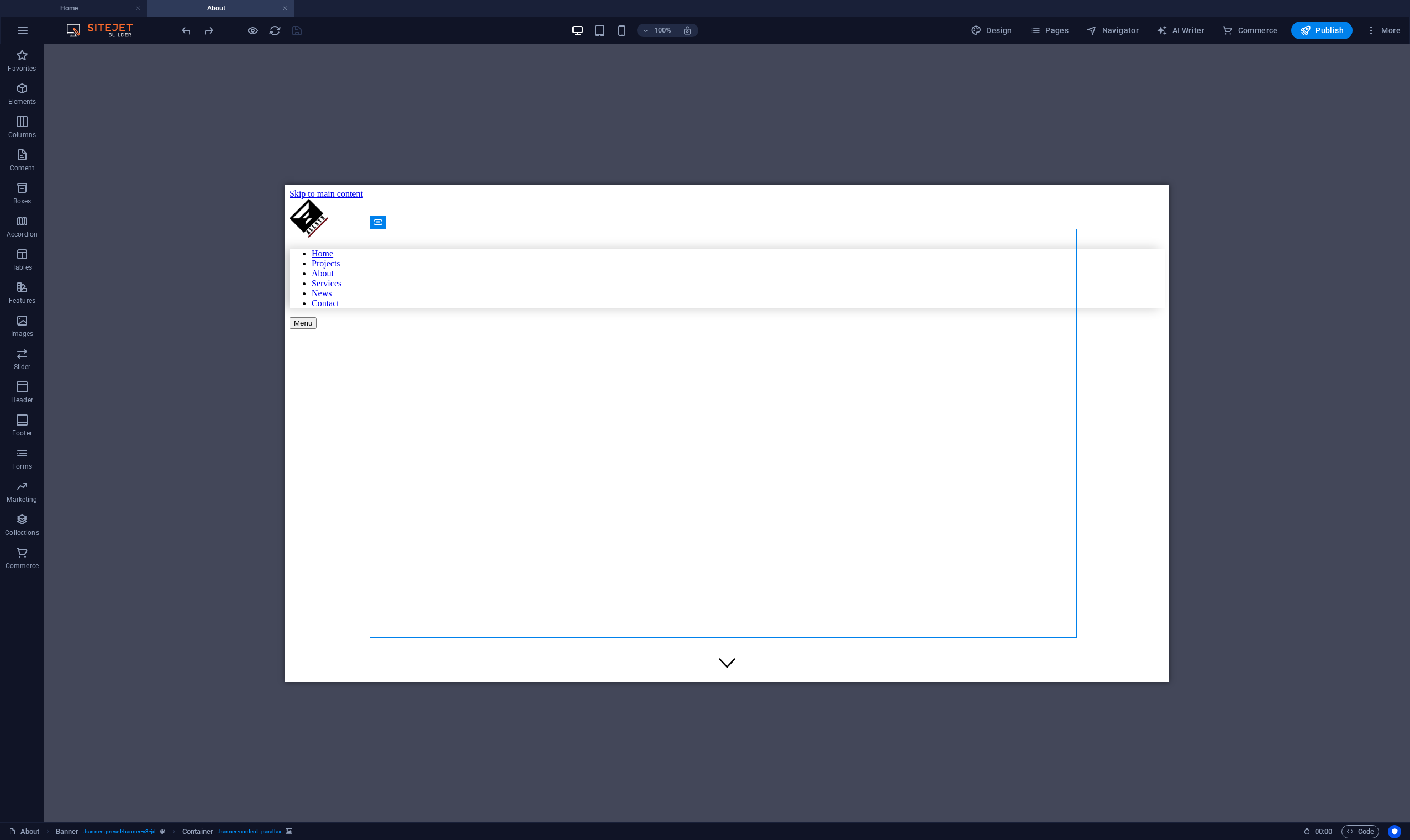
click at [1153, 355] on div "Drag here to replace the existing content. Press “Ctrl” if you want to create a…" at bounding box center [727, 433] width 1366 height 778
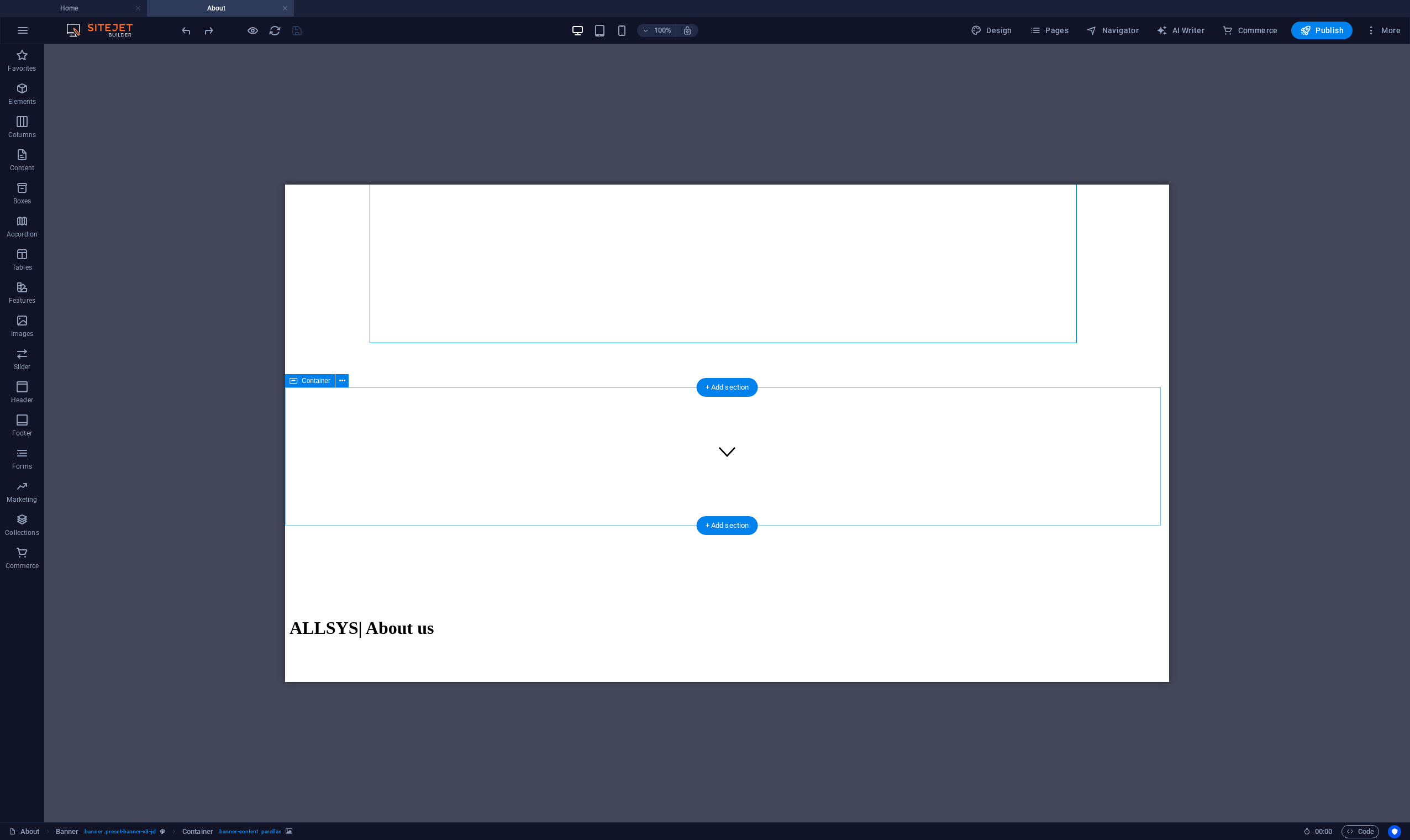
scroll to position [147, 0]
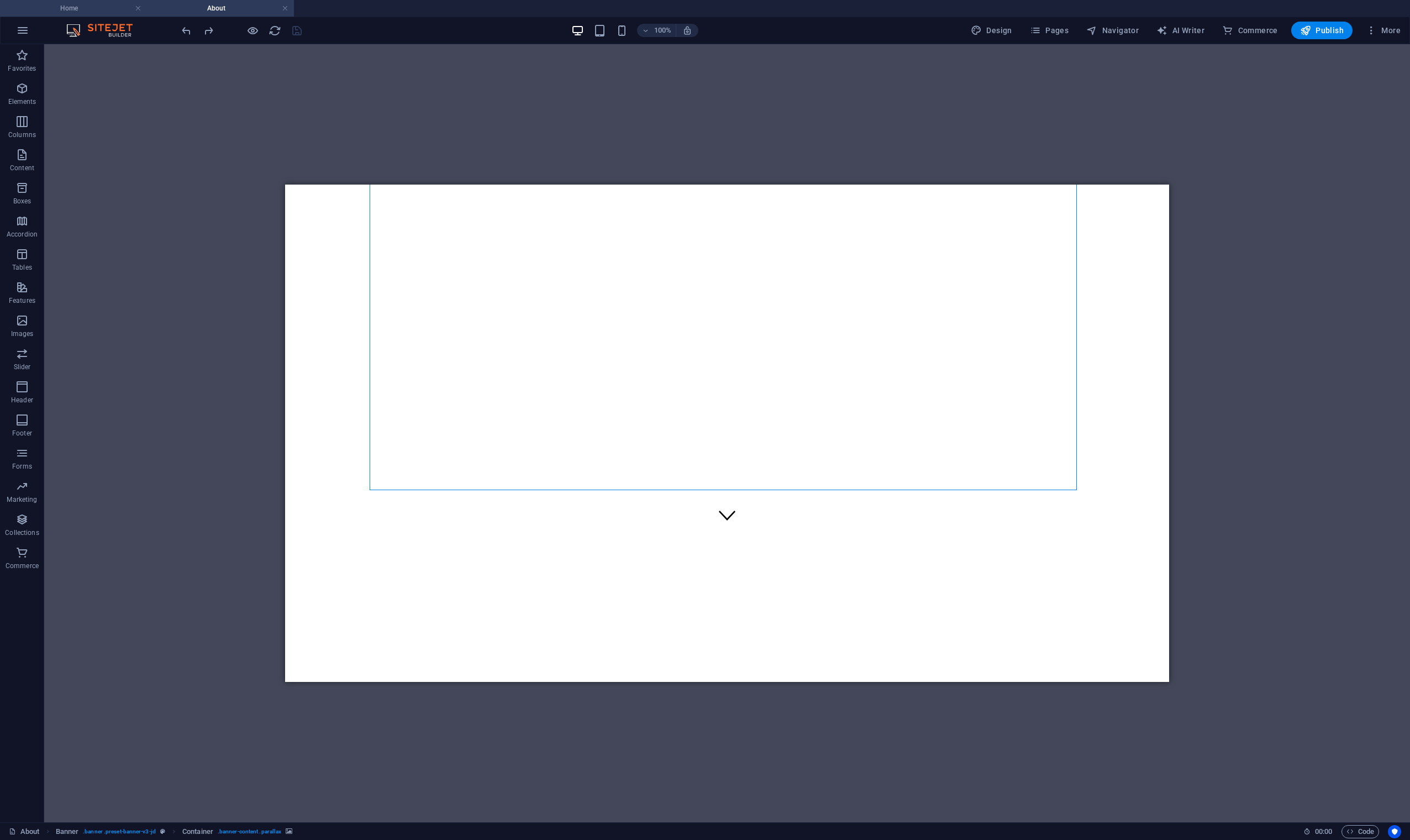
click at [92, 11] on h4 "Home" at bounding box center [73, 8] width 147 height 12
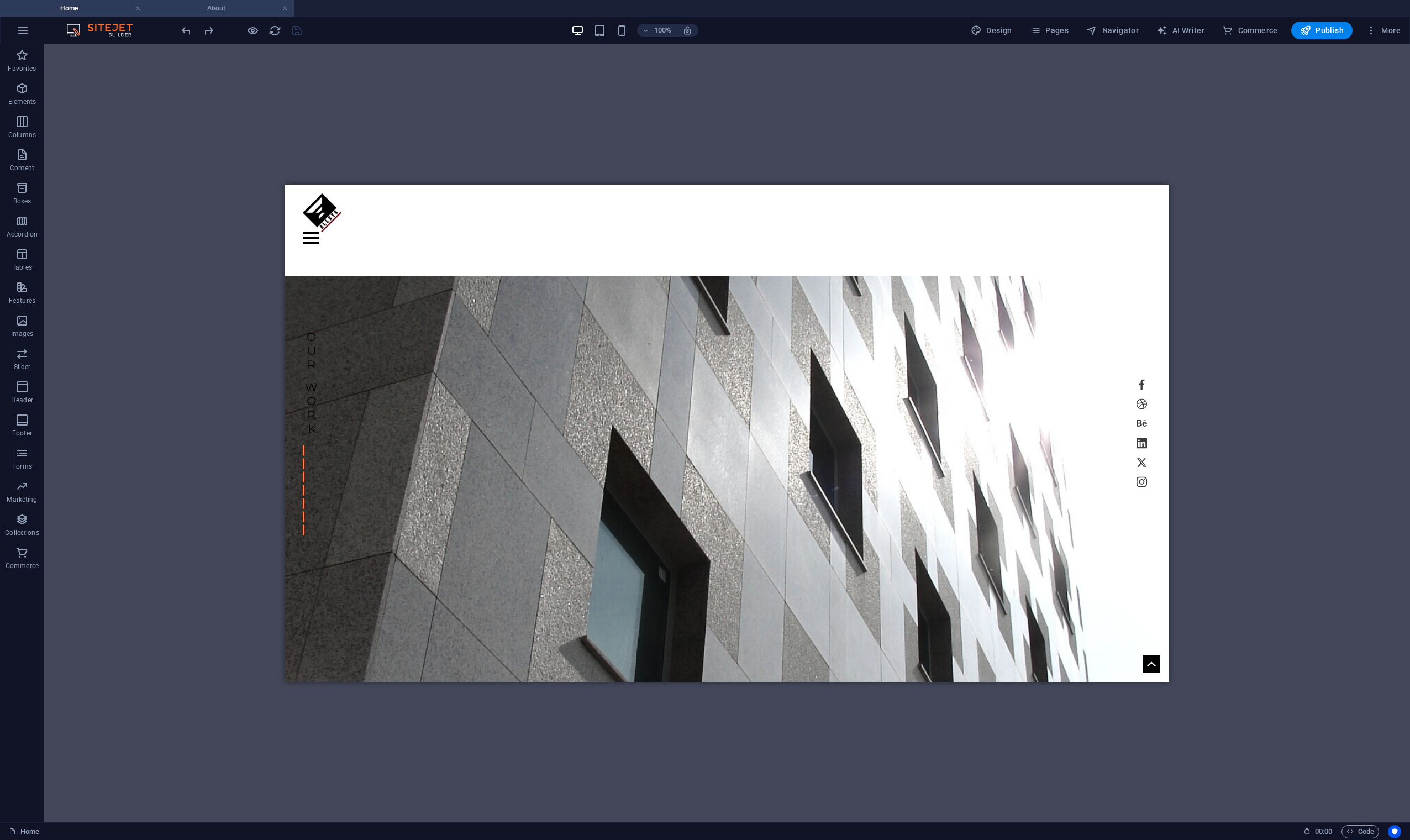
click at [227, 7] on h4 "About" at bounding box center [221, 8] width 147 height 12
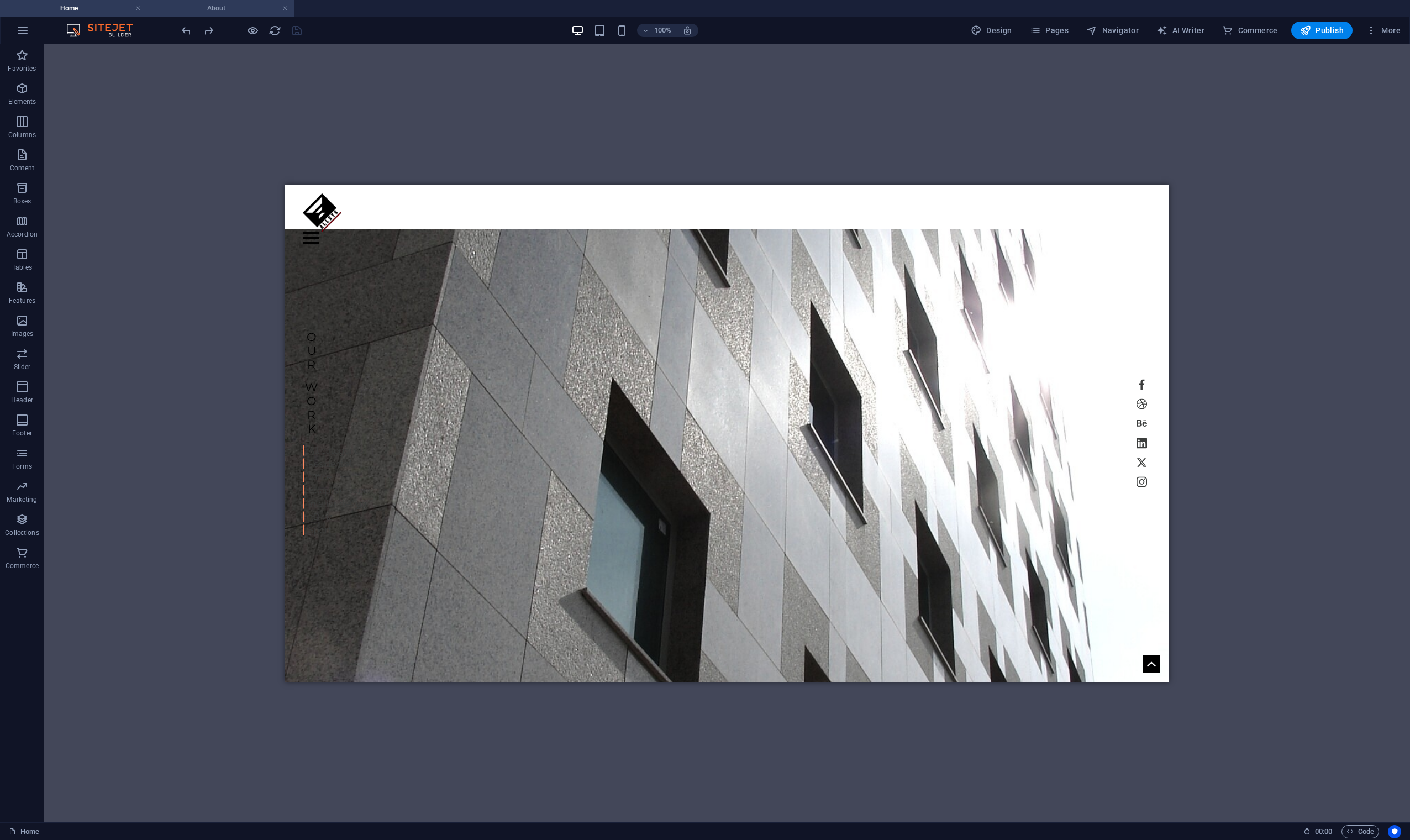
scroll to position [147, 0]
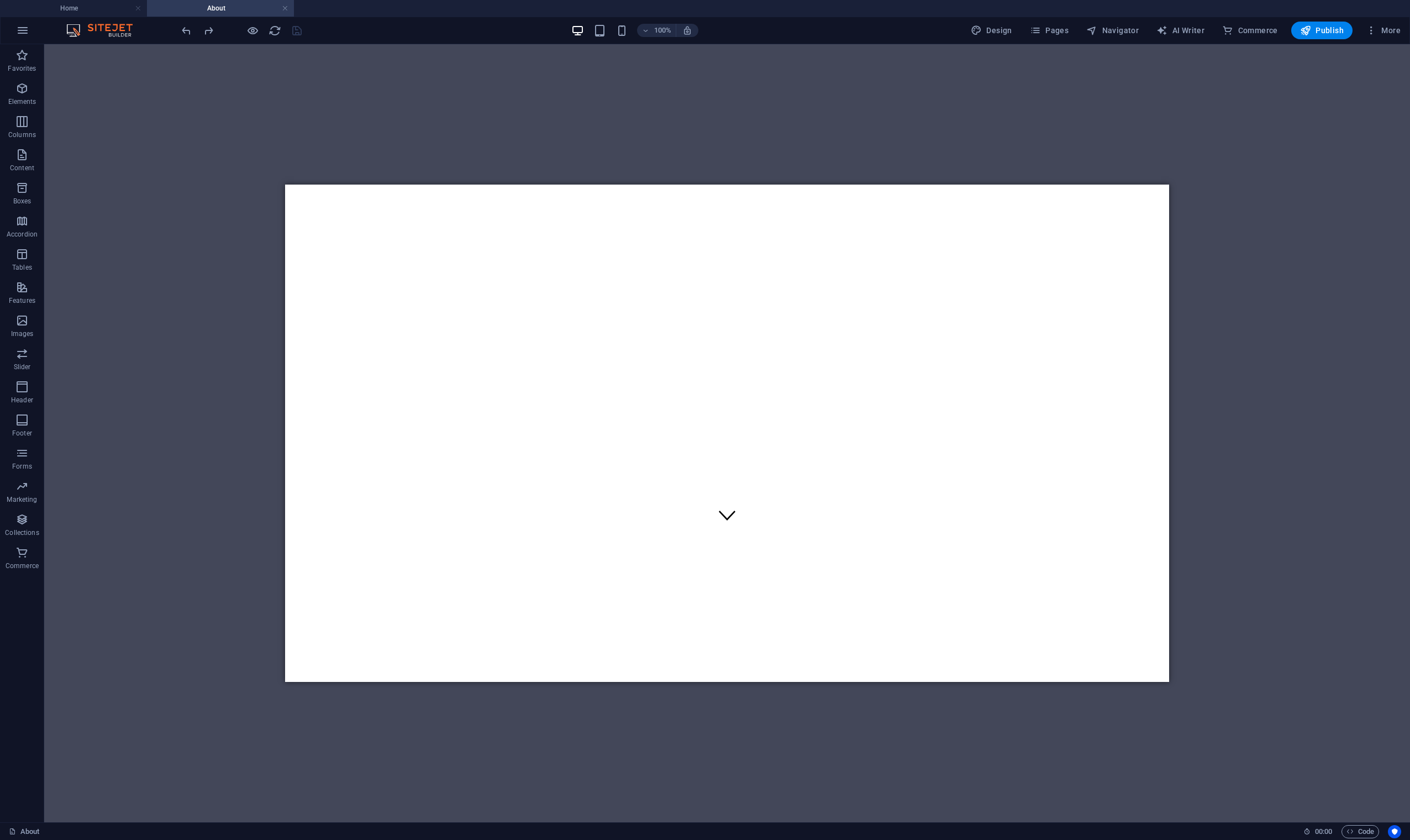
click at [302, 32] on div at bounding box center [242, 30] width 124 height 17
click at [27, 27] on icon "button" at bounding box center [22, 31] width 13 height 13
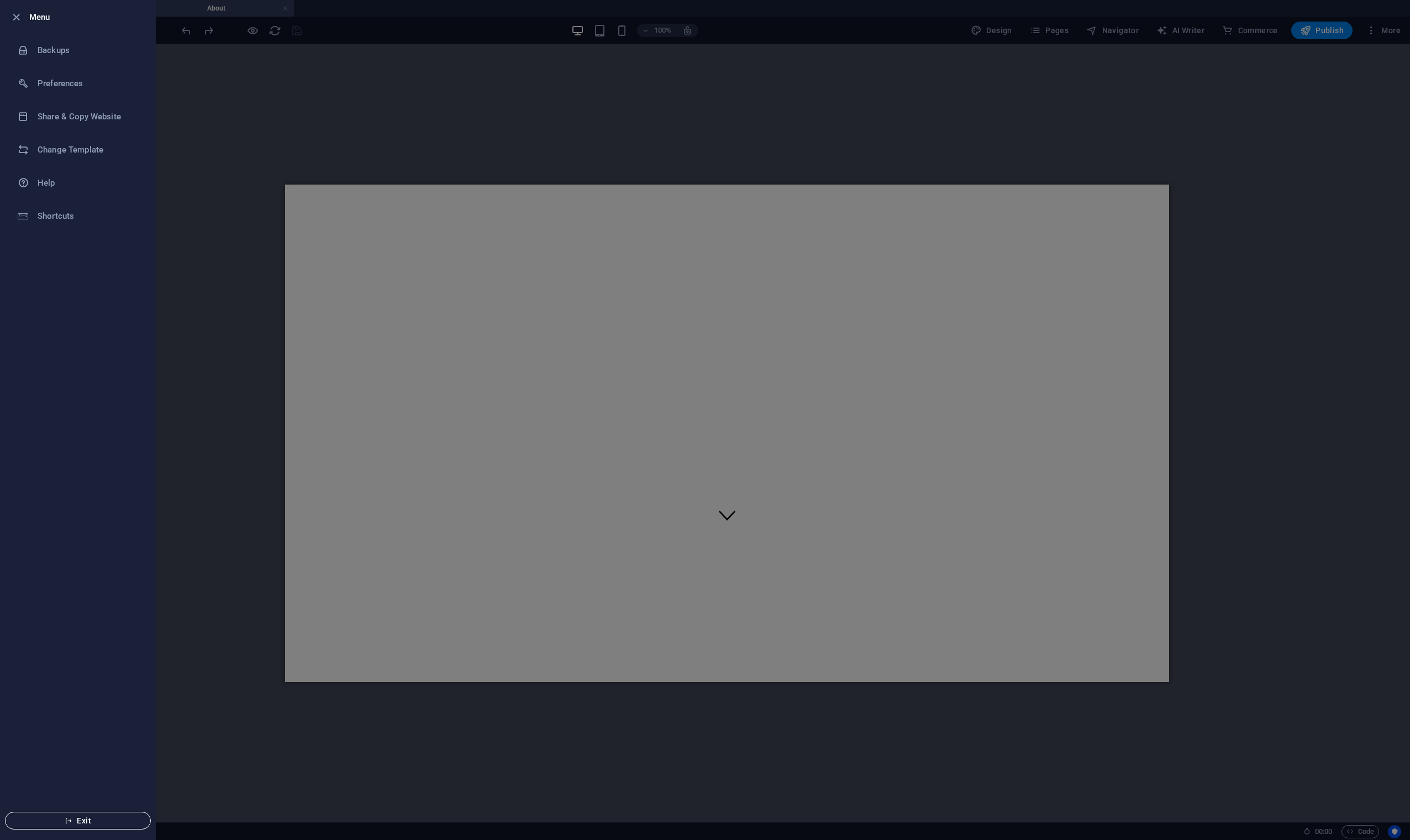
click at [24, 666] on span "Exit" at bounding box center [77, 820] width 127 height 9
